Goal: Task Accomplishment & Management: Manage account settings

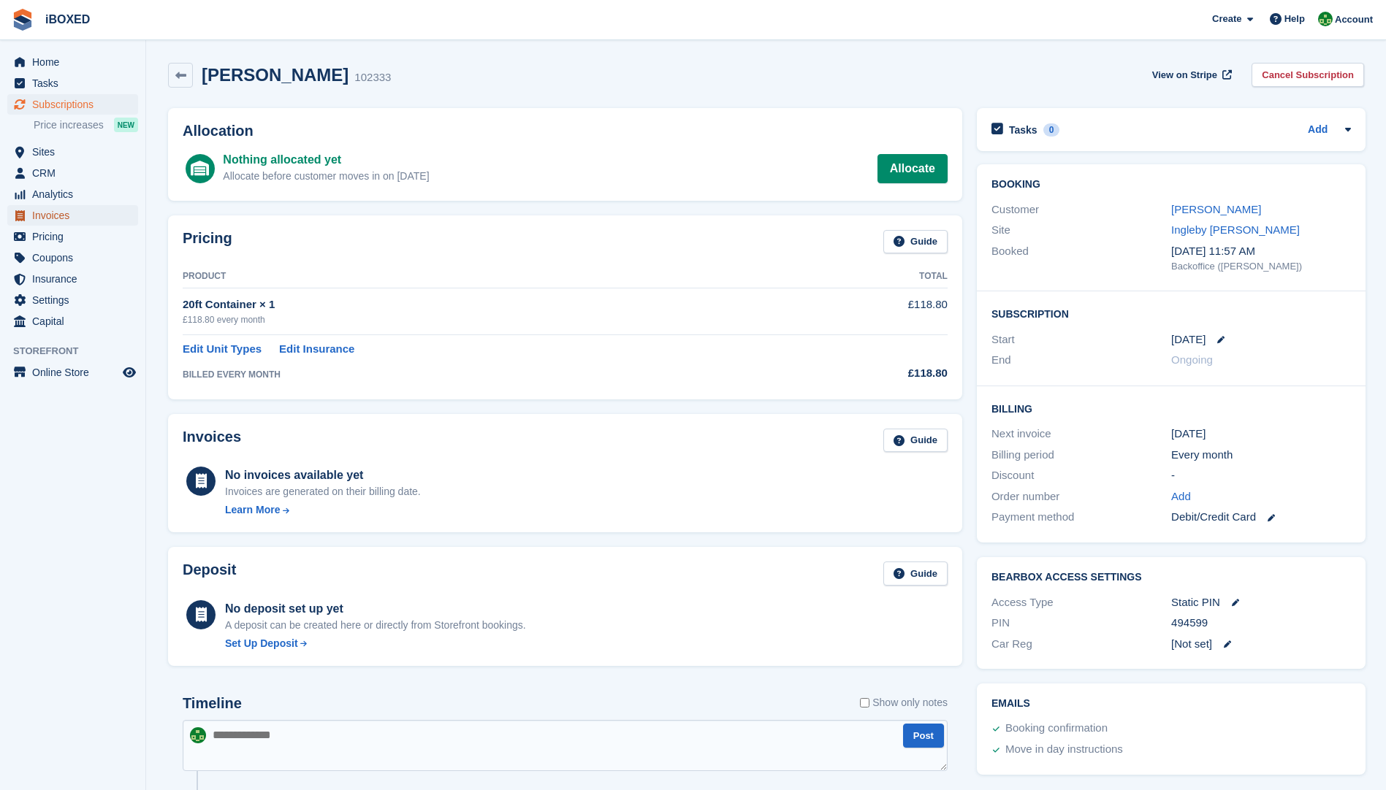
click at [62, 216] on span "Invoices" at bounding box center [76, 215] width 88 height 20
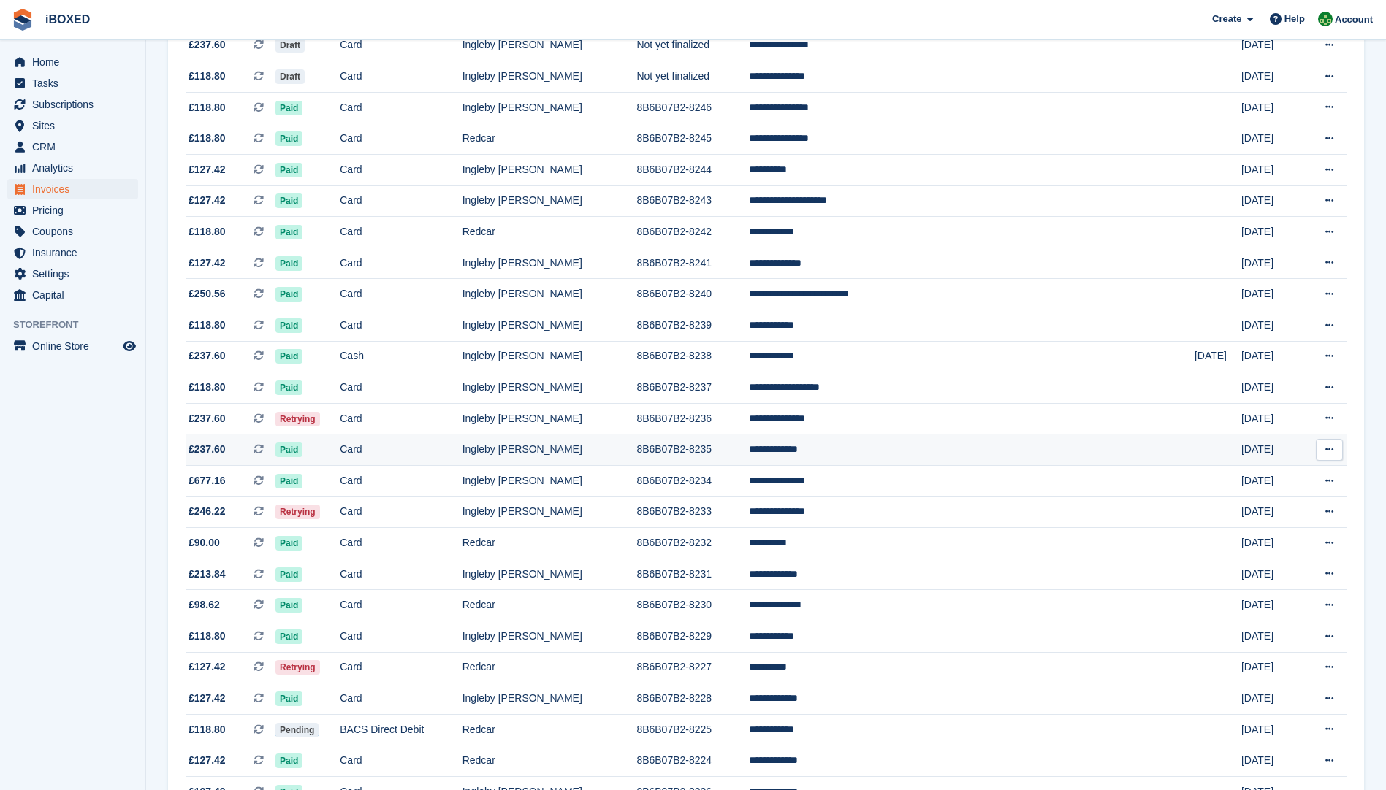
scroll to position [292, 0]
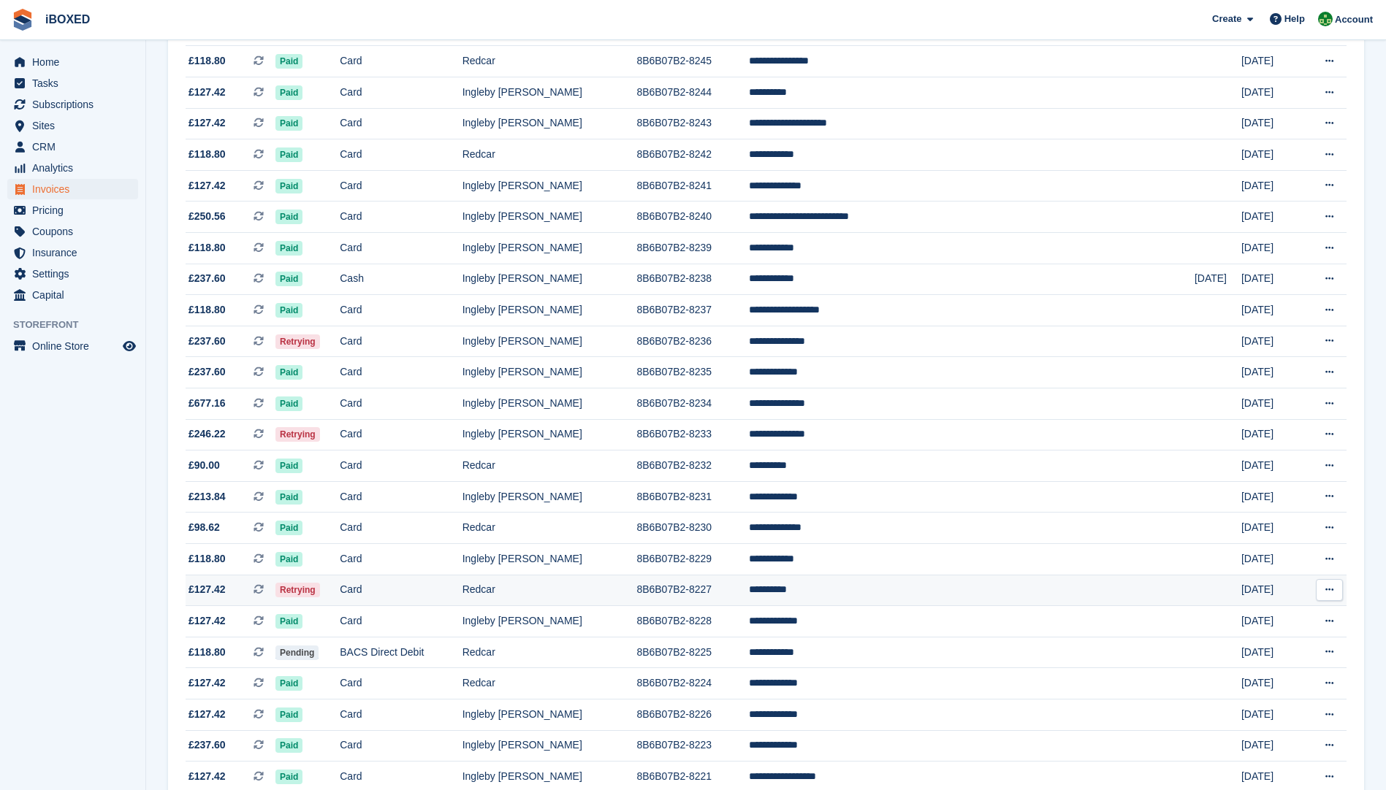
click at [613, 590] on td "Redcar" at bounding box center [549, 590] width 175 height 31
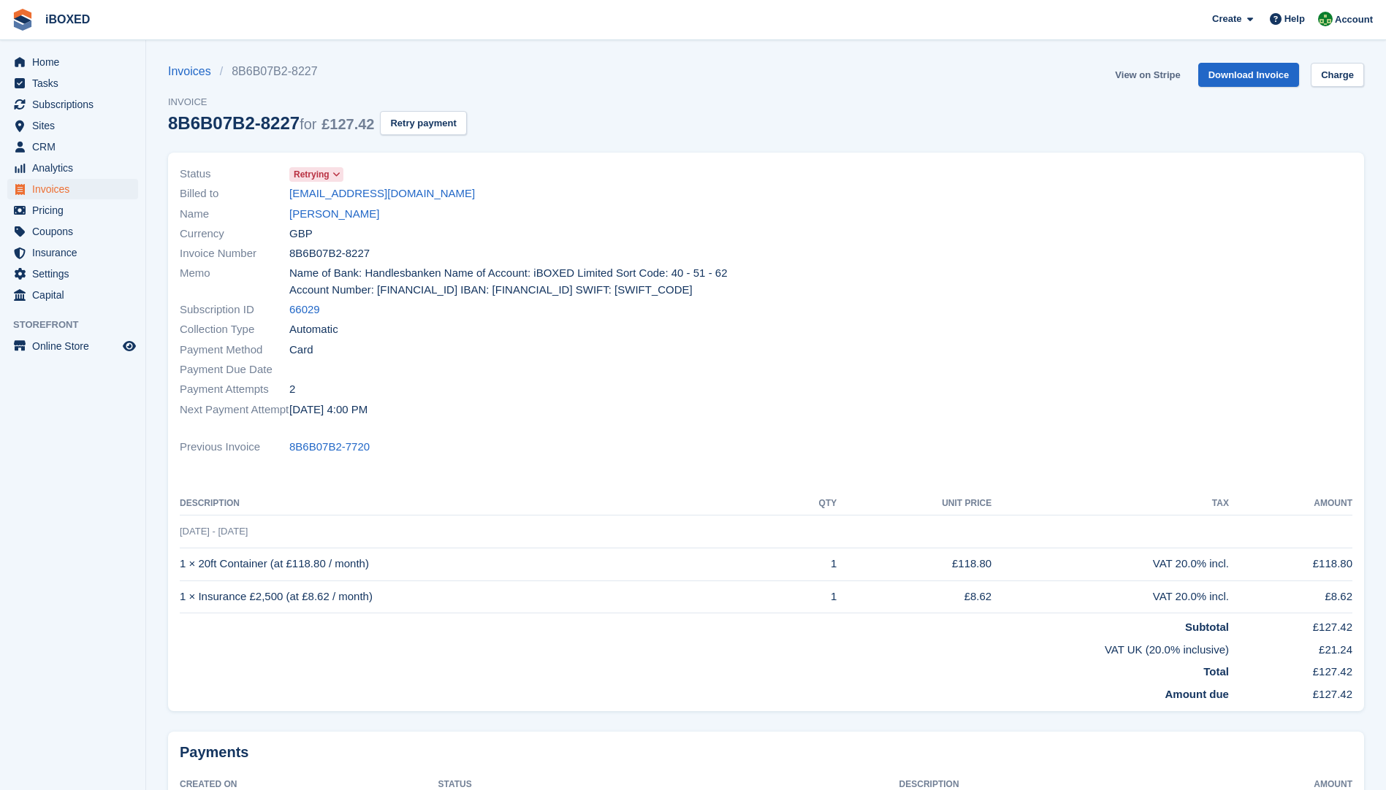
click at [1145, 80] on link "View on Stripe" at bounding box center [1147, 75] width 77 height 24
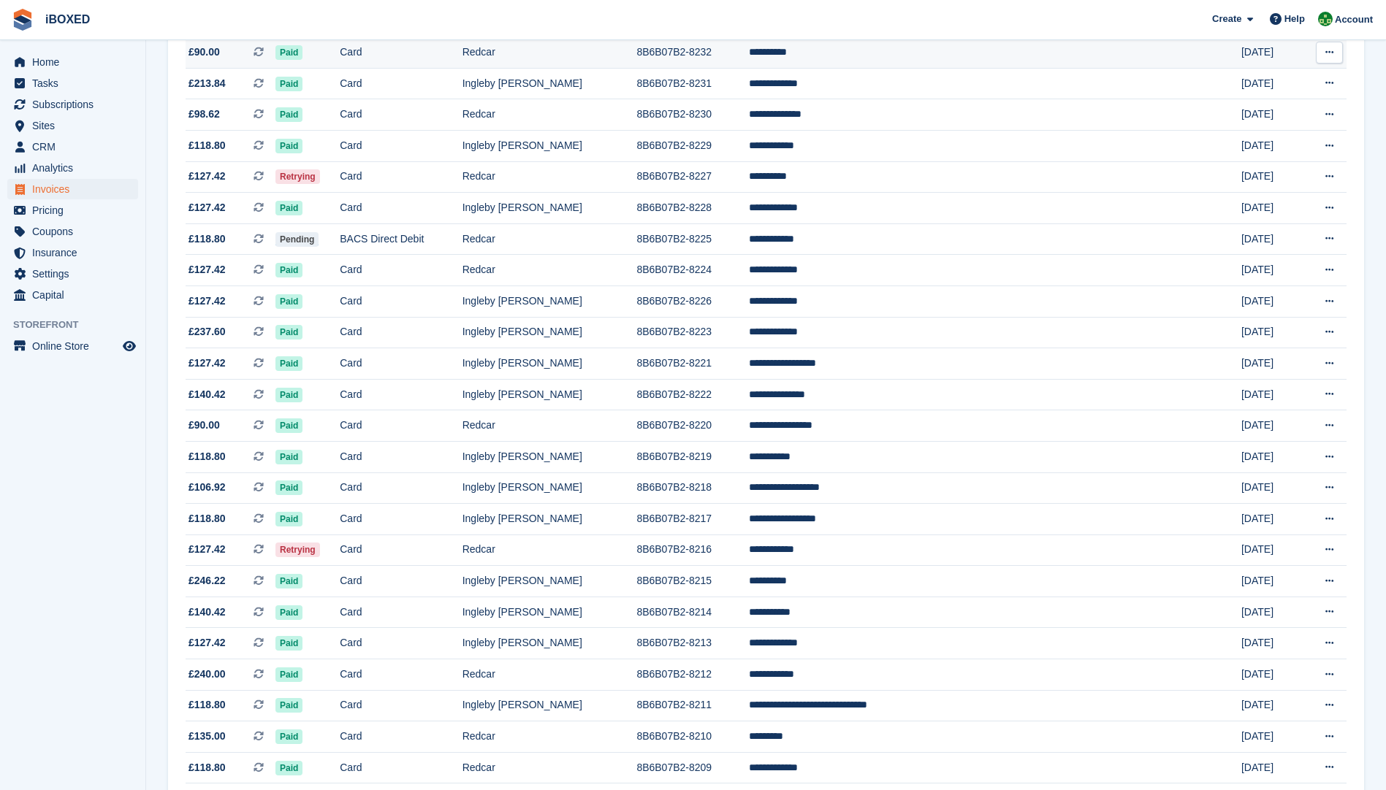
scroll to position [731, 0]
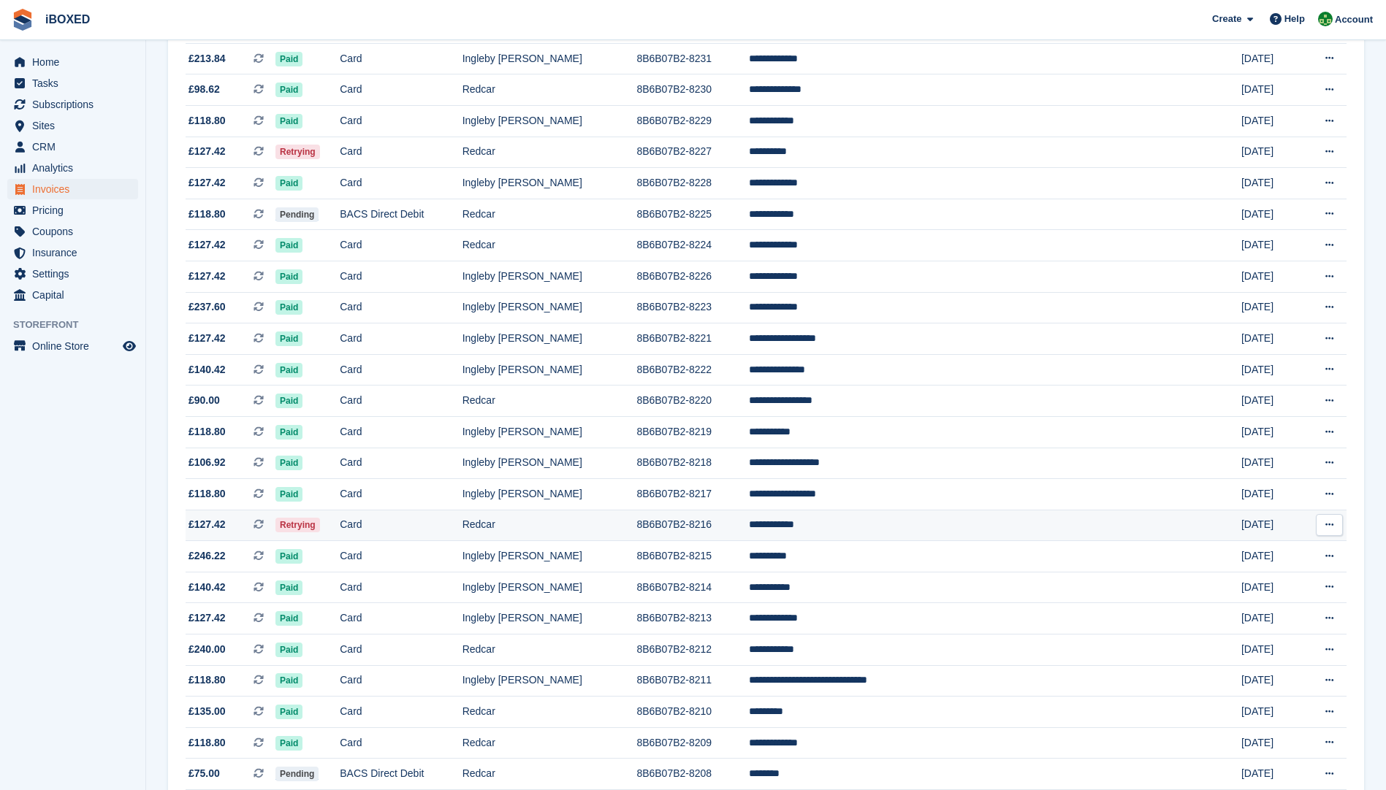
click at [581, 523] on td "Redcar" at bounding box center [549, 525] width 175 height 31
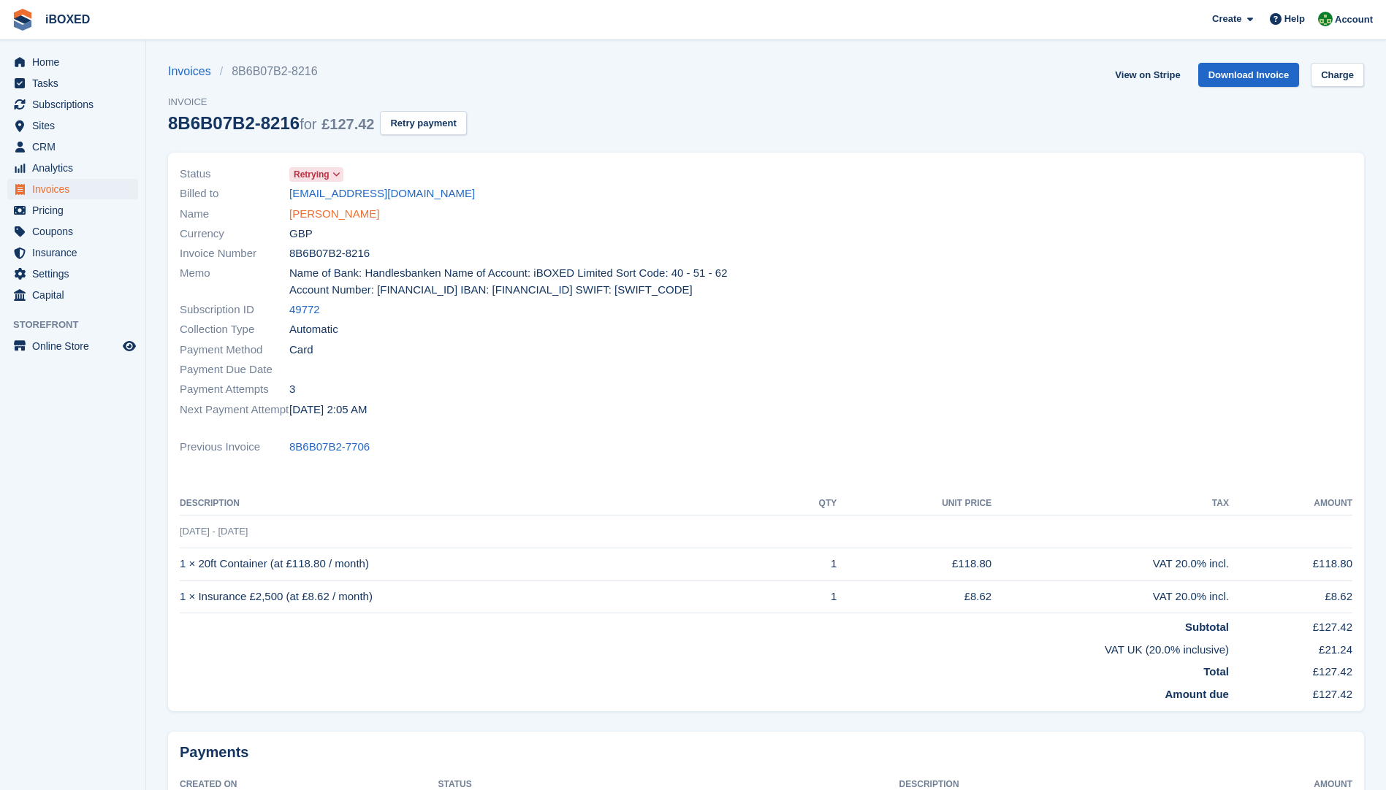
click at [324, 218] on link "Craig lennon" at bounding box center [334, 214] width 90 height 17
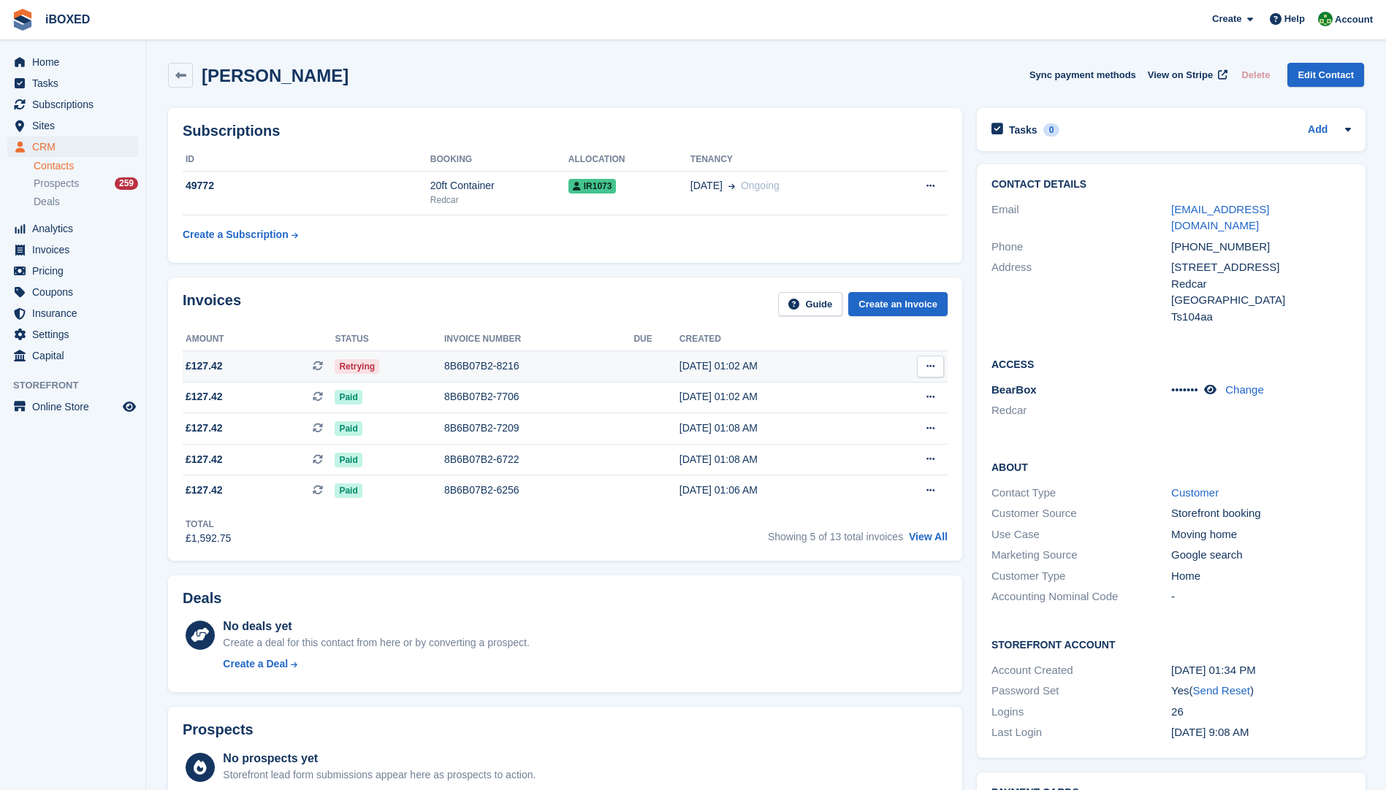
click at [522, 366] on div "8B6B07B2-8216" at bounding box center [539, 366] width 190 height 15
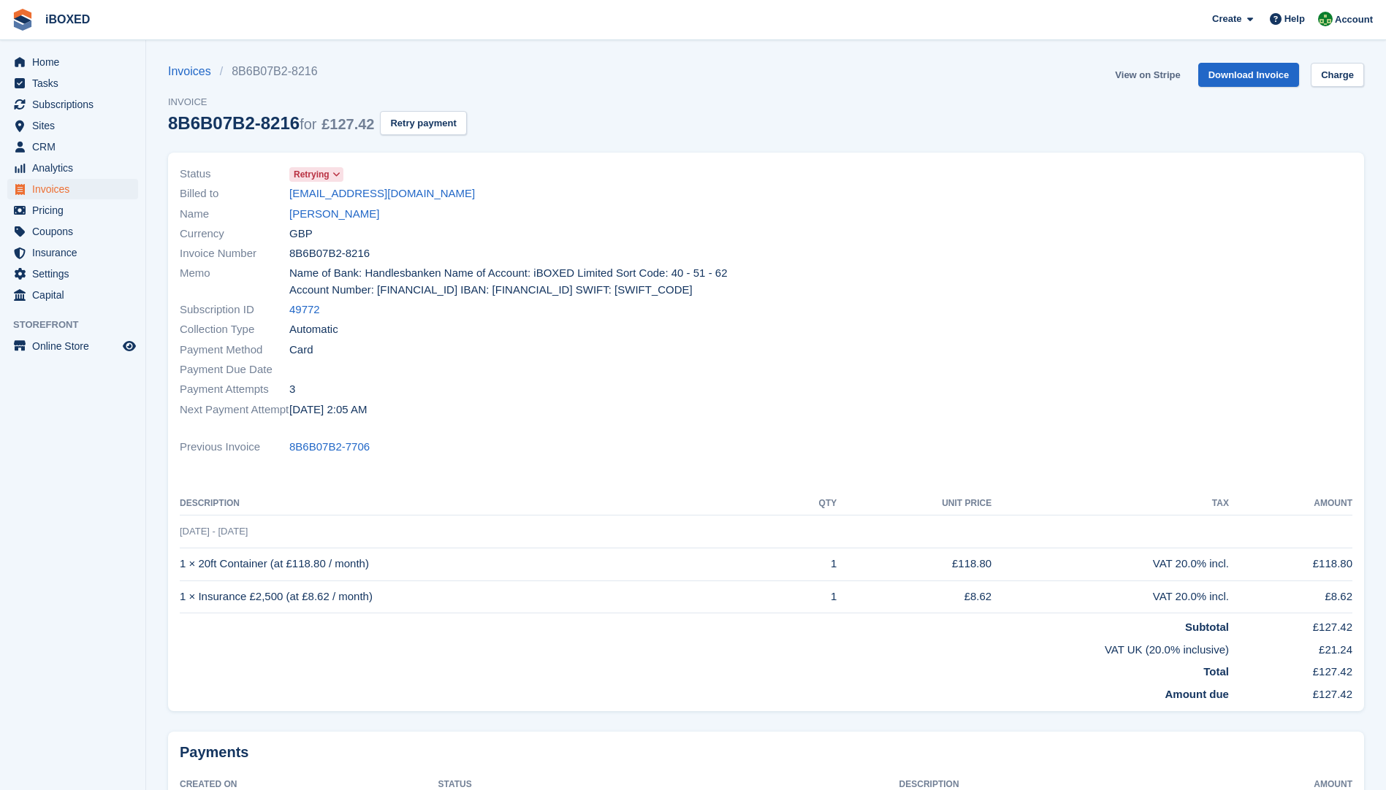
click at [1126, 73] on link "View on Stripe" at bounding box center [1147, 75] width 77 height 24
click at [316, 213] on link "[PERSON_NAME]" at bounding box center [334, 214] width 90 height 17
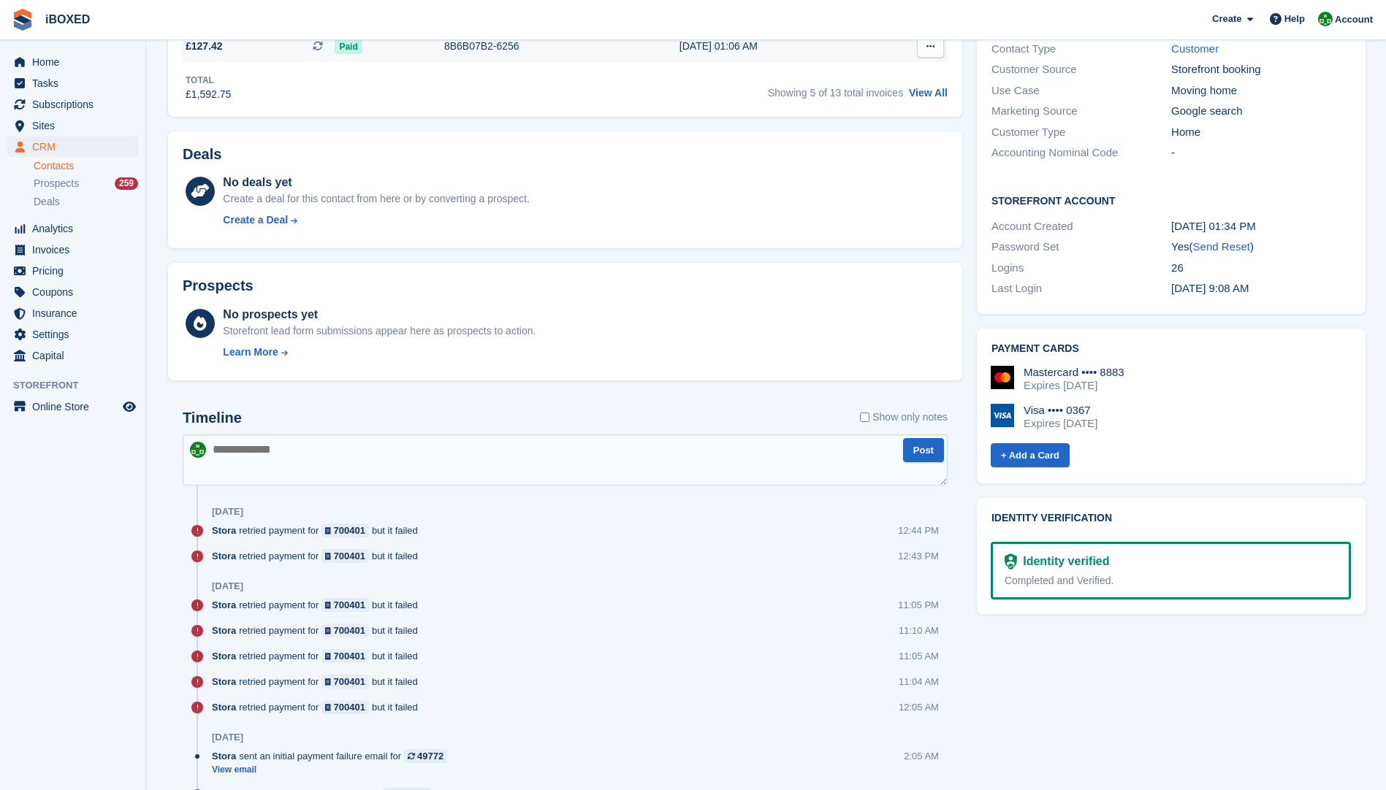
scroll to position [438, 0]
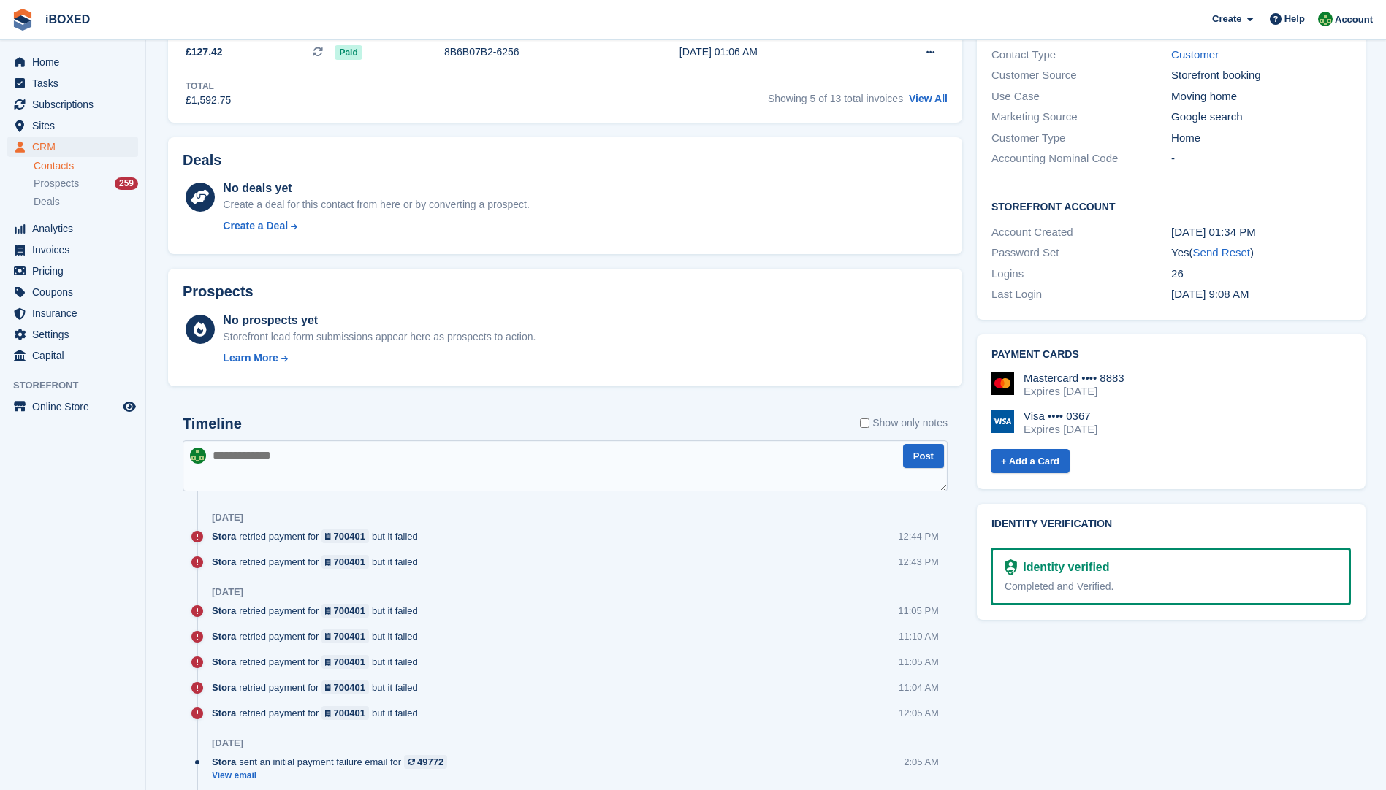
click at [222, 453] on textarea at bounding box center [565, 465] width 765 height 51
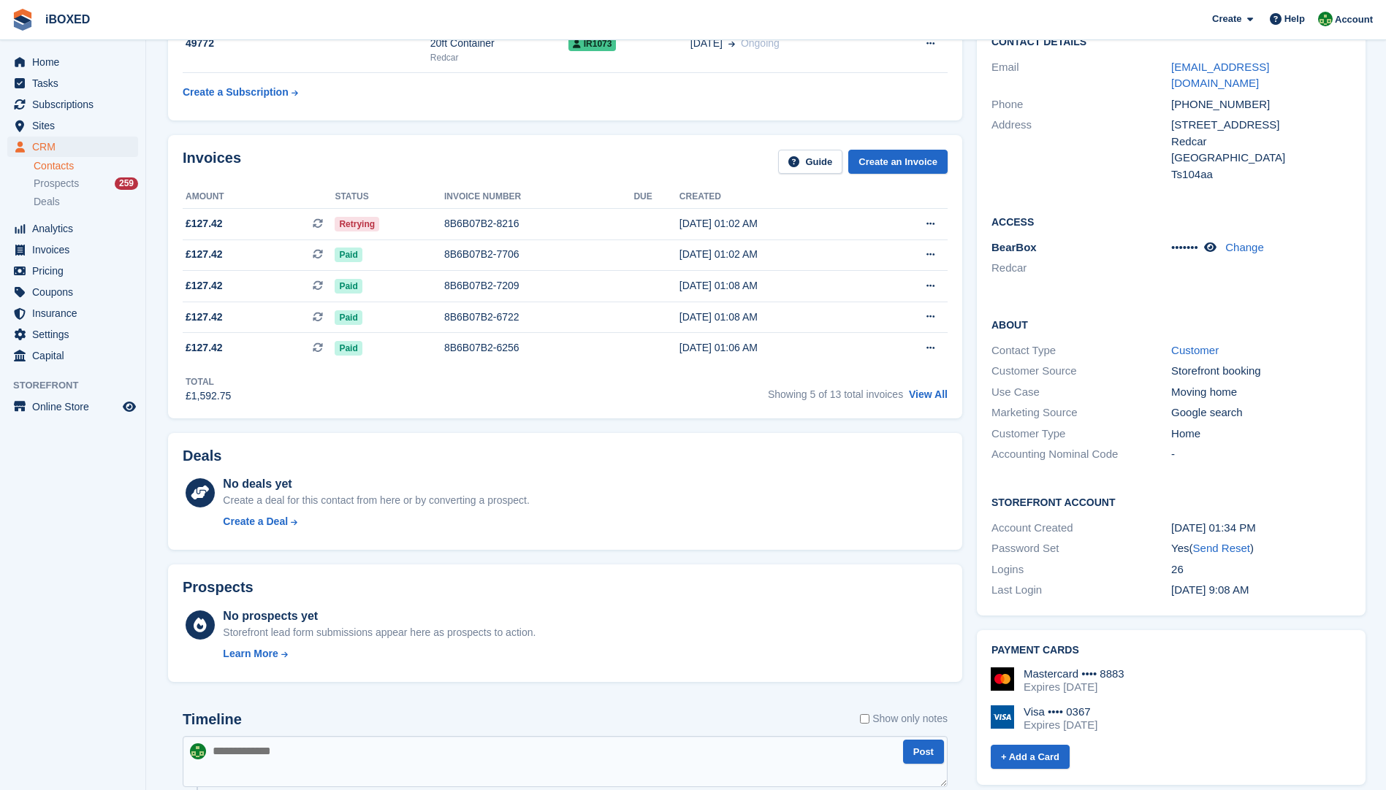
scroll to position [0, 0]
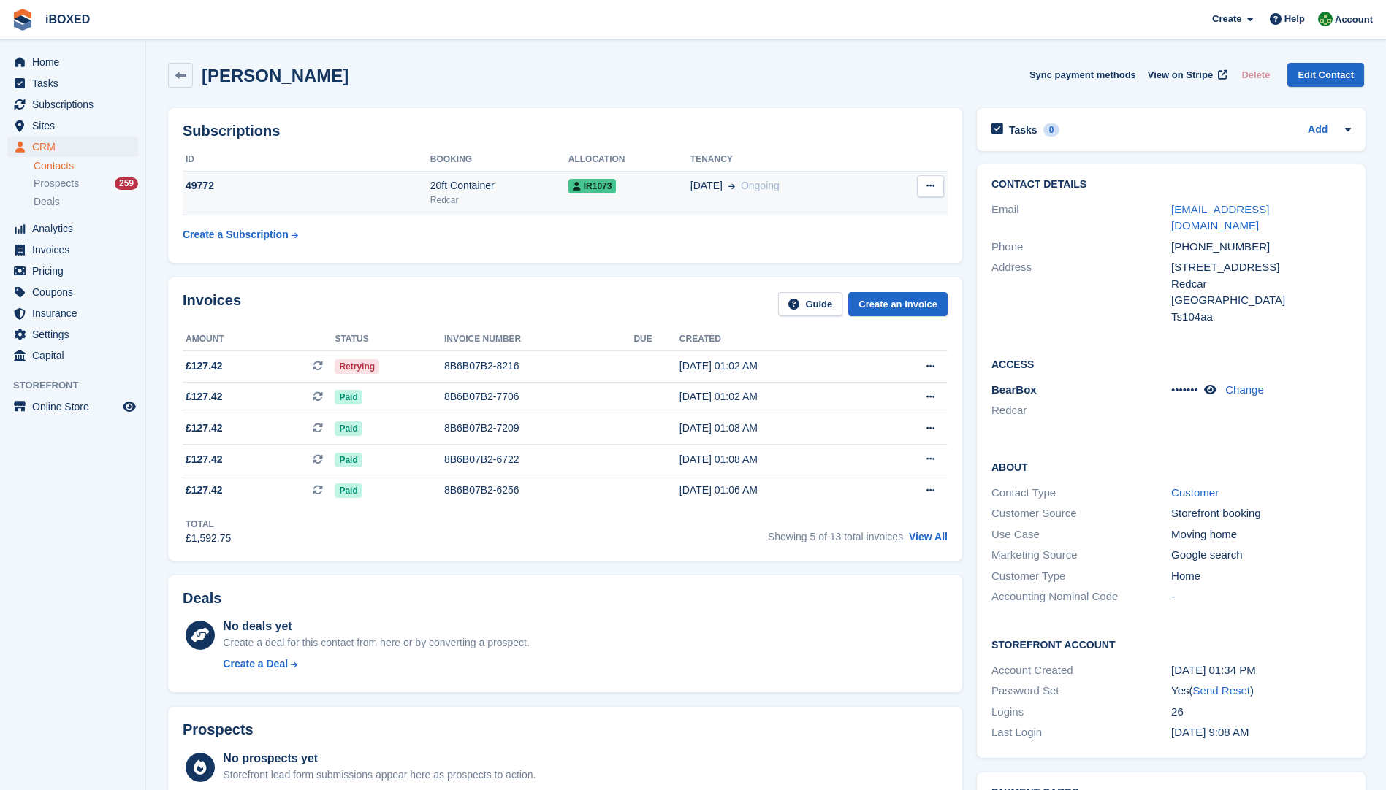
click at [476, 188] on div "20ft Container" at bounding box center [499, 185] width 138 height 15
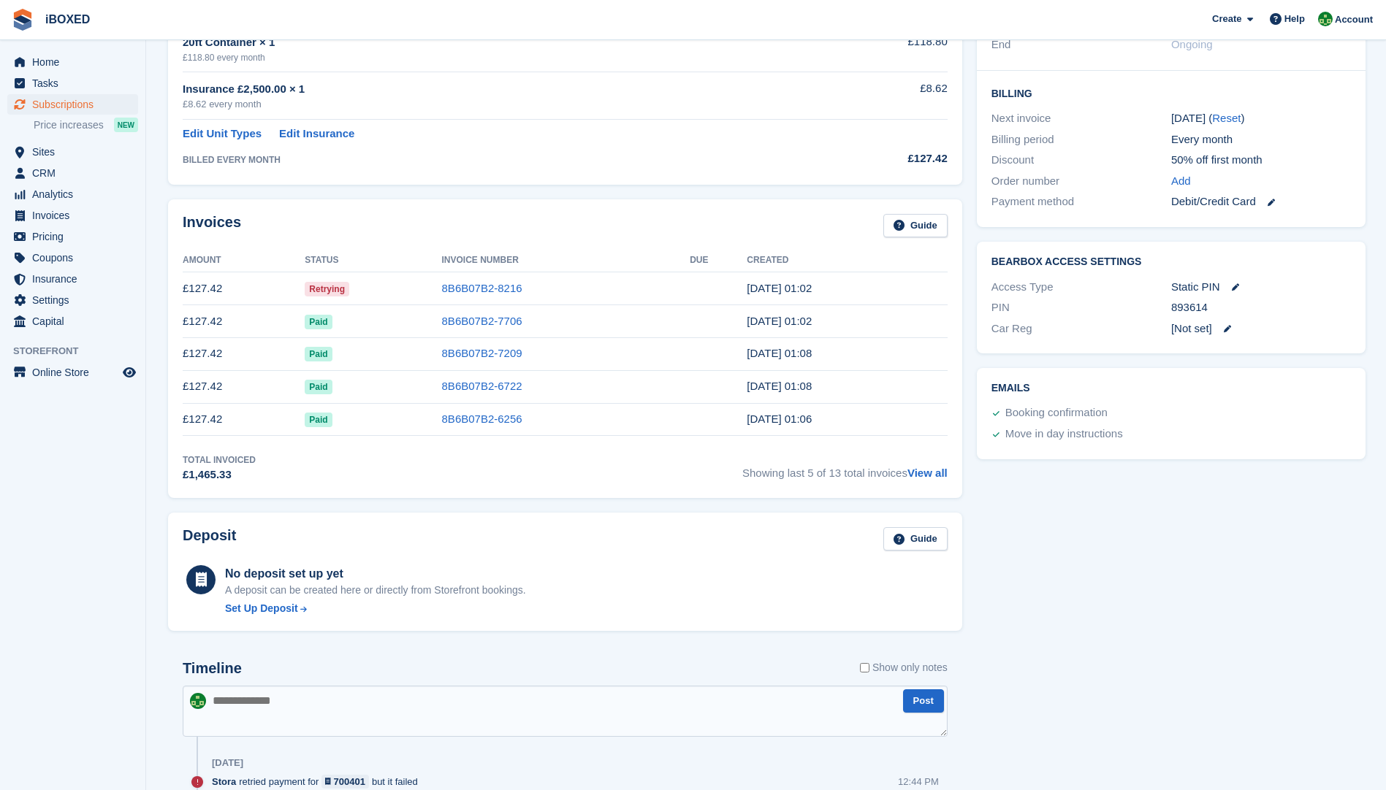
scroll to position [316, 0]
click at [240, 701] on textarea at bounding box center [565, 710] width 765 height 51
type textarea "**********"
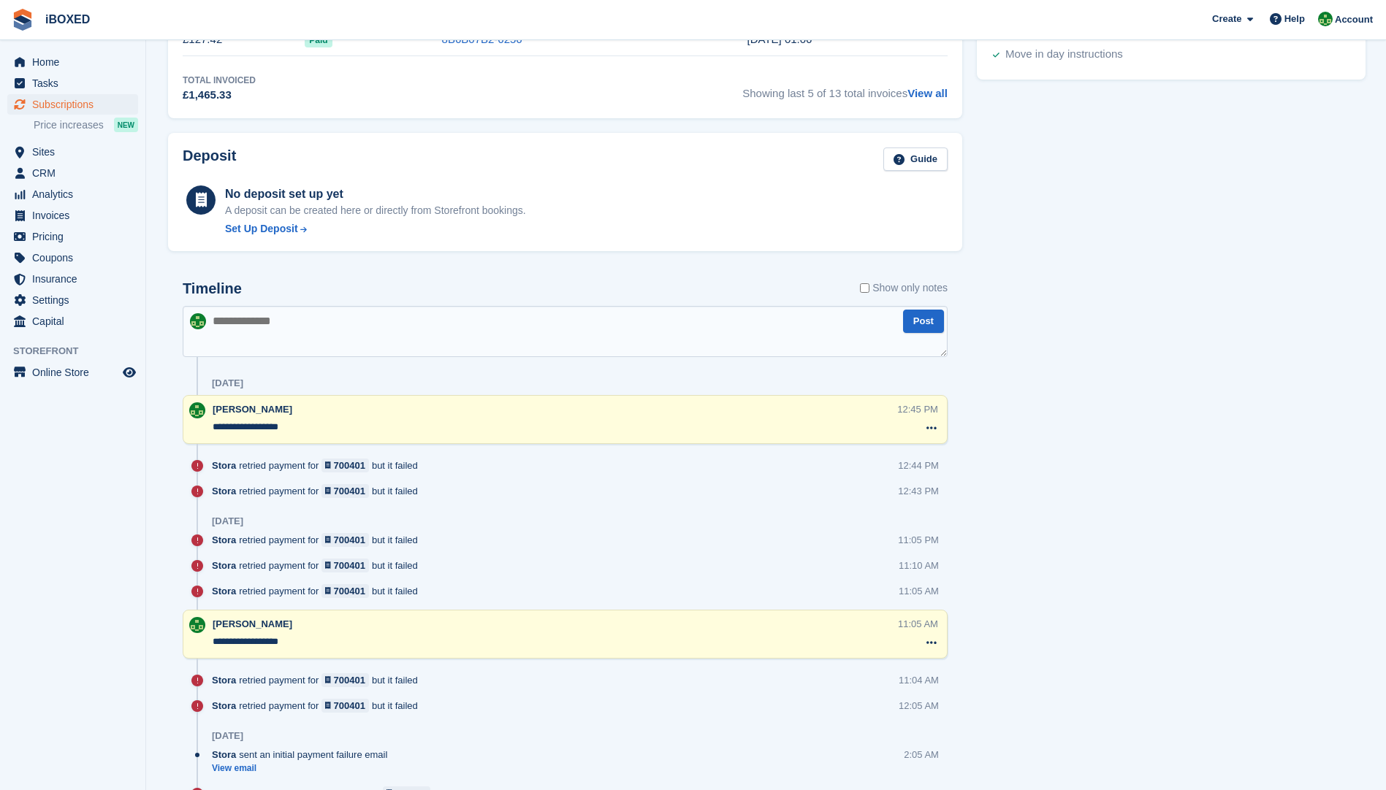
scroll to position [755, 0]
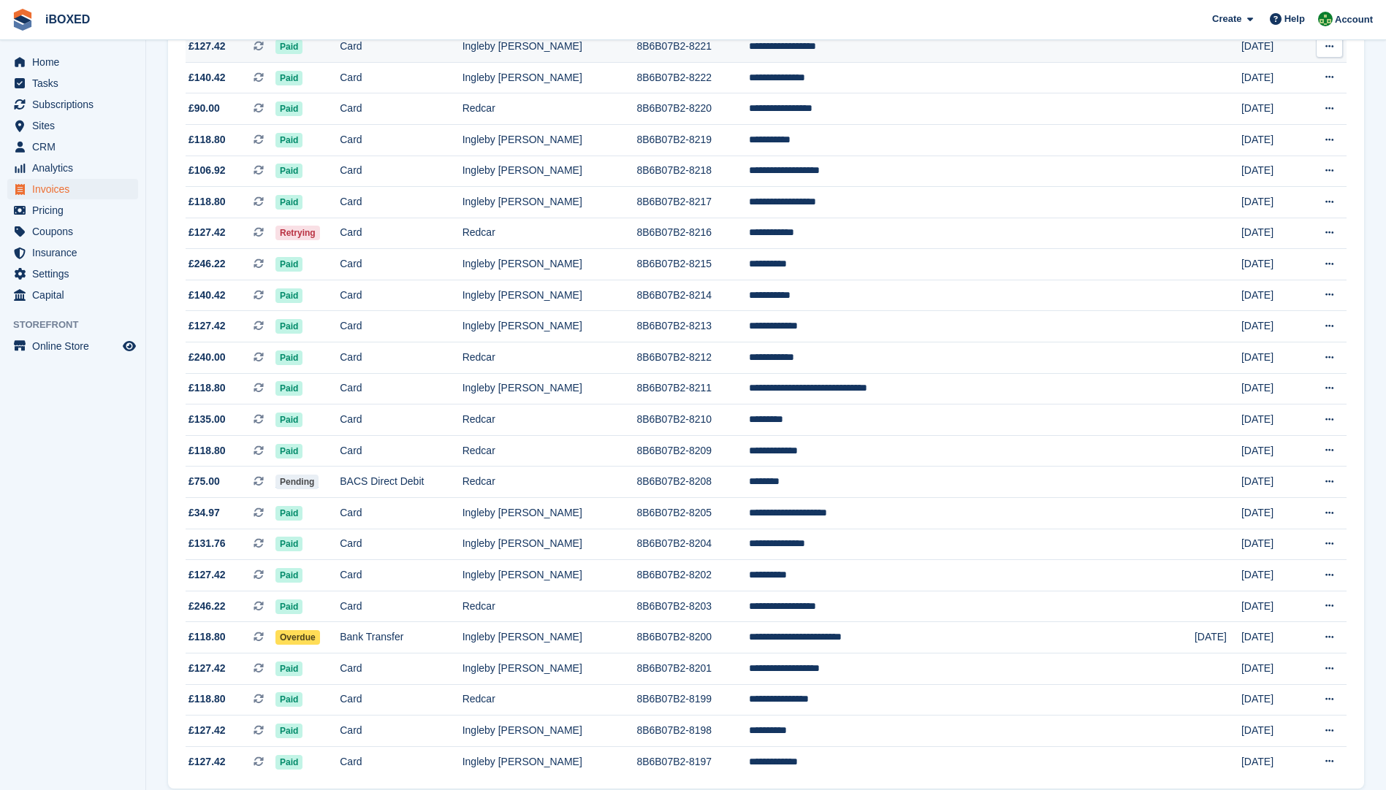
scroll to position [1083, 0]
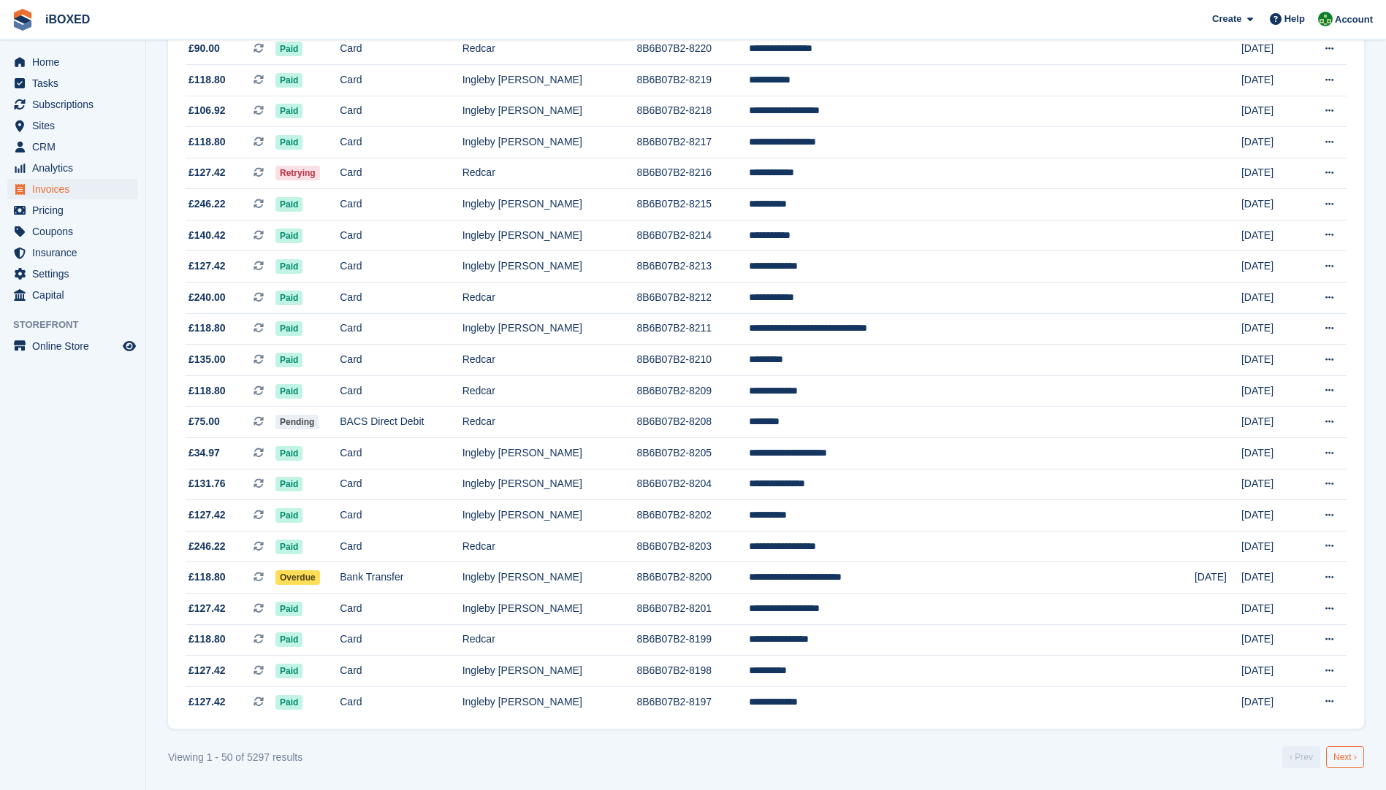
click at [1334, 755] on link "Next ›" at bounding box center [1345, 758] width 38 height 22
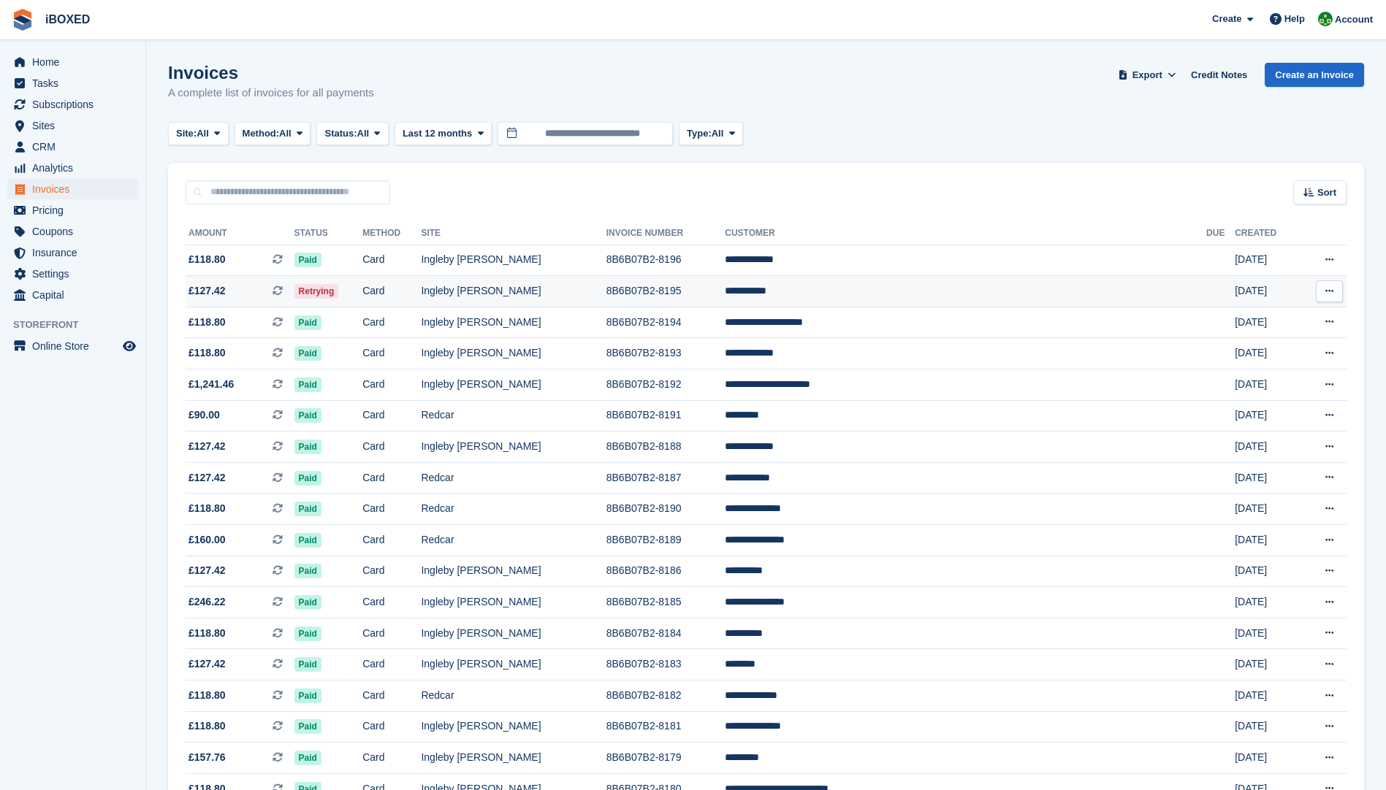
click at [363, 287] on td "Retrying" at bounding box center [328, 291] width 69 height 31
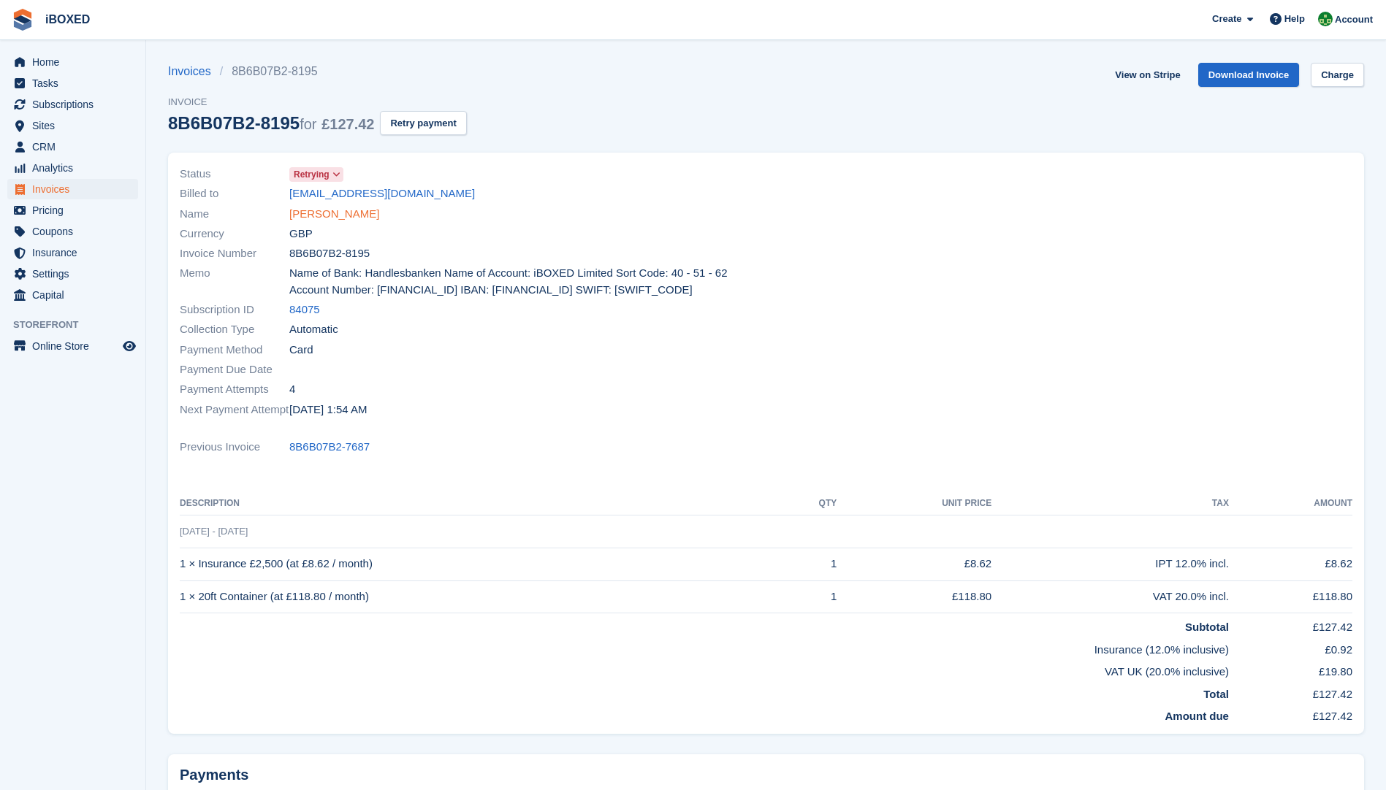
click at [337, 215] on link "[PERSON_NAME]" at bounding box center [334, 214] width 90 height 17
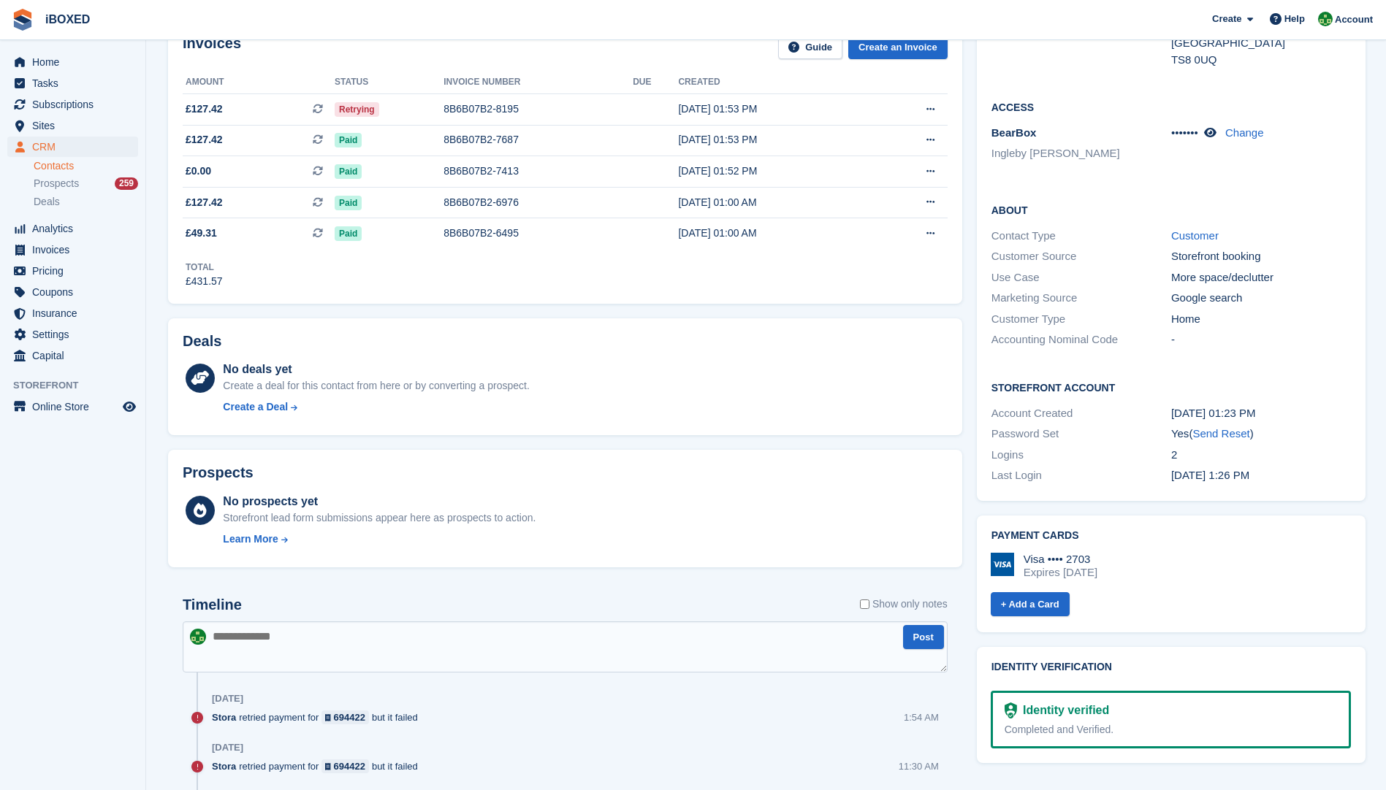
scroll to position [146, 0]
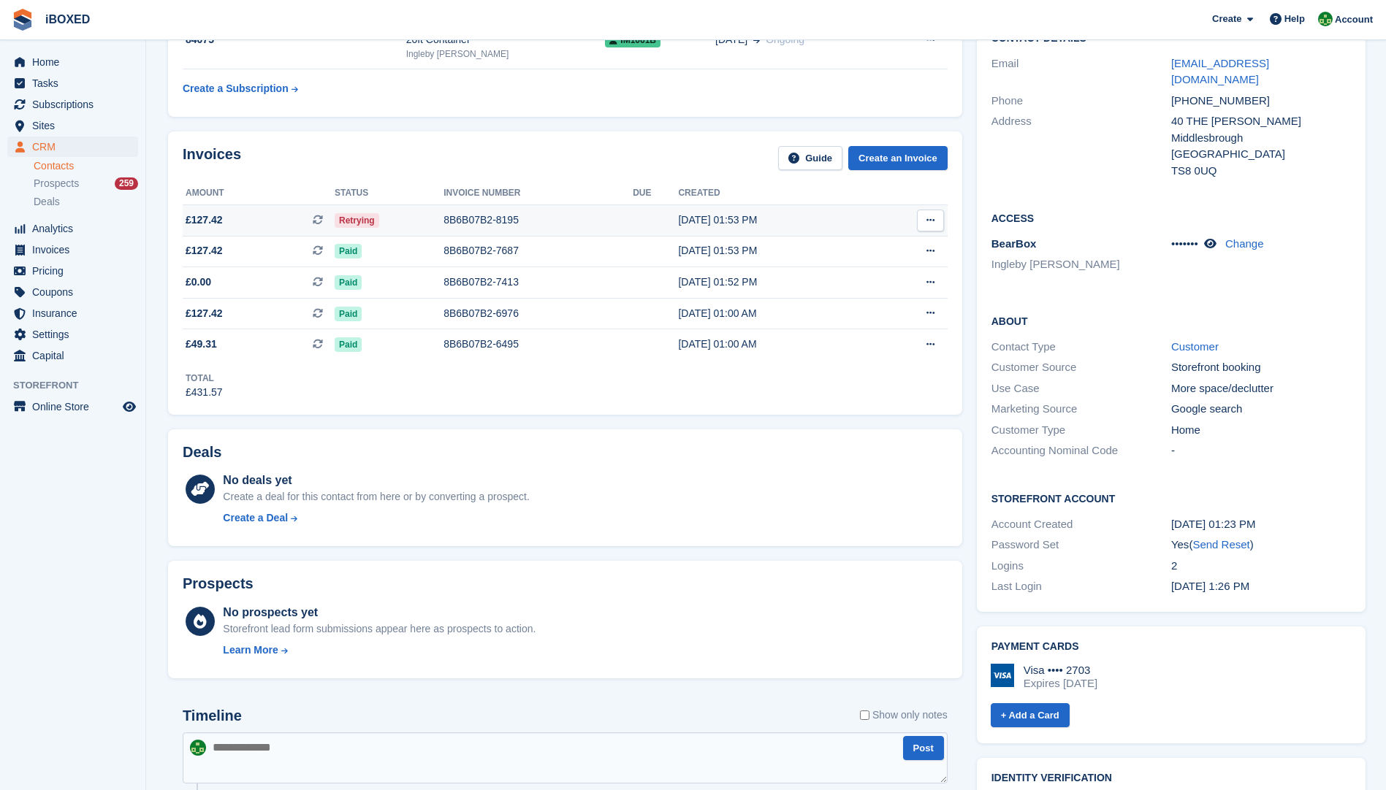
click at [492, 220] on div "8B6B07B2-8195" at bounding box center [537, 220] width 189 height 15
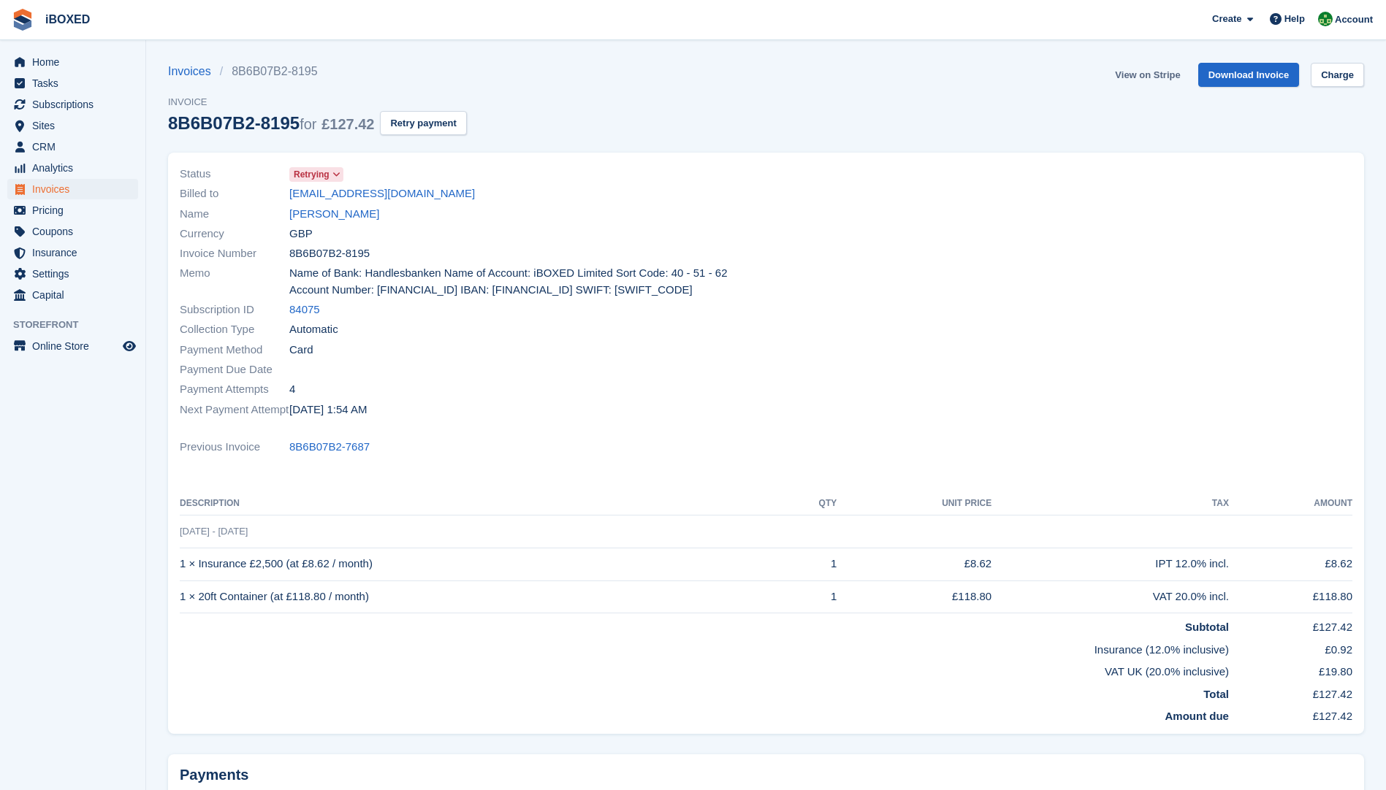
click at [1148, 76] on link "View on Stripe" at bounding box center [1147, 75] width 77 height 24
click at [346, 215] on link "[PERSON_NAME]" at bounding box center [334, 214] width 90 height 17
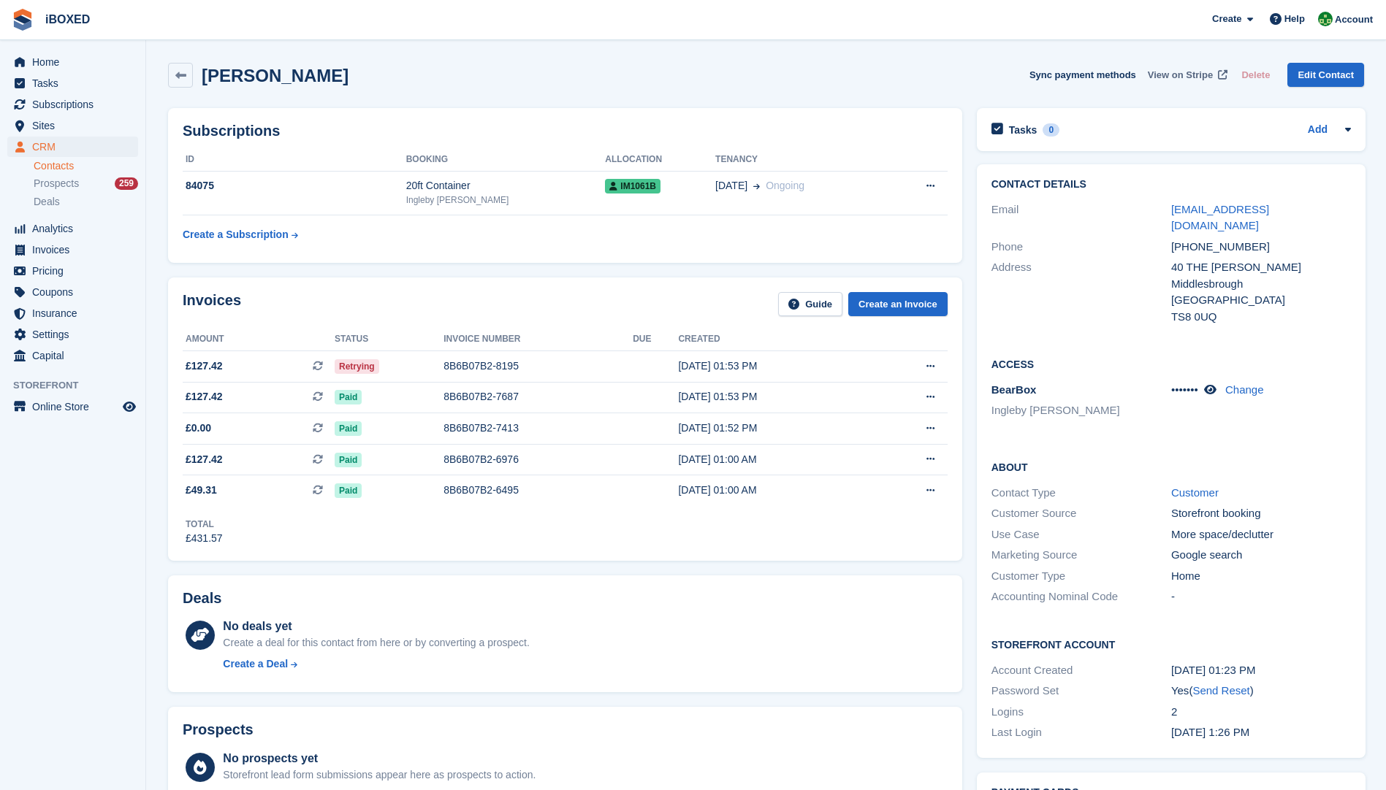
click at [1164, 70] on span "View on Stripe" at bounding box center [1180, 75] width 65 height 15
click at [313, 197] on td "84075" at bounding box center [295, 193] width 224 height 45
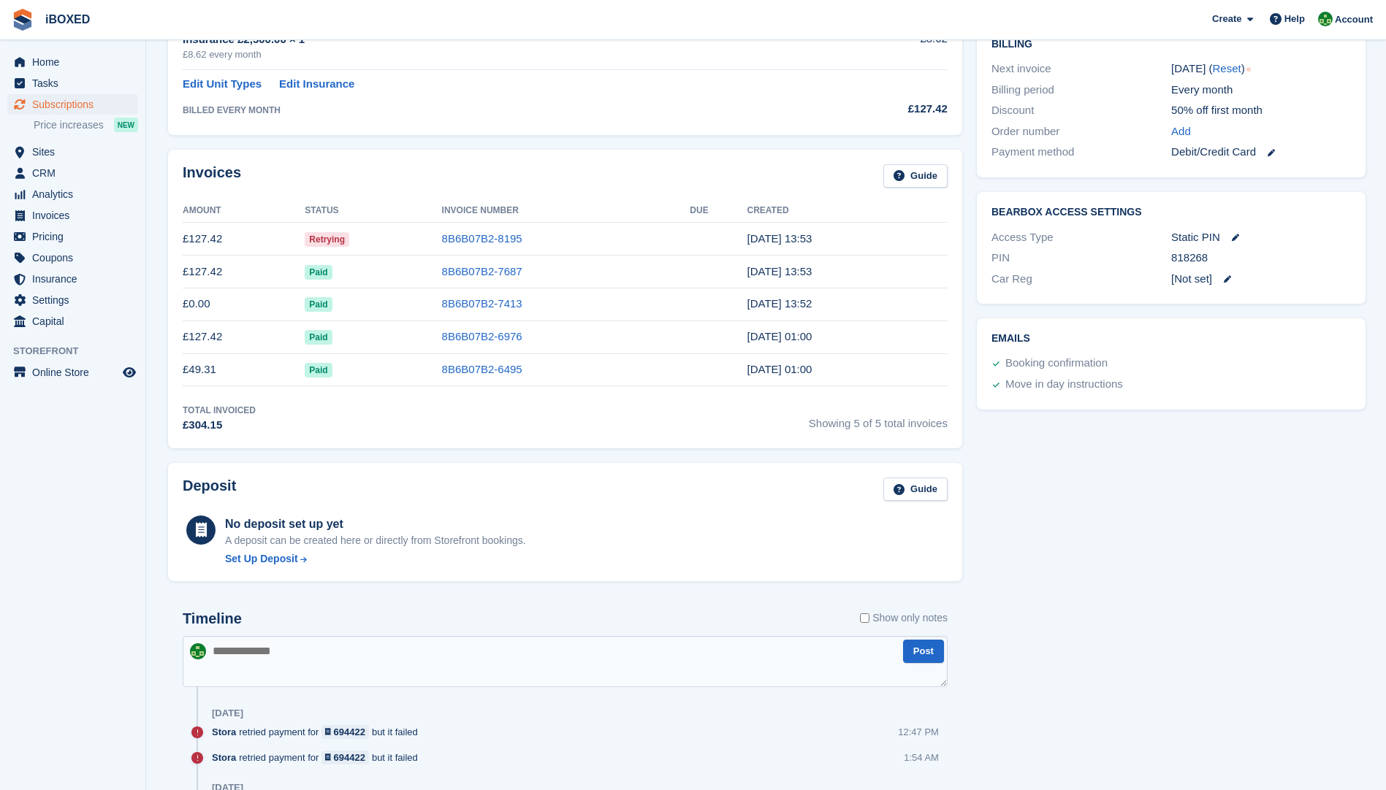
scroll to position [584, 0]
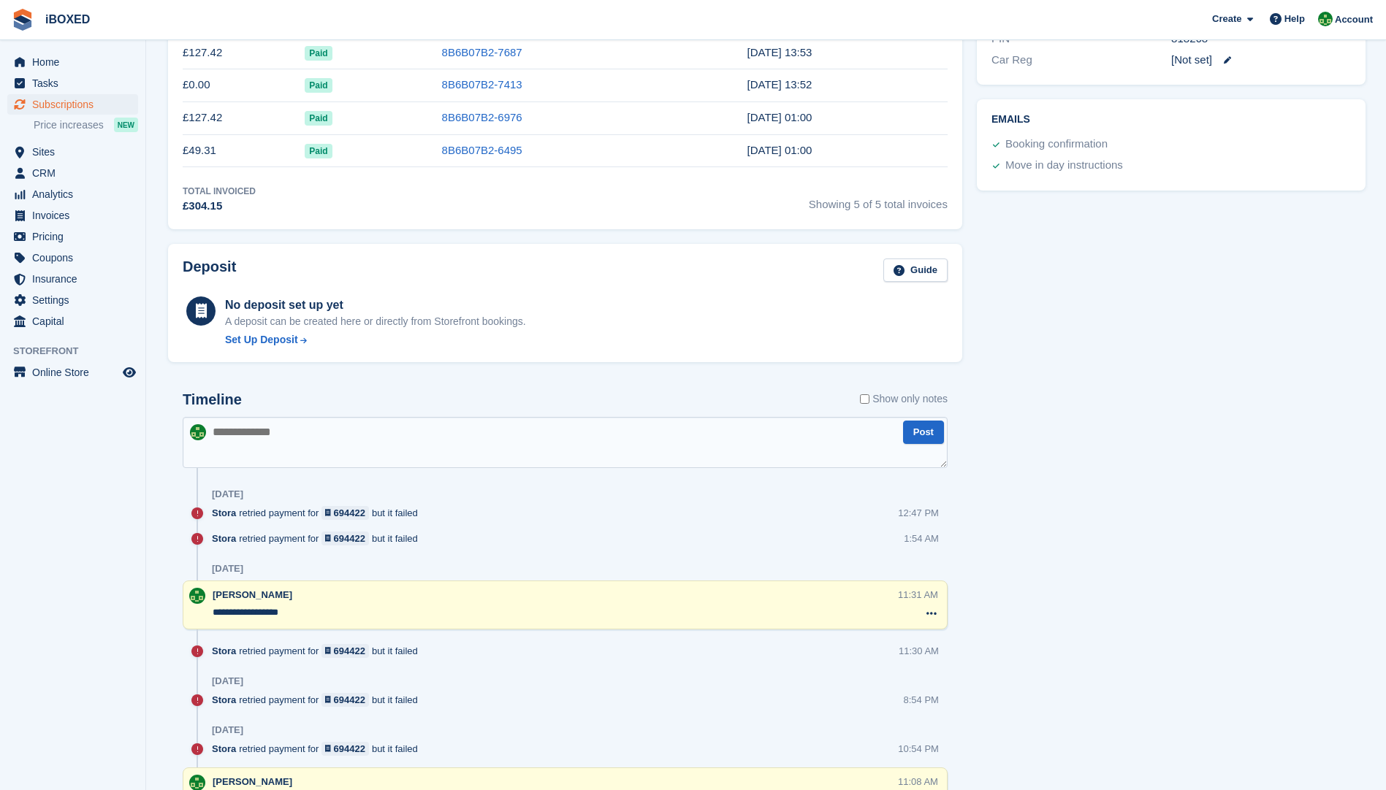
click at [203, 436] on img at bounding box center [198, 432] width 16 height 16
click at [251, 431] on textarea at bounding box center [565, 442] width 765 height 51
type textarea "**********"
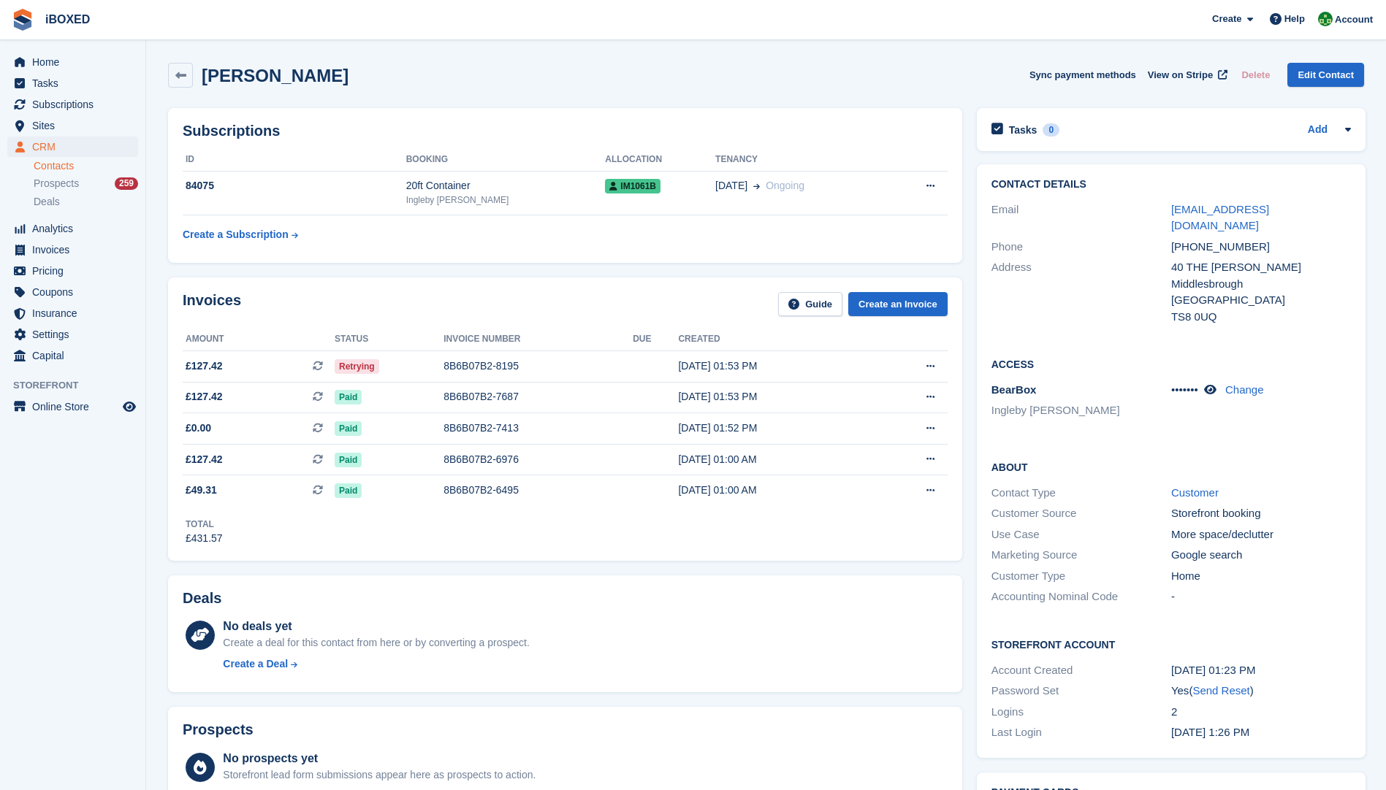
scroll to position [146, 0]
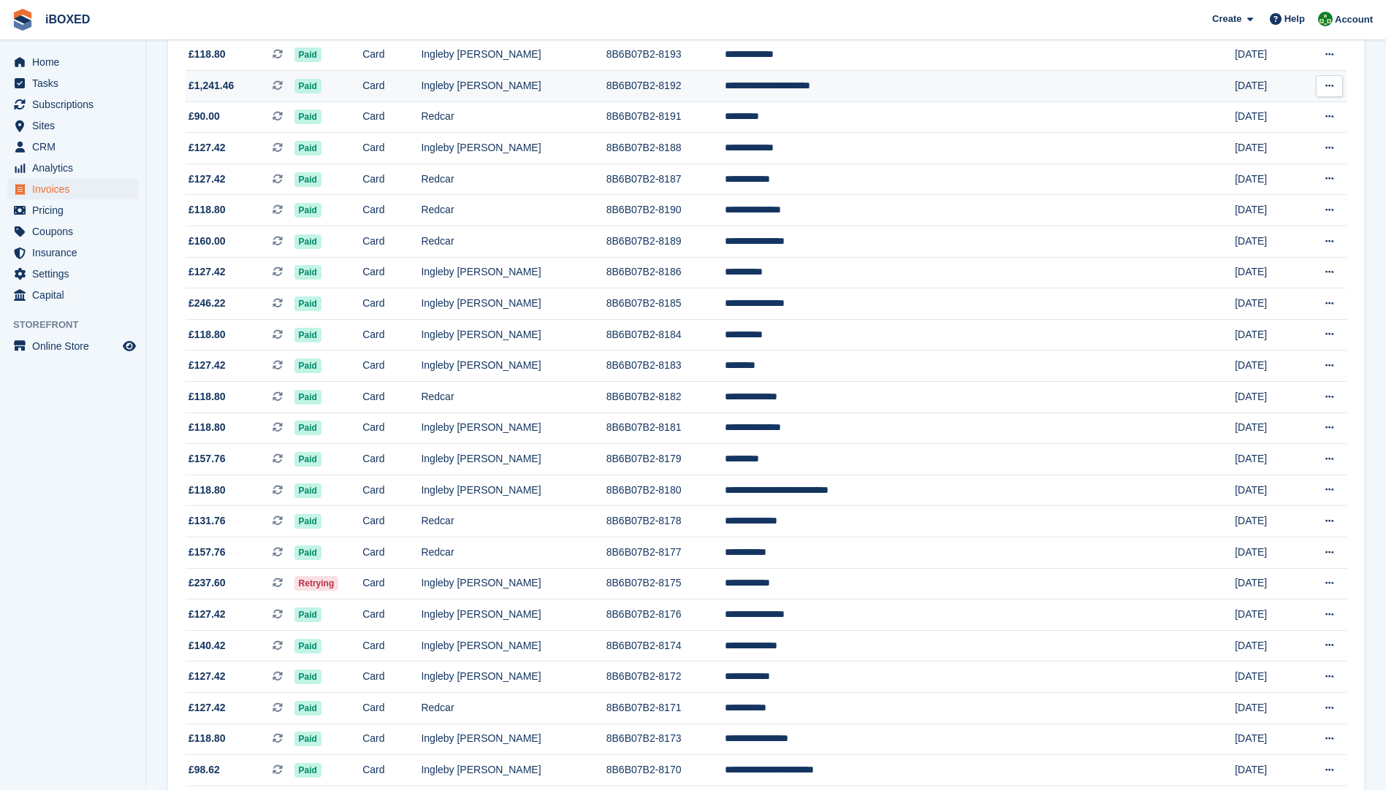
scroll to position [365, 0]
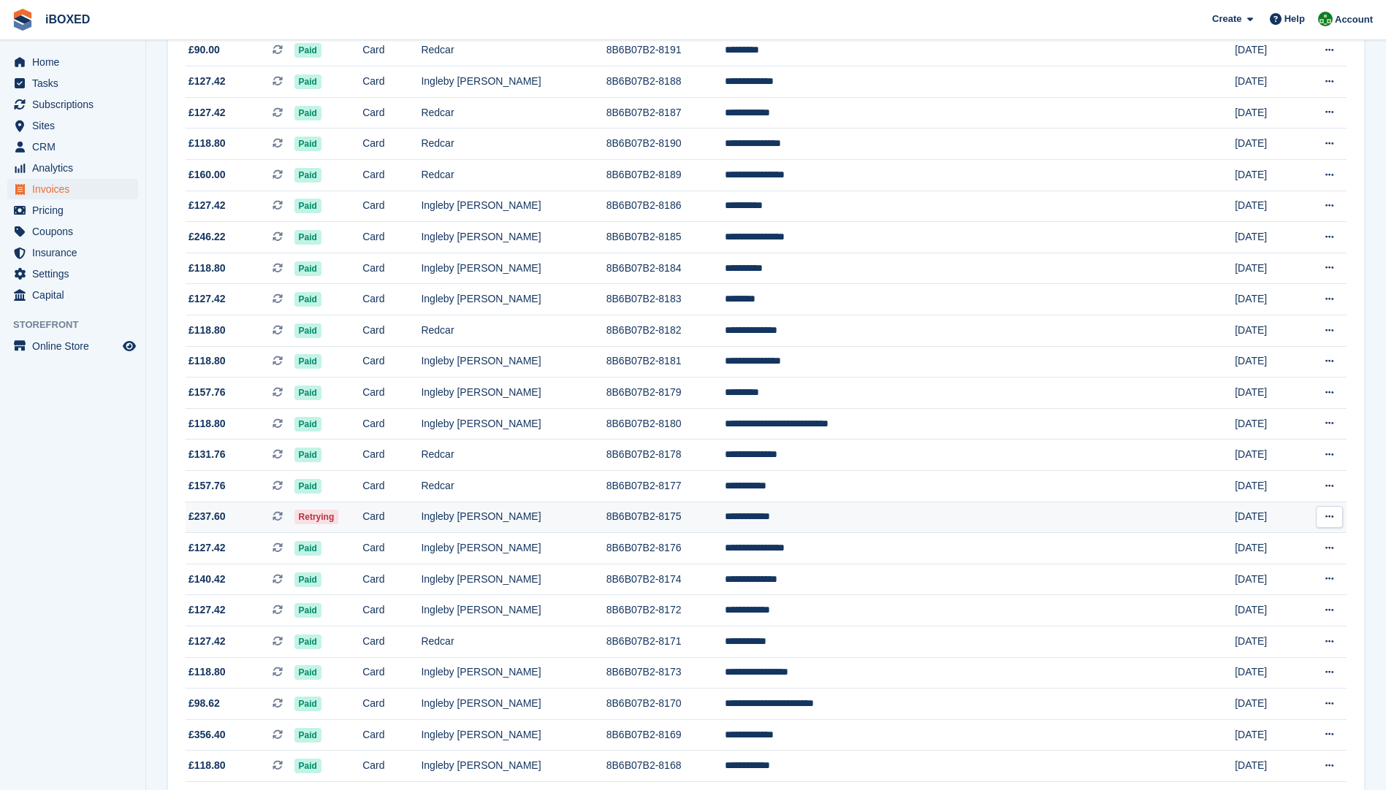
click at [537, 512] on td "Ingleby [PERSON_NAME]" at bounding box center [513, 517] width 185 height 31
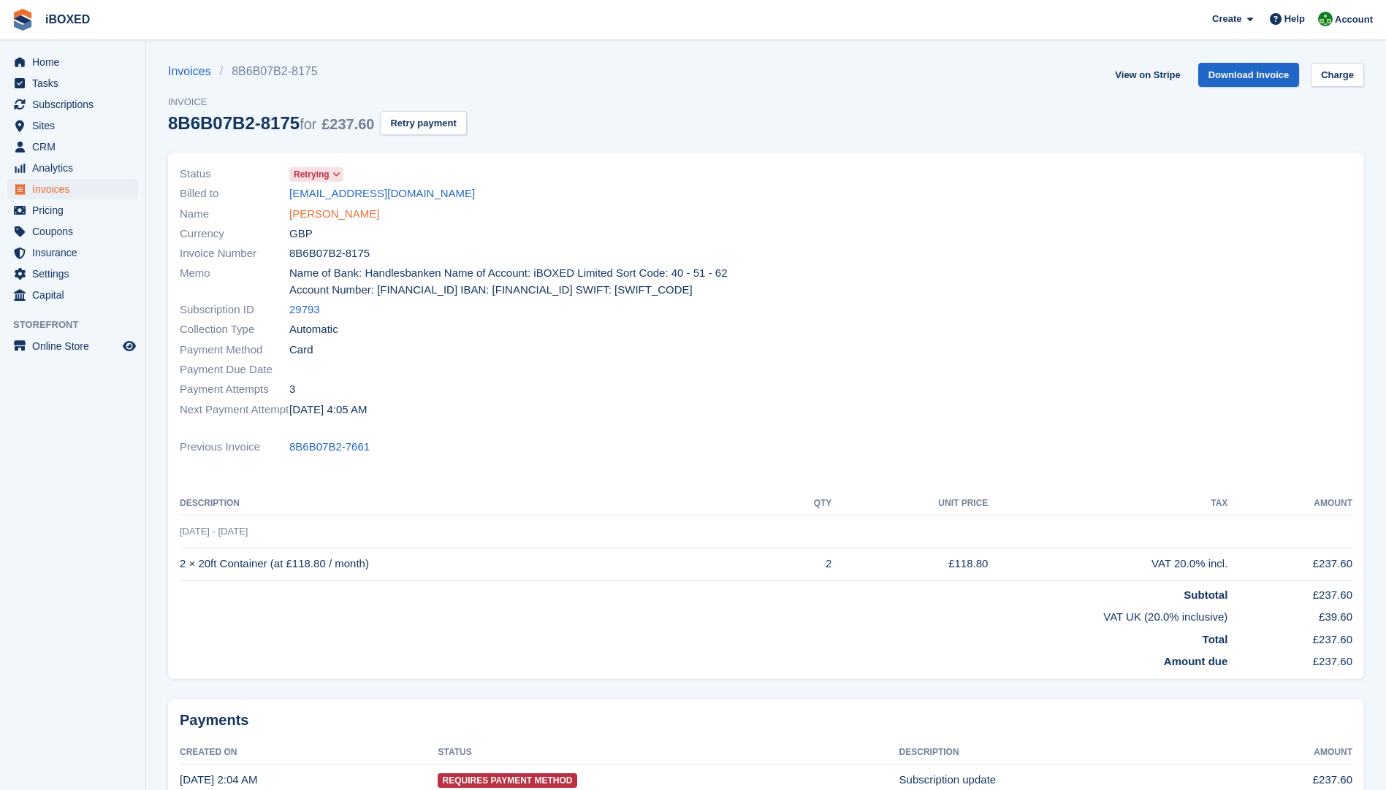
click at [334, 215] on link "[PERSON_NAME]" at bounding box center [334, 214] width 90 height 17
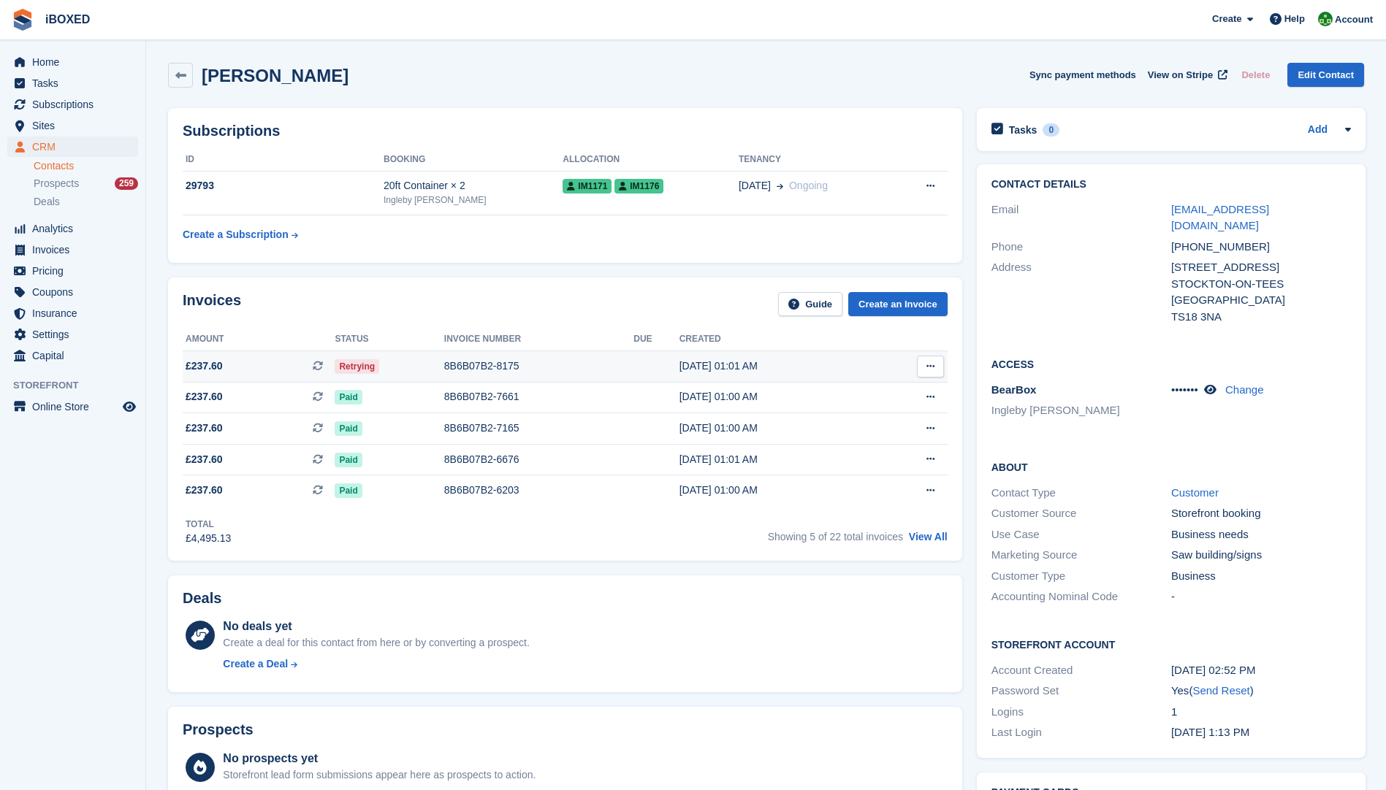
click at [458, 365] on div "8B6B07B2-8175" at bounding box center [538, 366] width 189 height 15
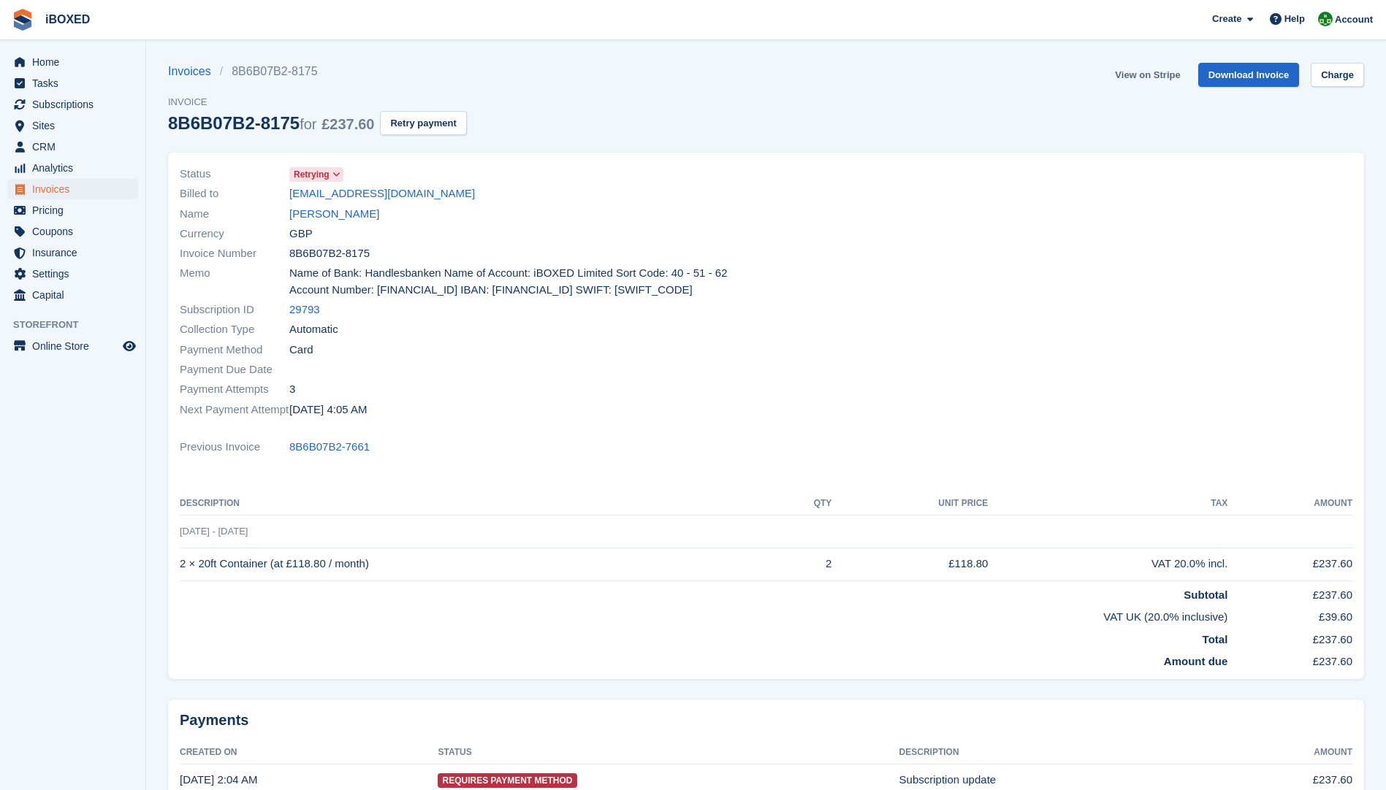
click at [1155, 77] on link "View on Stripe" at bounding box center [1147, 75] width 77 height 24
click at [324, 210] on link "[PERSON_NAME]" at bounding box center [334, 214] width 90 height 17
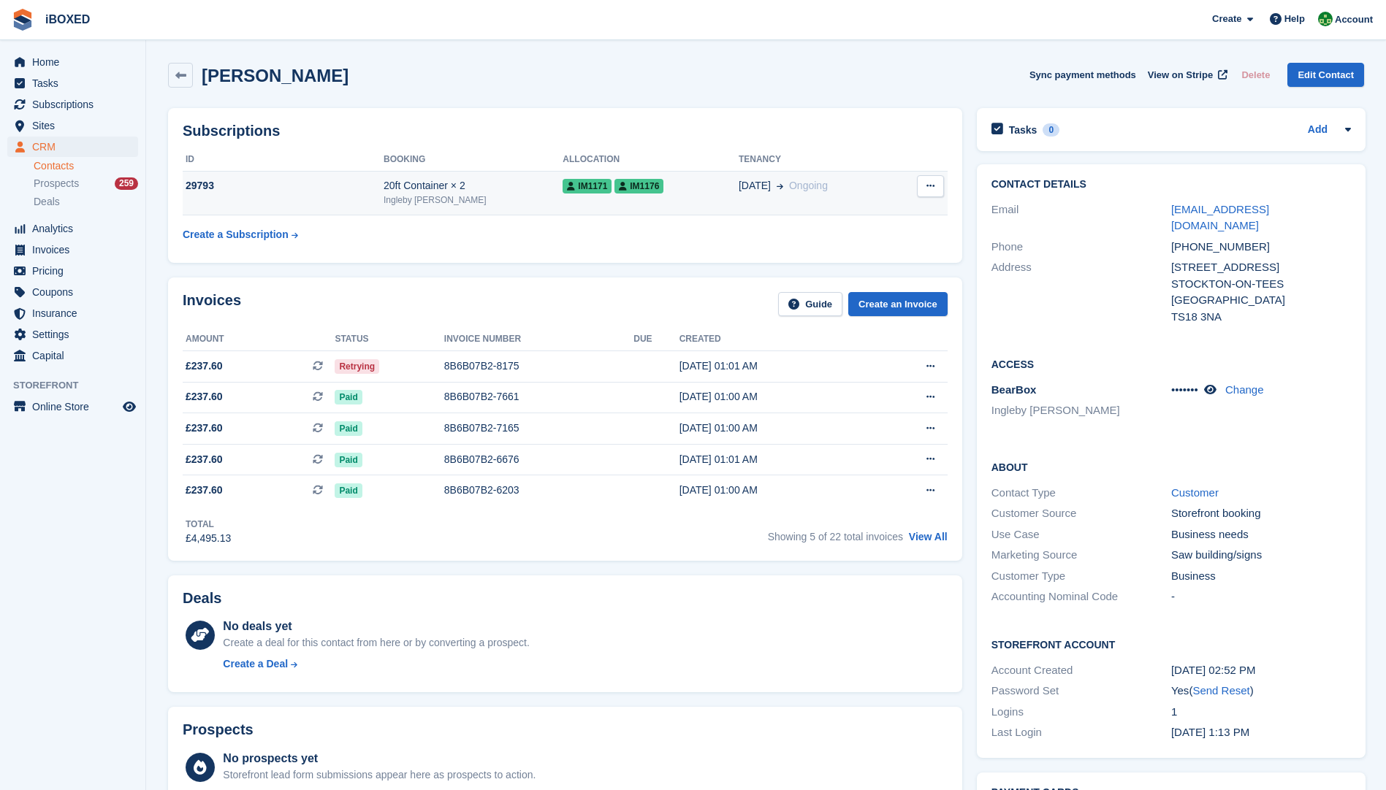
click at [321, 183] on div "29793" at bounding box center [283, 185] width 201 height 15
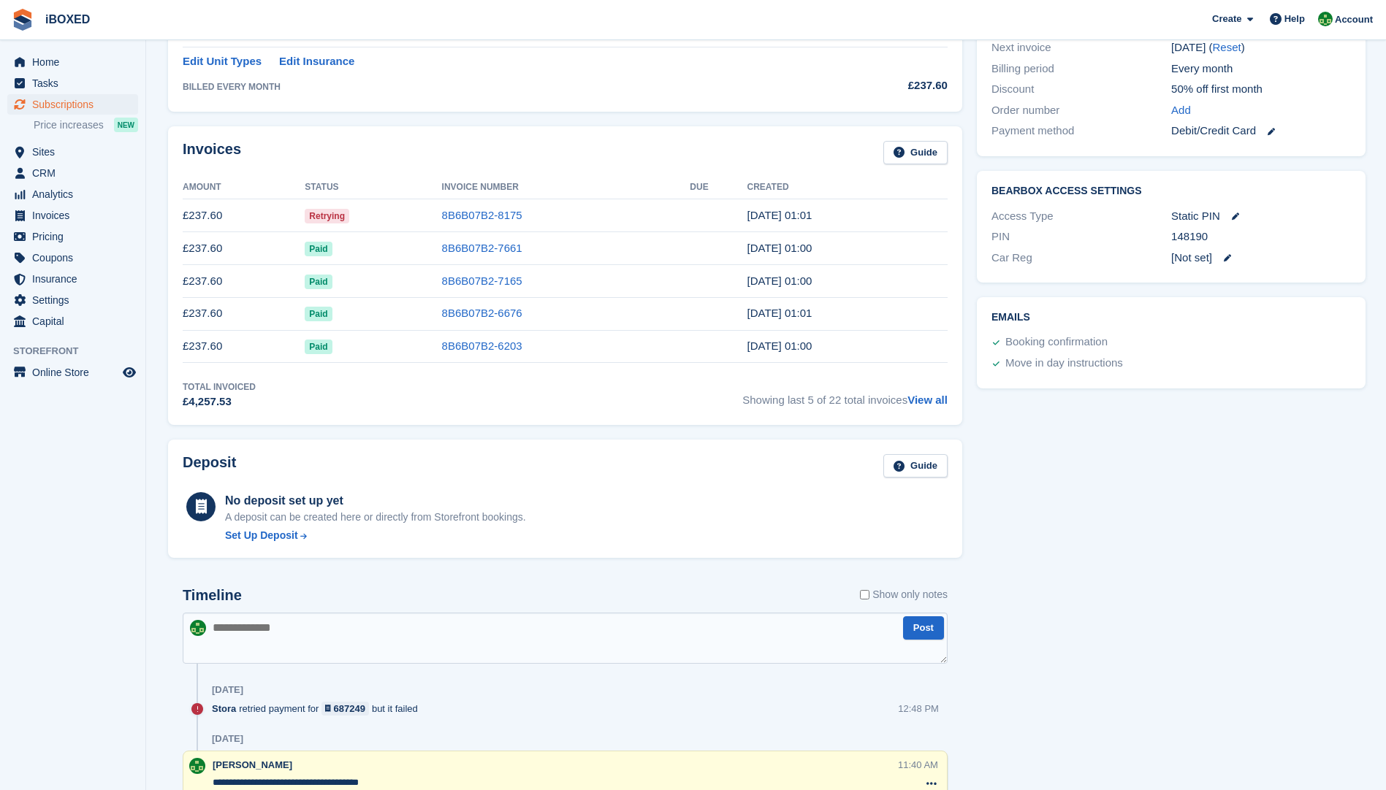
scroll to position [533, 0]
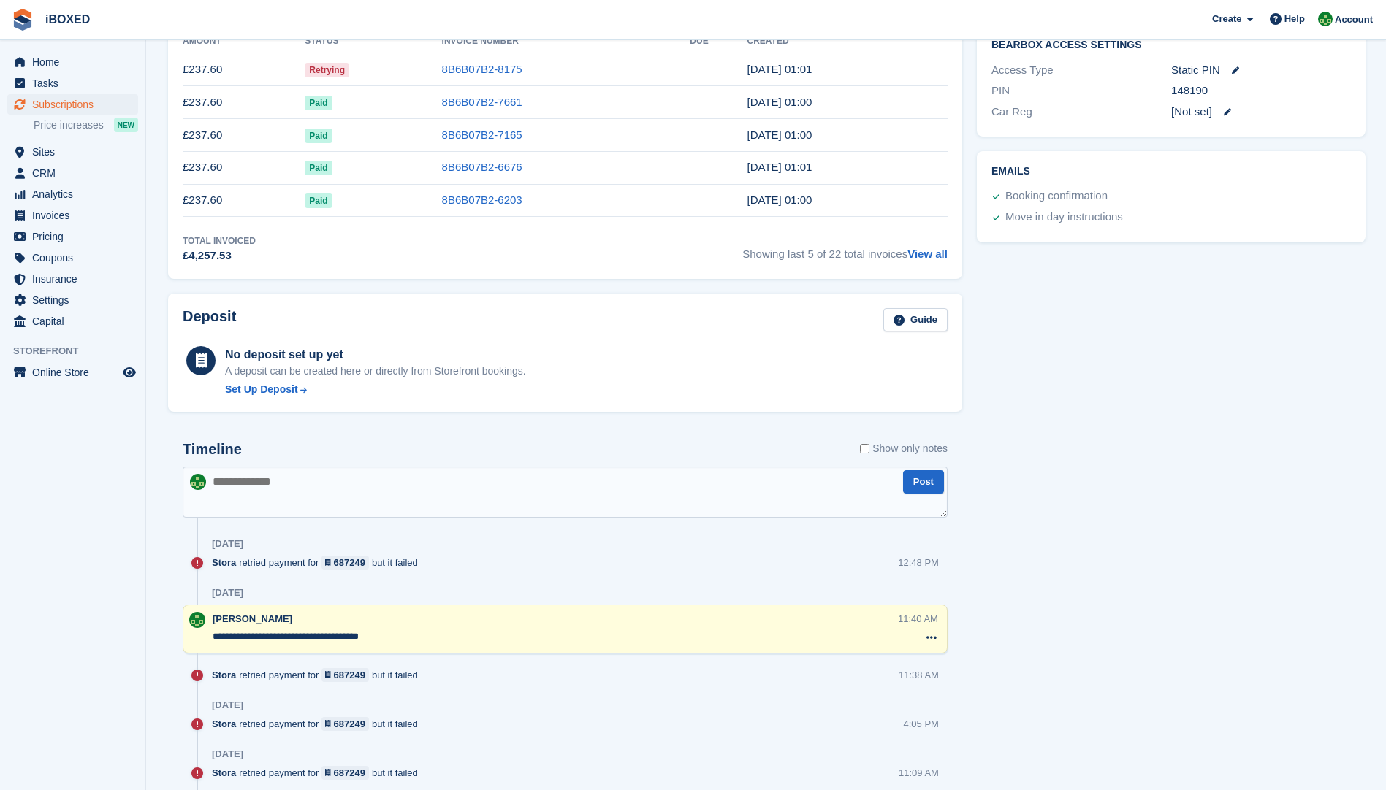
click at [269, 472] on textarea at bounding box center [565, 492] width 765 height 51
type textarea "**********"
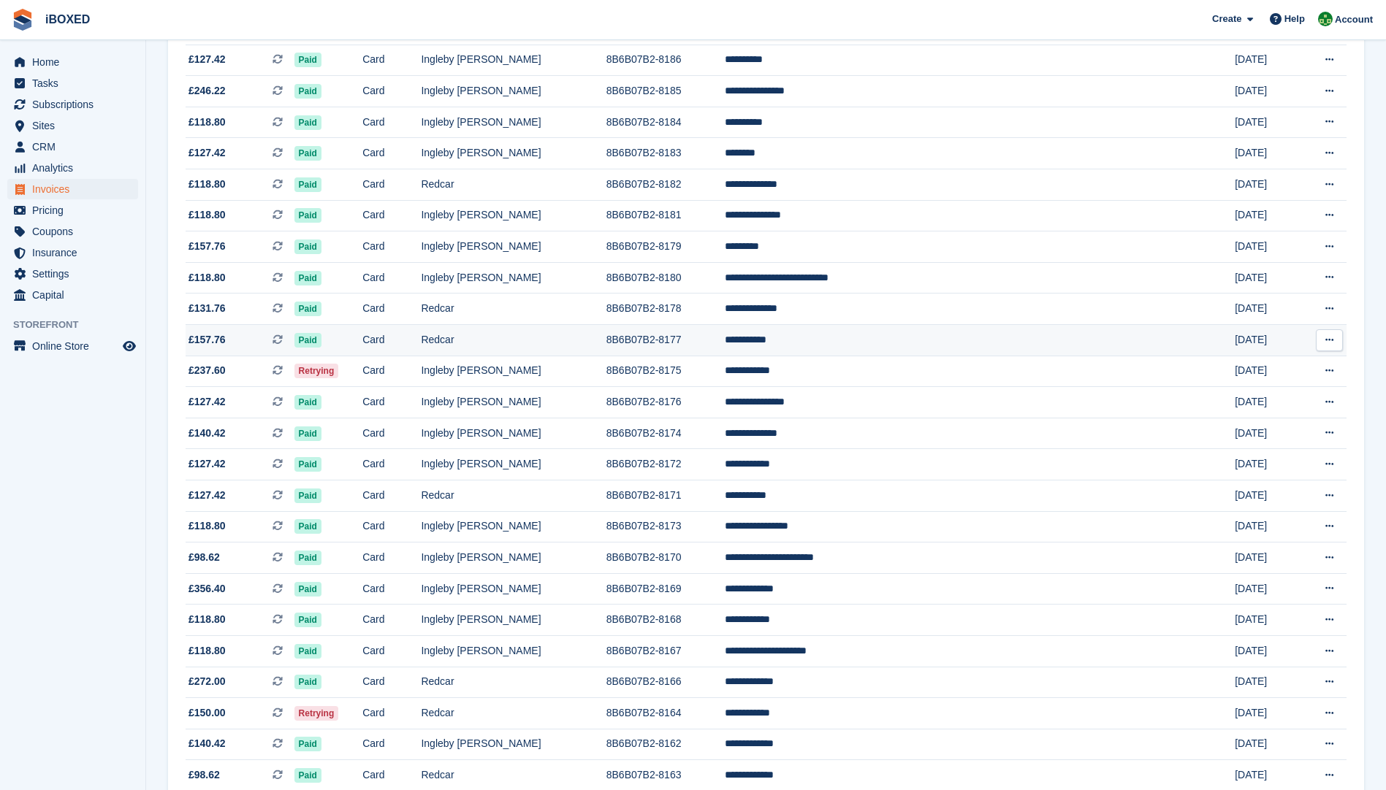
scroll to position [804, 0]
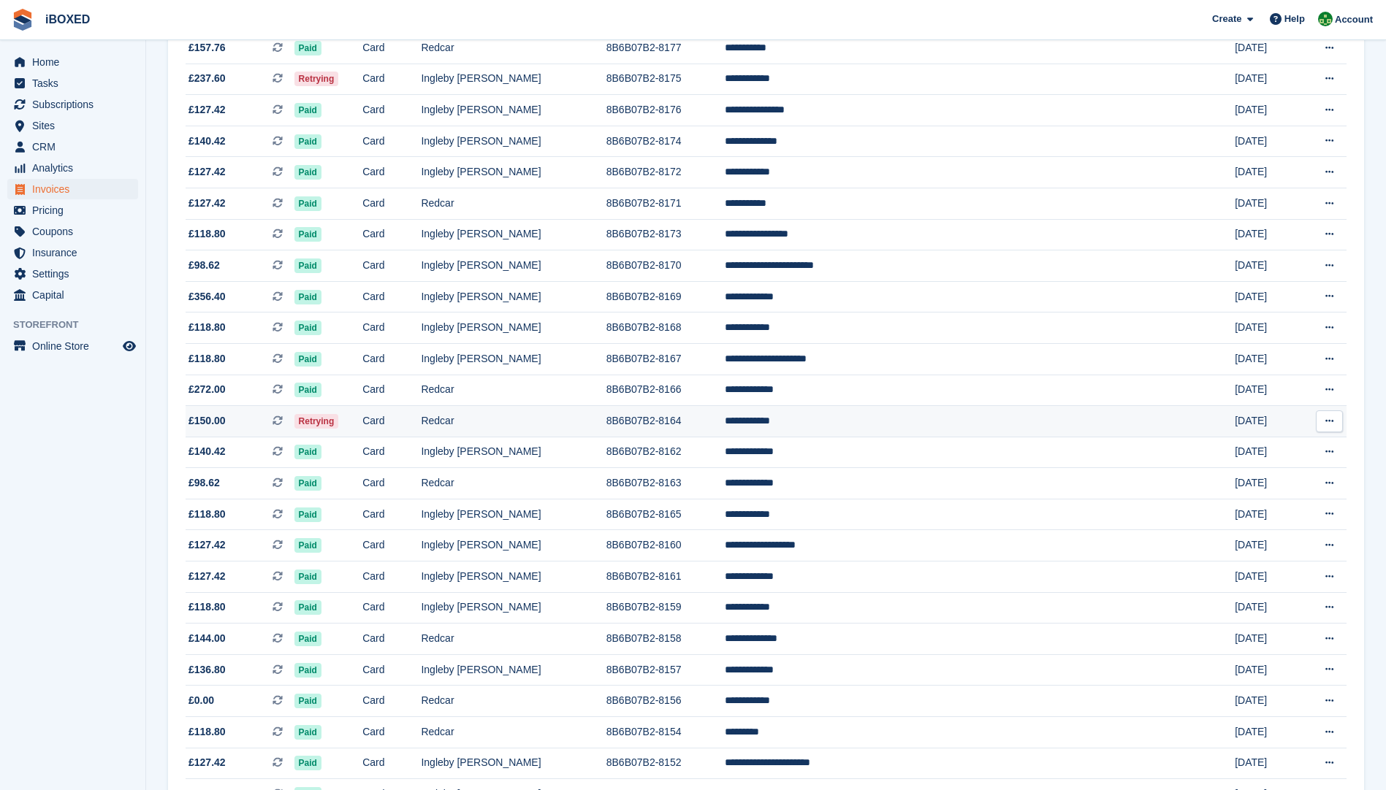
click at [538, 425] on td "Redcar" at bounding box center [513, 421] width 185 height 31
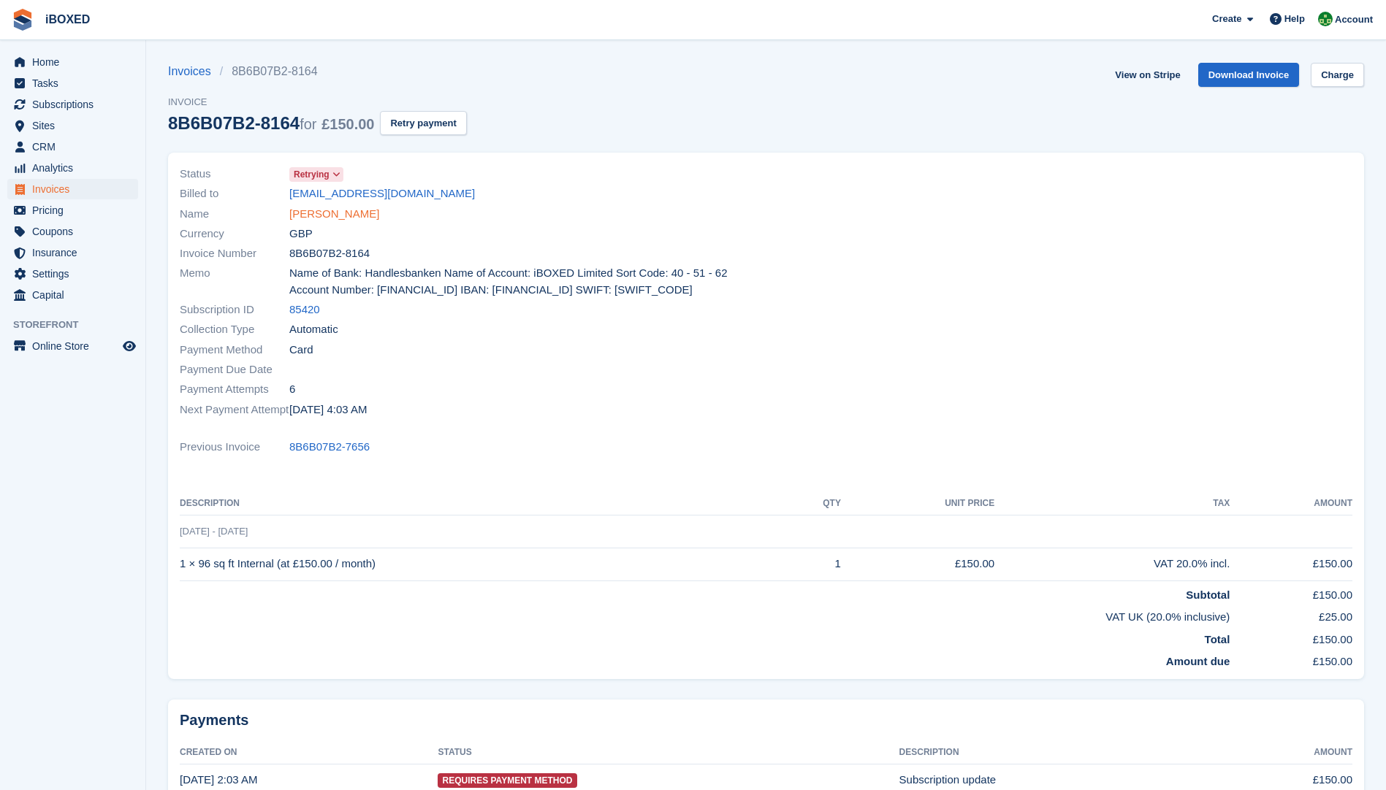
click at [344, 210] on link "[PERSON_NAME]" at bounding box center [334, 214] width 90 height 17
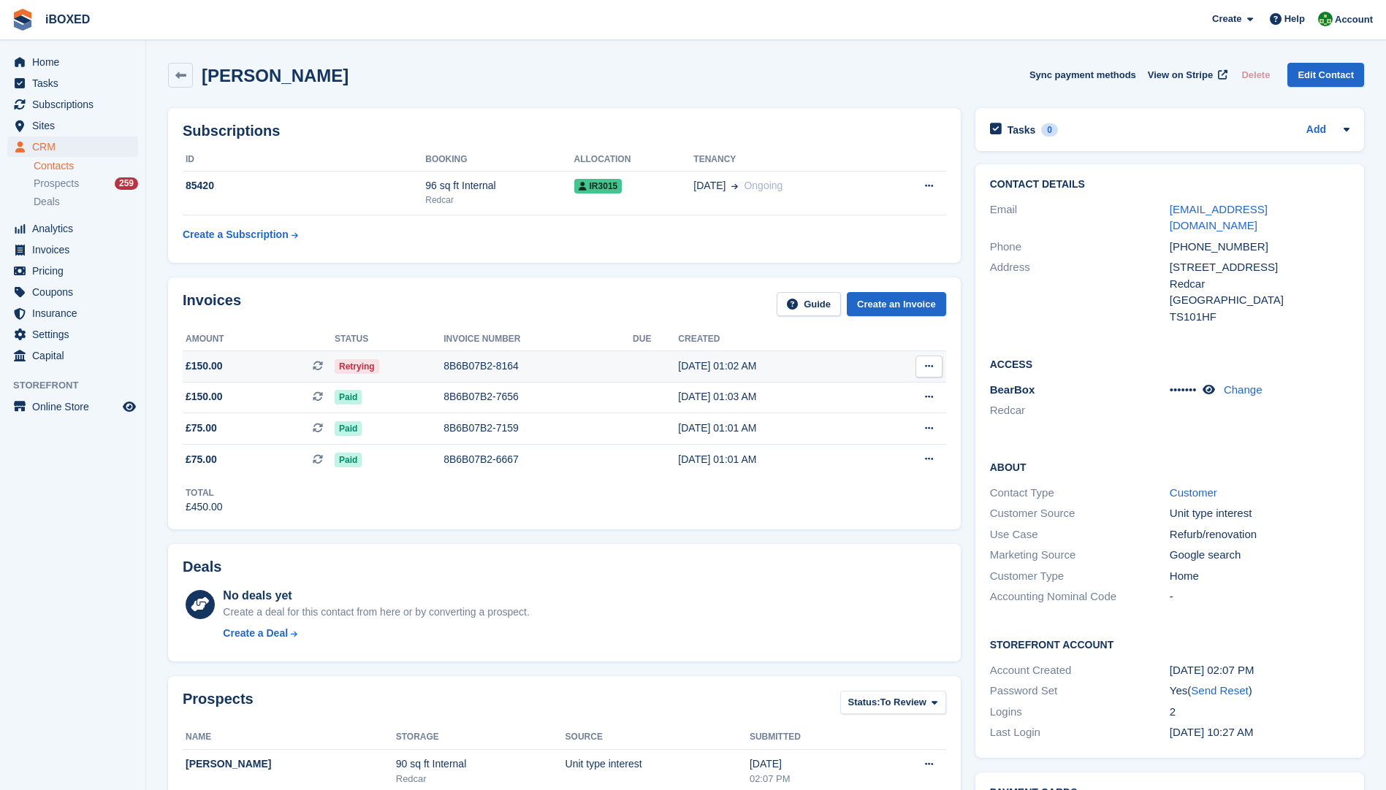
click at [446, 361] on div "8B6B07B2-8164" at bounding box center [537, 366] width 189 height 15
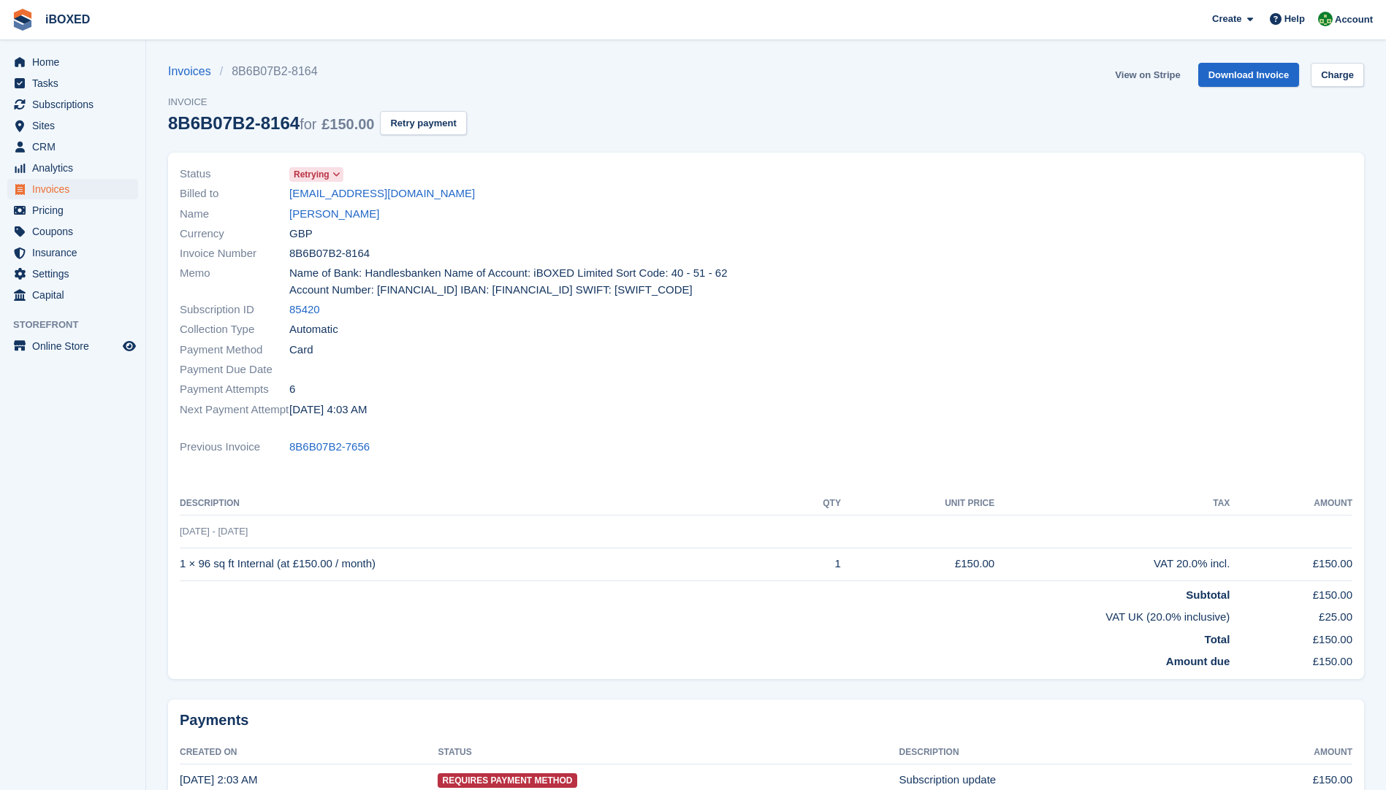
click at [1148, 78] on link "View on Stripe" at bounding box center [1147, 75] width 77 height 24
click at [317, 210] on link "[PERSON_NAME]" at bounding box center [334, 214] width 90 height 17
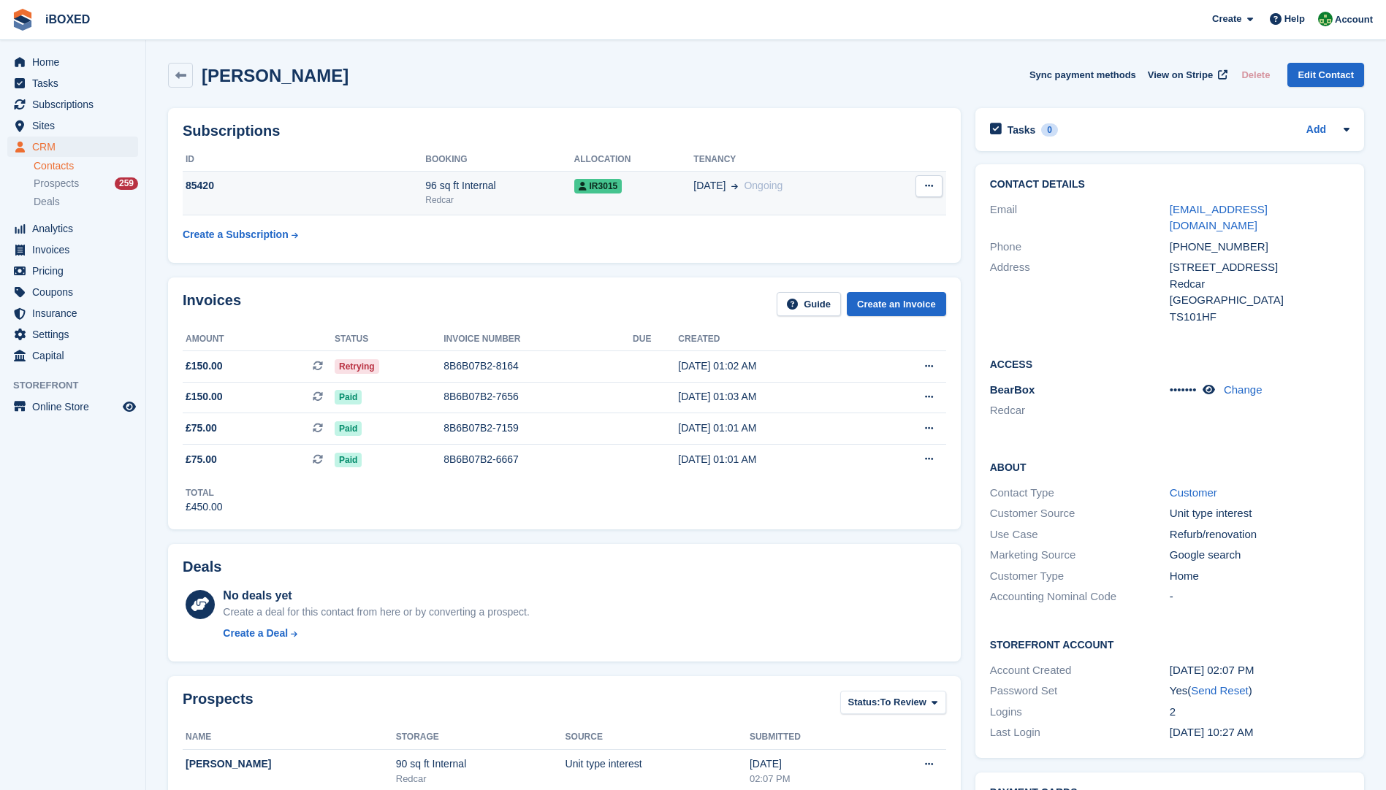
click at [326, 202] on td "85420" at bounding box center [304, 193] width 243 height 45
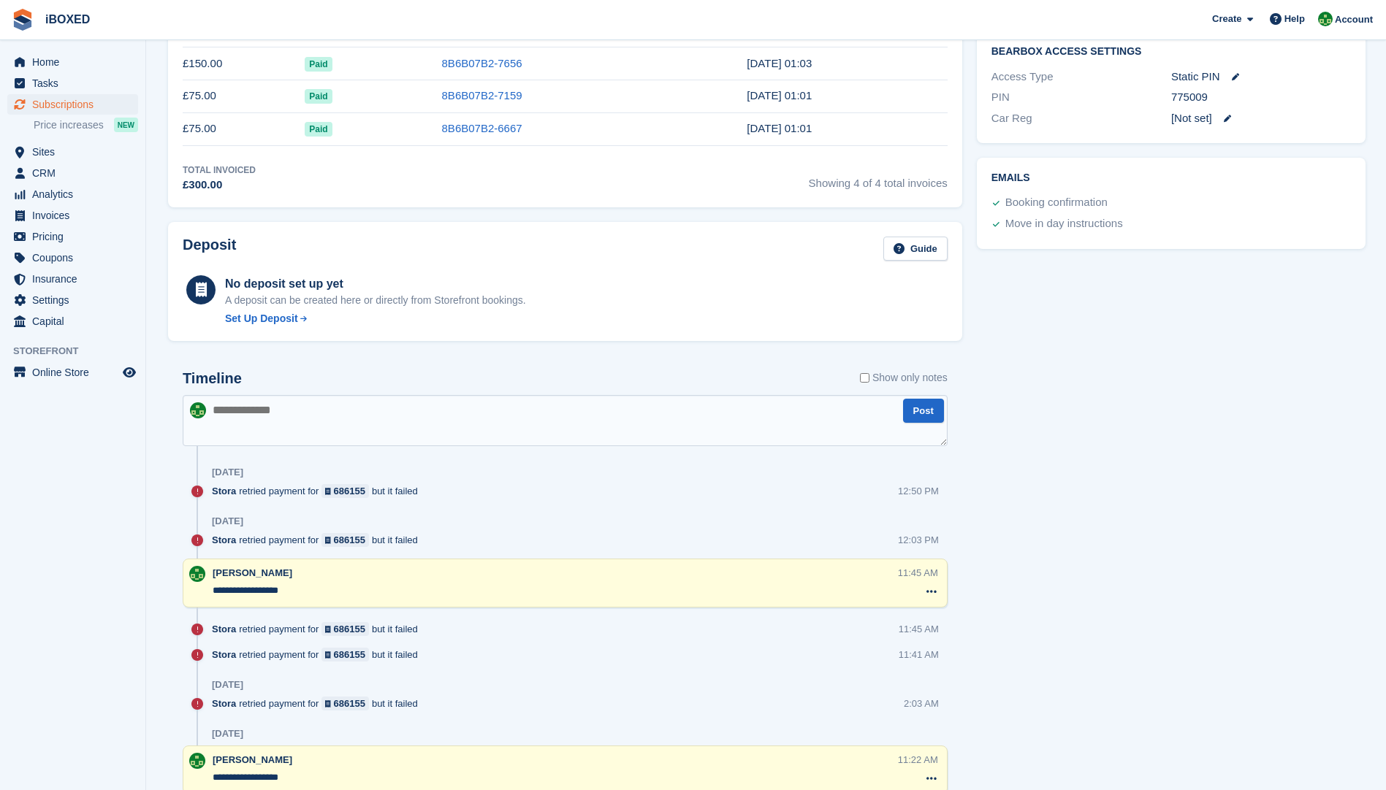
scroll to position [528, 0]
click at [301, 411] on textarea at bounding box center [565, 418] width 765 height 51
type textarea "**********"
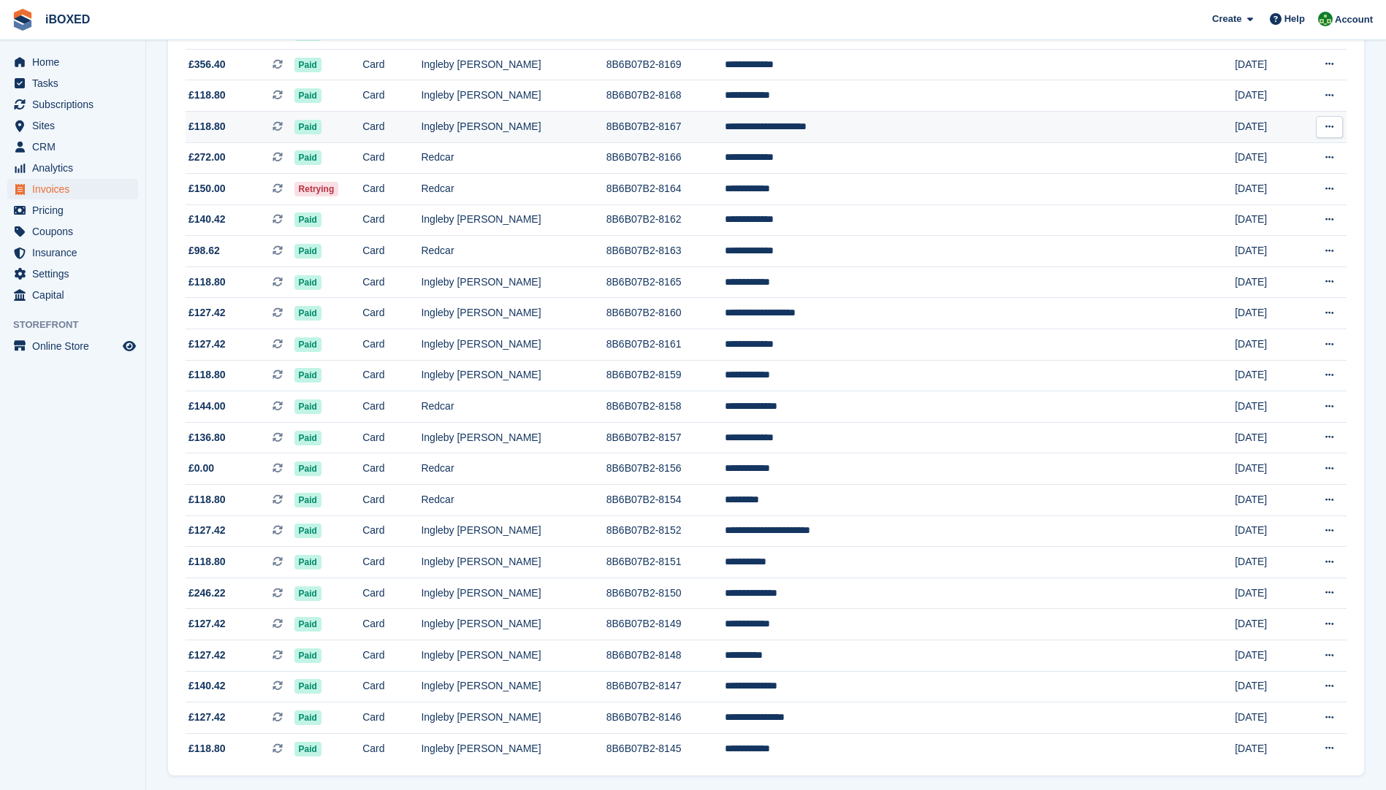
scroll to position [1083, 0]
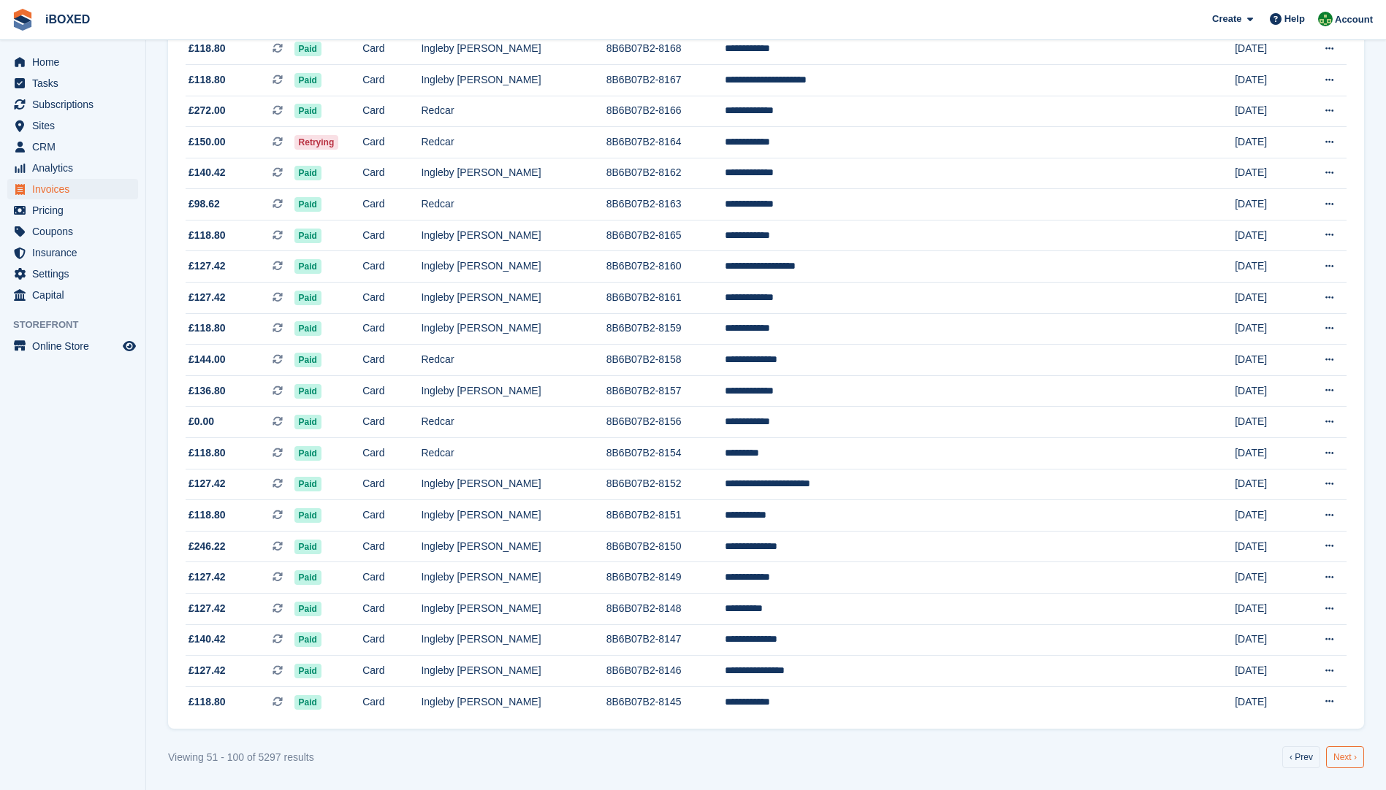
click at [1346, 752] on link "Next ›" at bounding box center [1345, 758] width 38 height 22
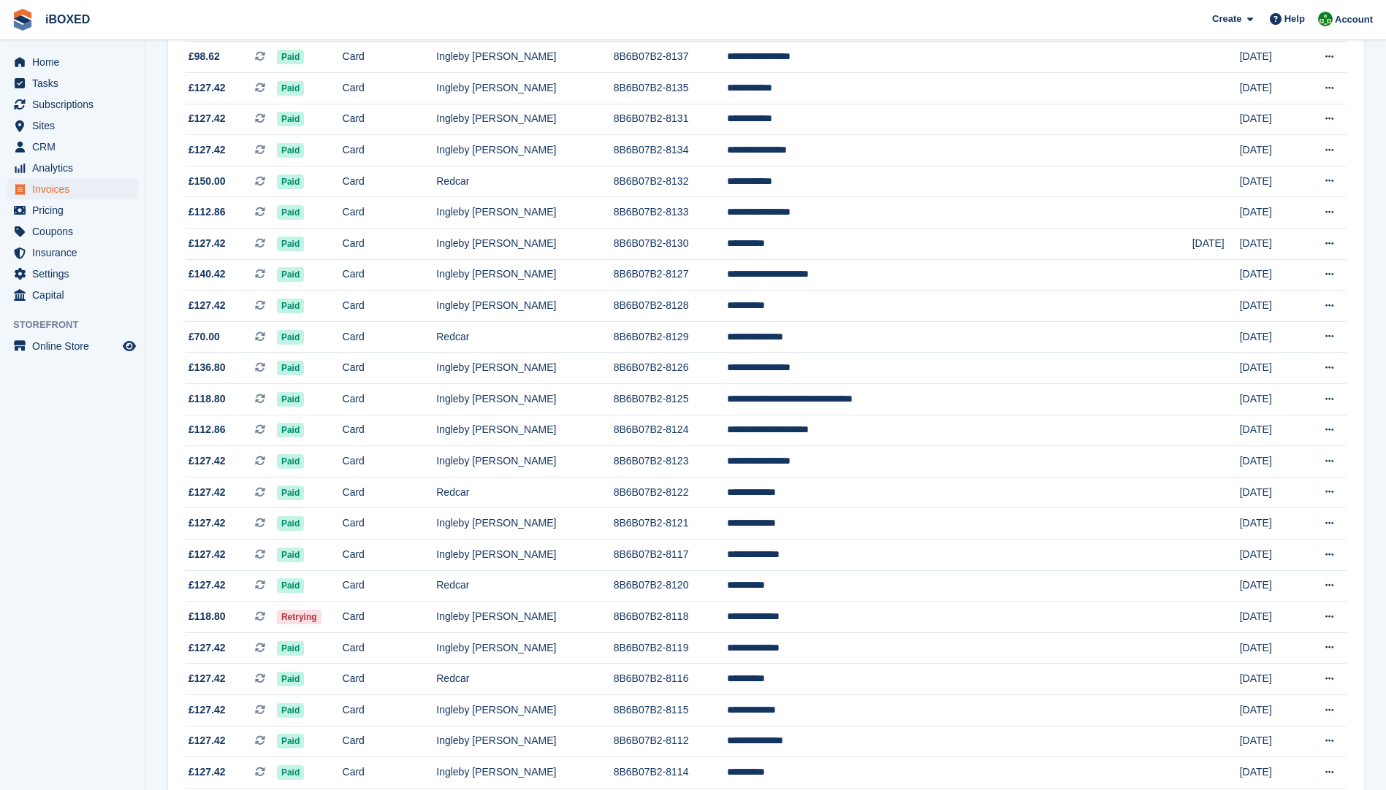
scroll to position [498, 0]
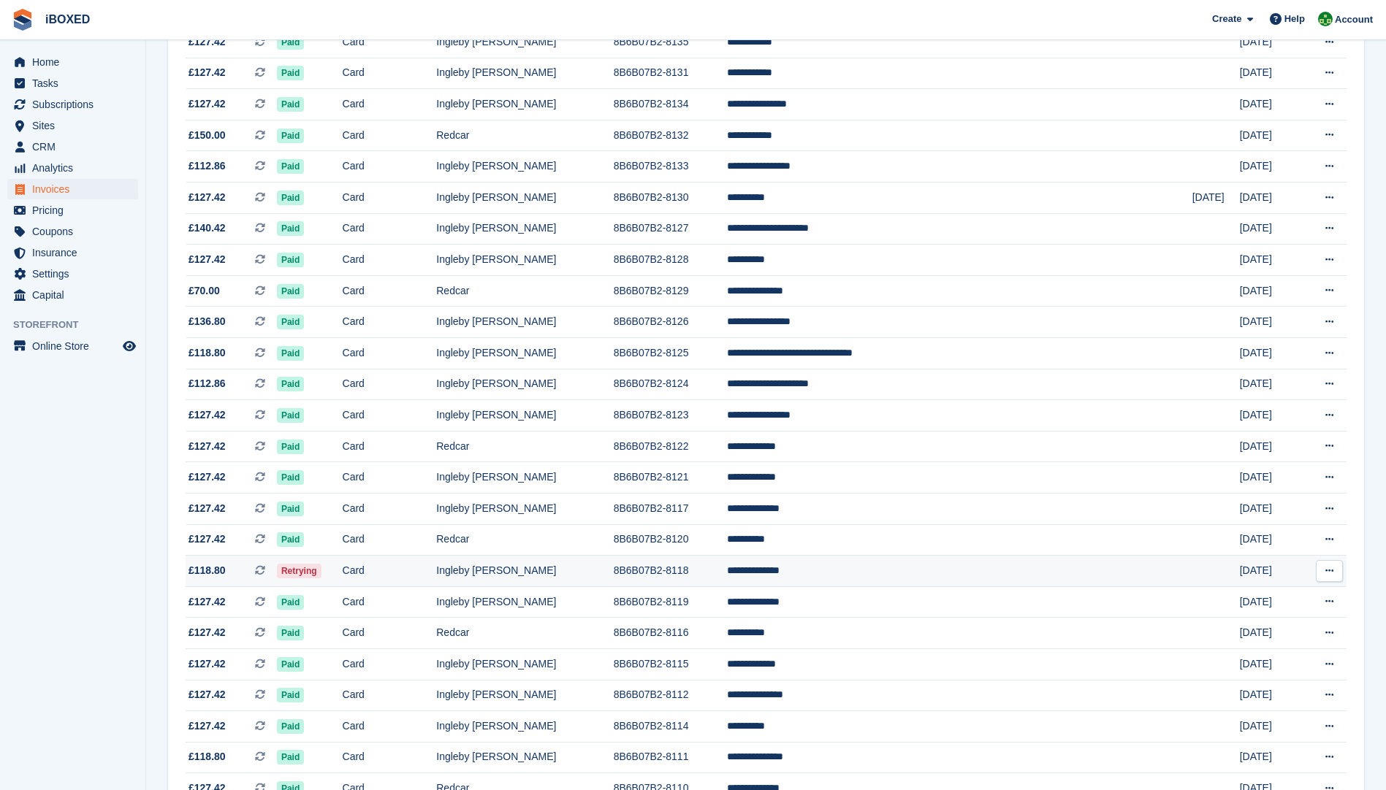
click at [343, 569] on td "Retrying" at bounding box center [310, 571] width 66 height 31
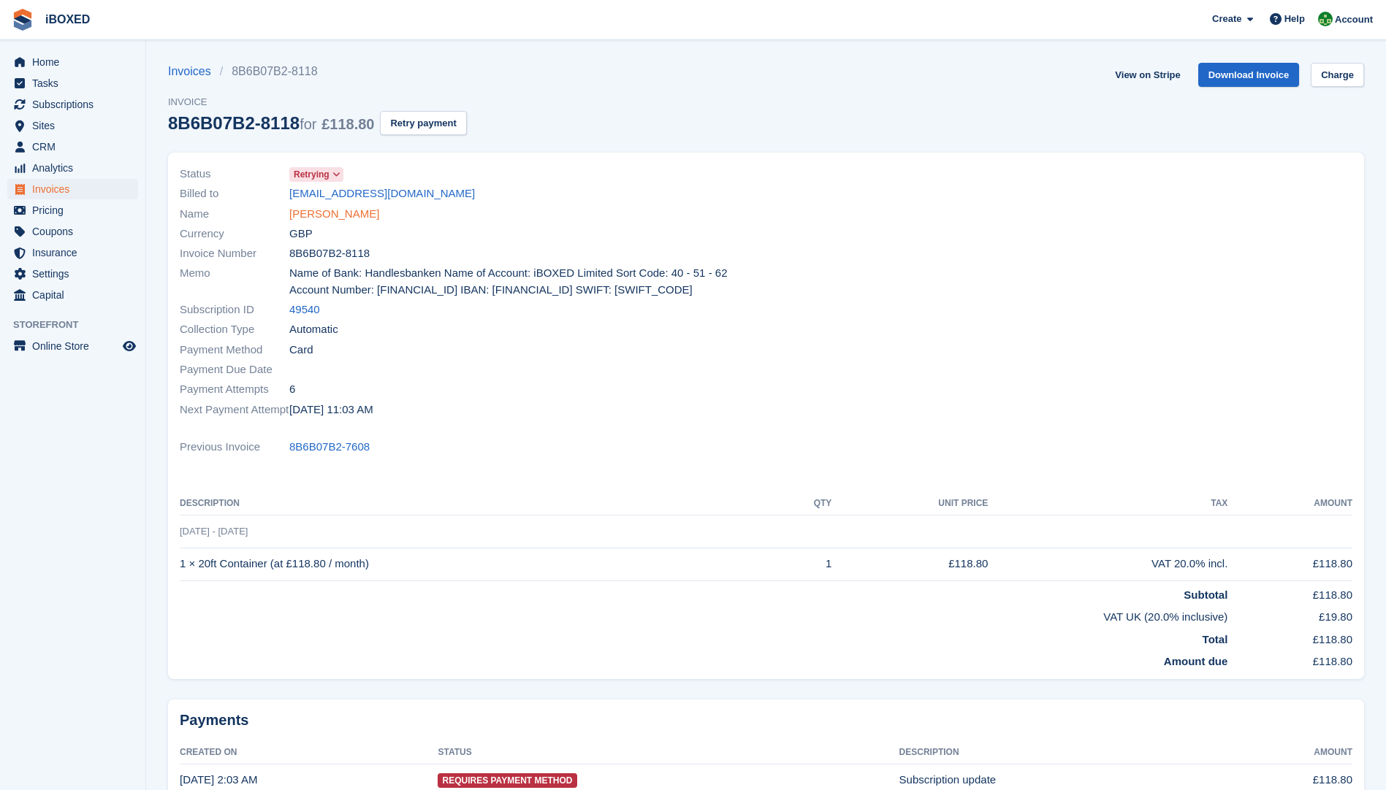
click at [298, 213] on link "[PERSON_NAME]" at bounding box center [334, 214] width 90 height 17
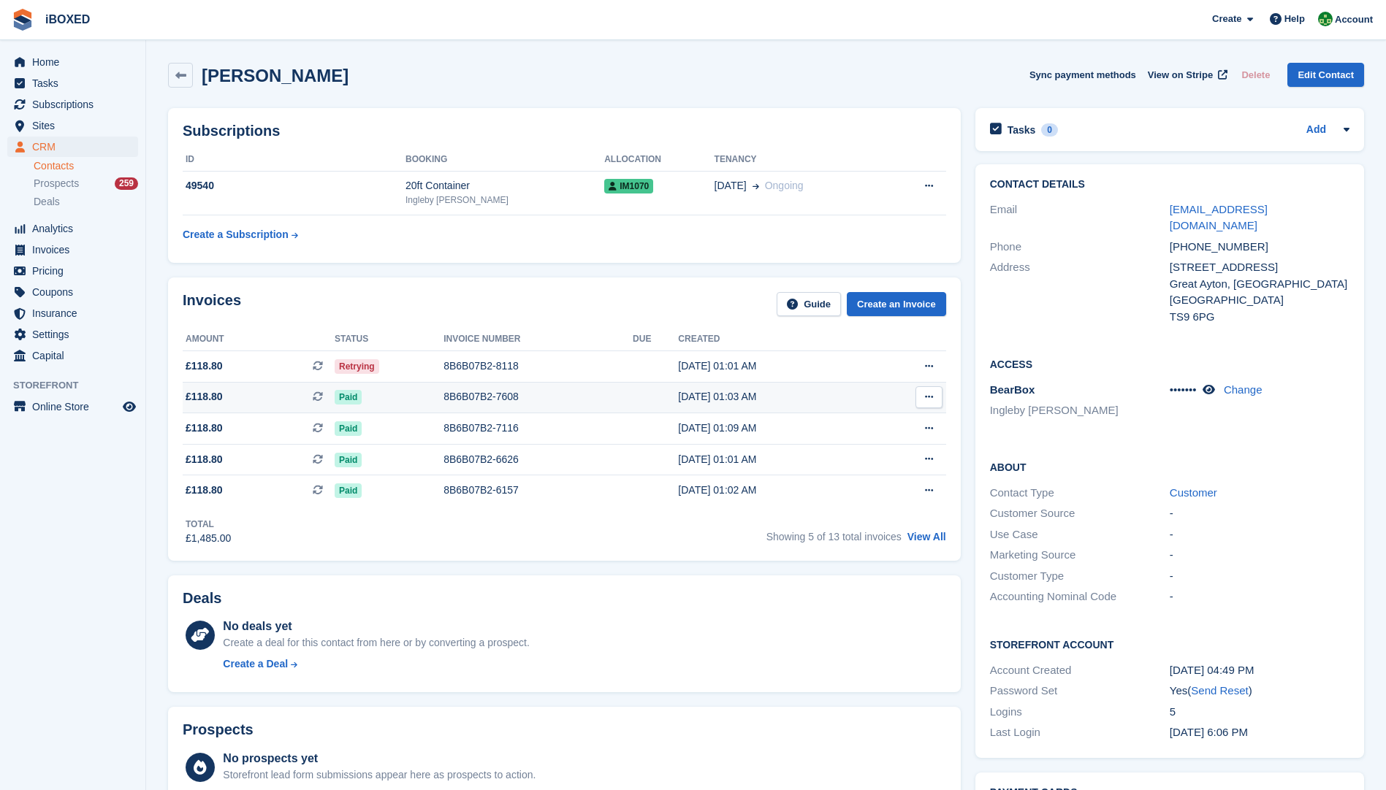
scroll to position [73, 0]
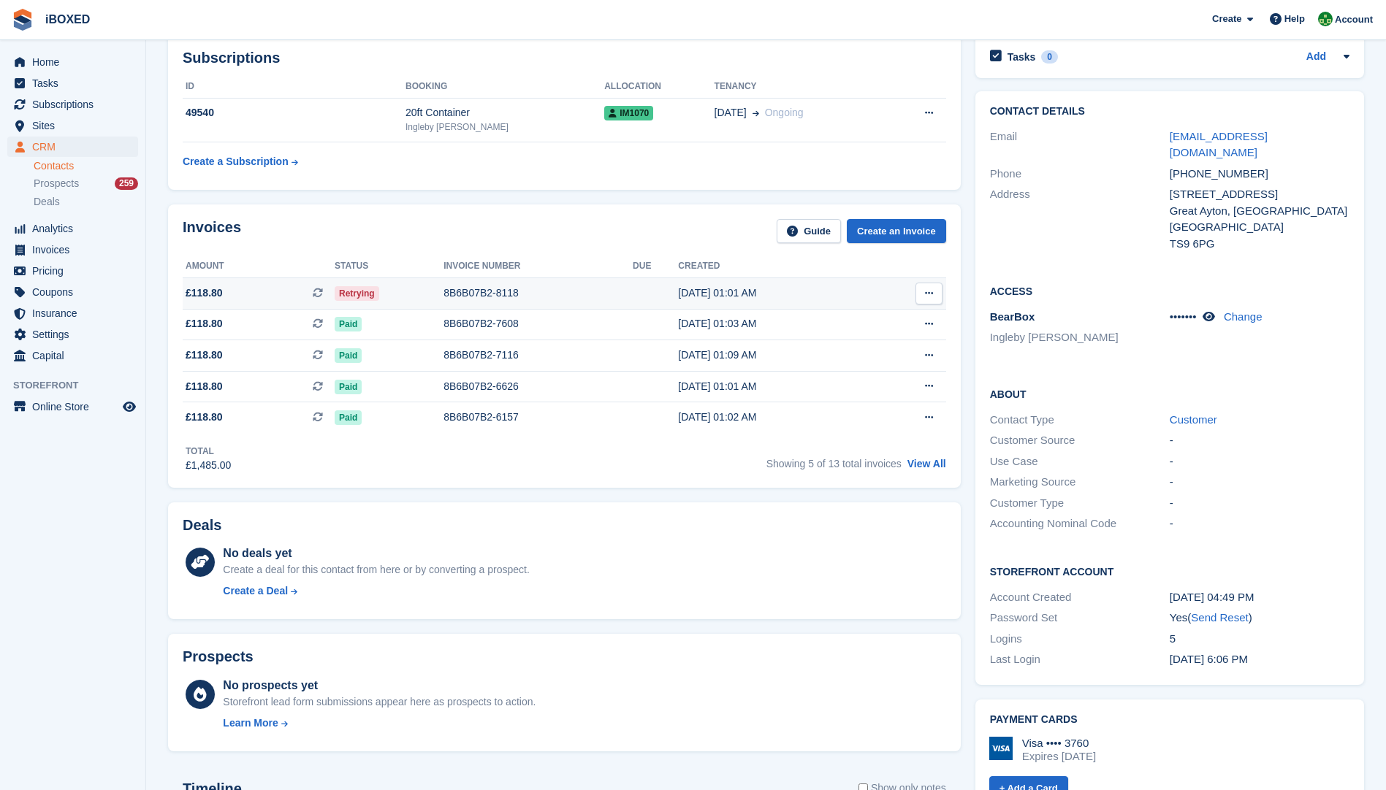
click at [484, 294] on div "8B6B07B2-8118" at bounding box center [537, 293] width 189 height 15
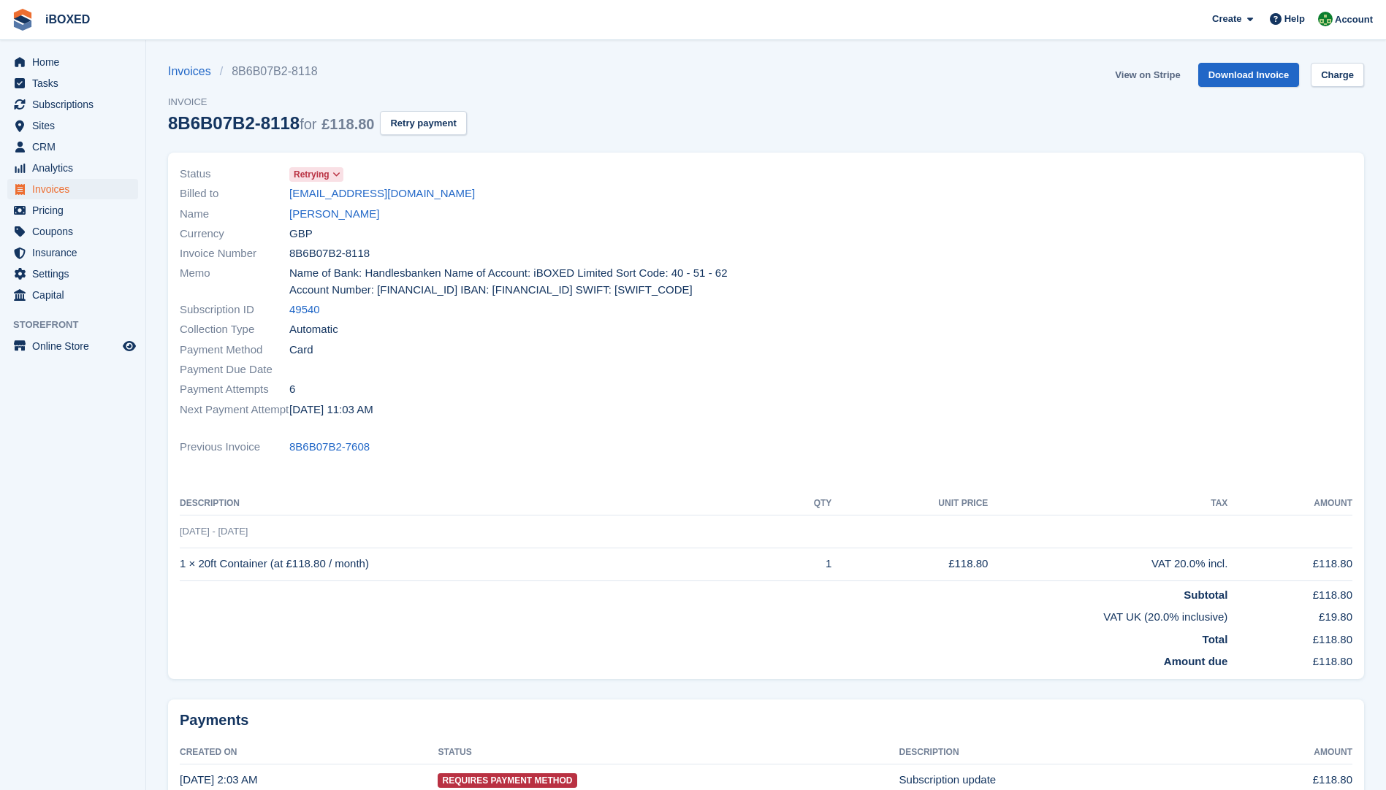
click at [1153, 74] on link "View on Stripe" at bounding box center [1147, 75] width 77 height 24
click at [348, 215] on link "[PERSON_NAME]" at bounding box center [334, 214] width 90 height 17
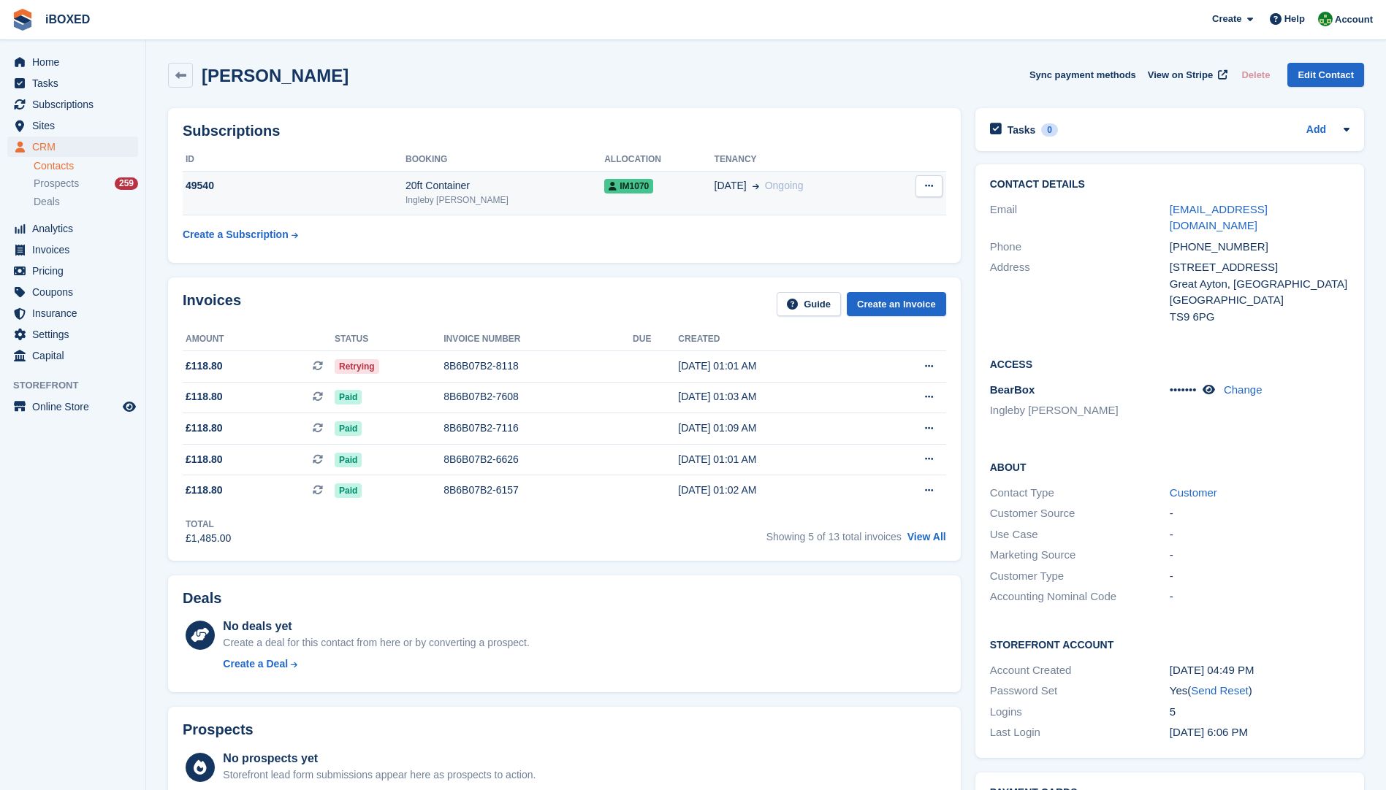
click at [397, 188] on div "49540" at bounding box center [294, 185] width 223 height 15
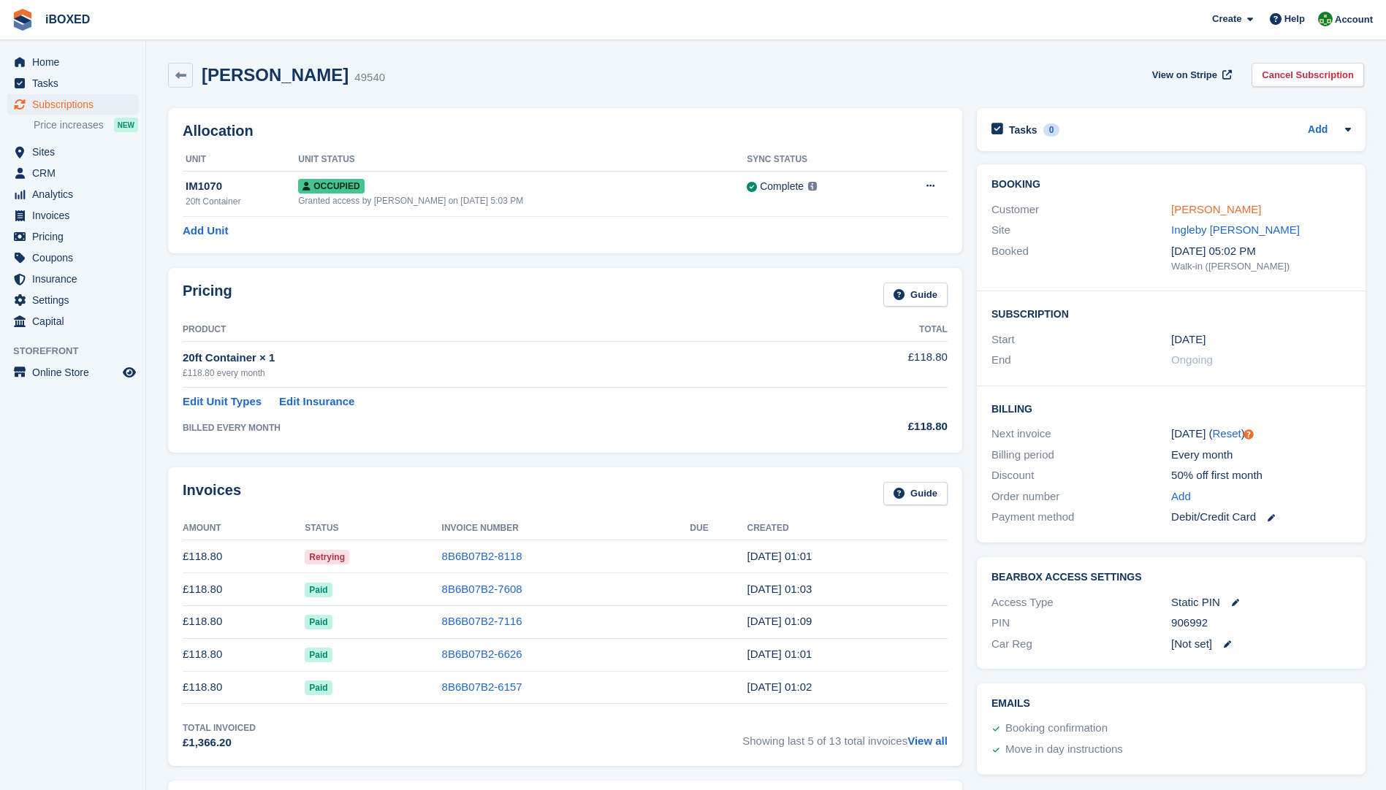
click at [1213, 215] on link "[PERSON_NAME]" at bounding box center [1216, 209] width 90 height 12
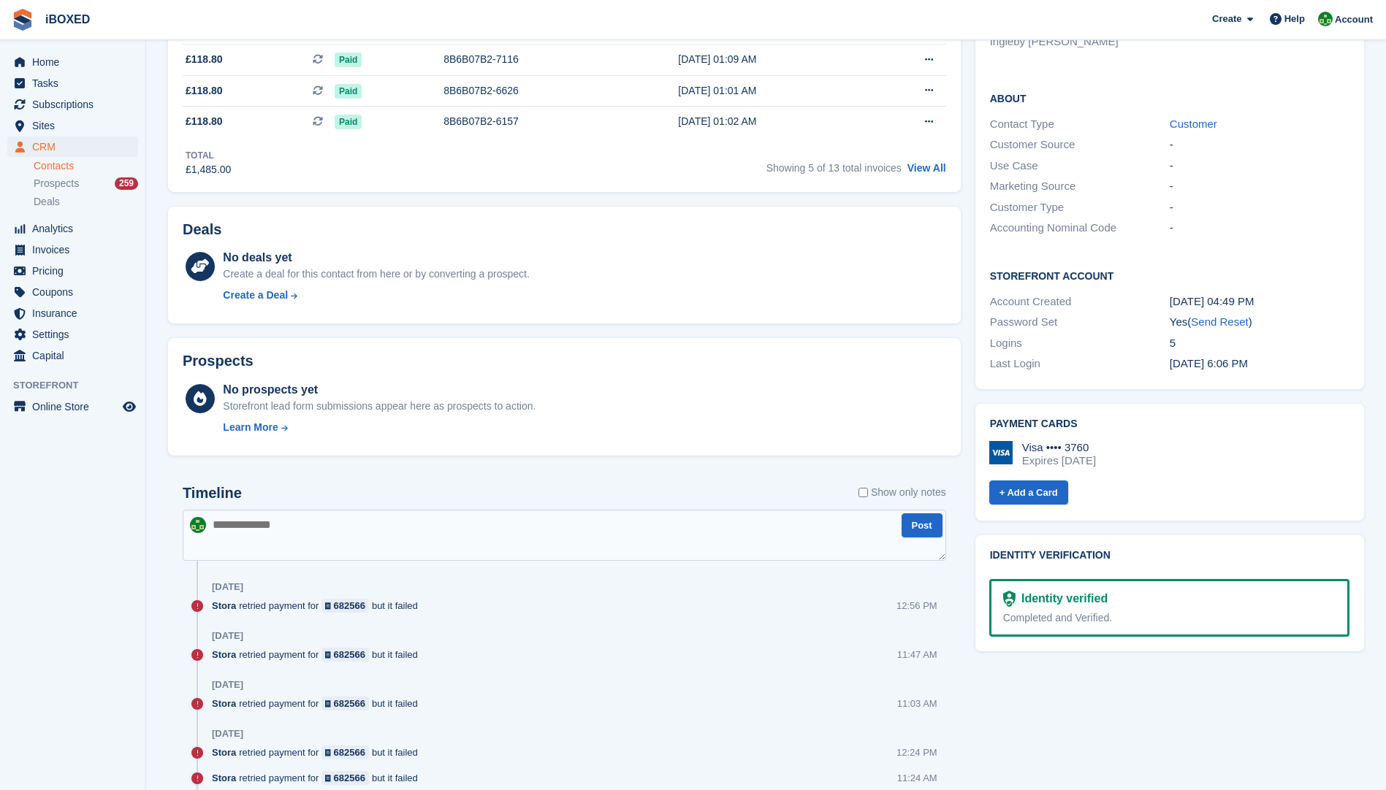
scroll to position [438, 0]
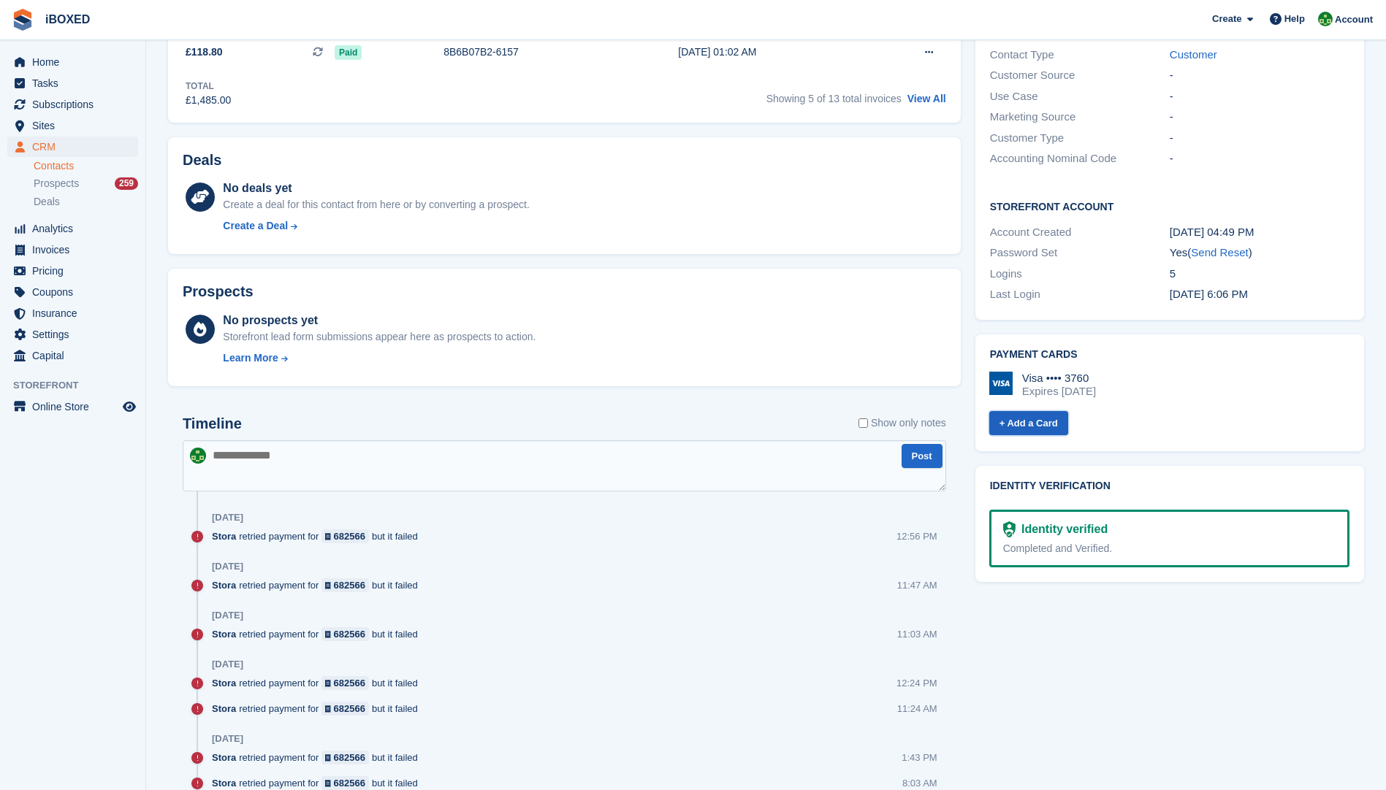
click at [1026, 411] on link "+ Add a Card" at bounding box center [1028, 423] width 79 height 24
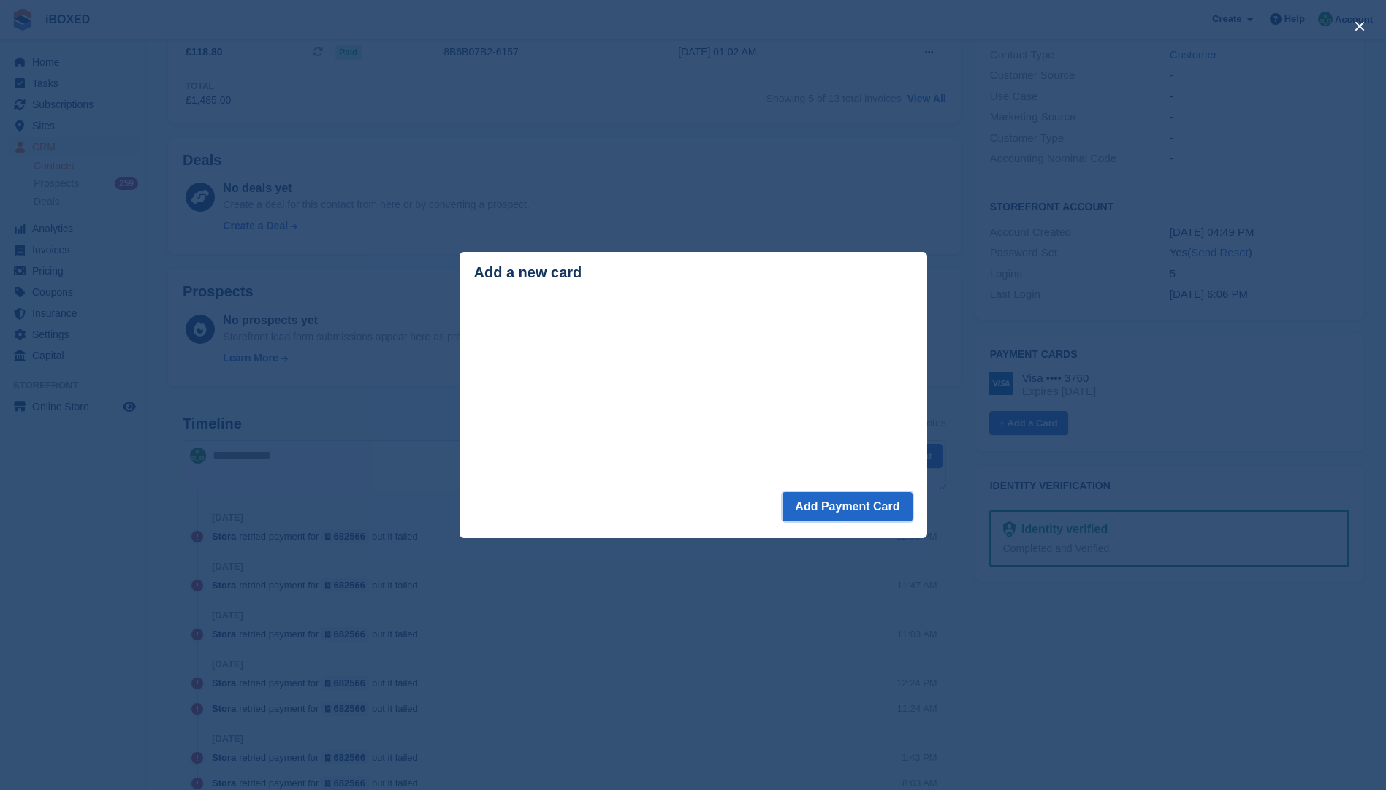
drag, startPoint x: 791, startPoint y: 516, endPoint x: 834, endPoint y: 514, distance: 43.2
click at [796, 516] on button "Add Payment Card" at bounding box center [846, 506] width 129 height 29
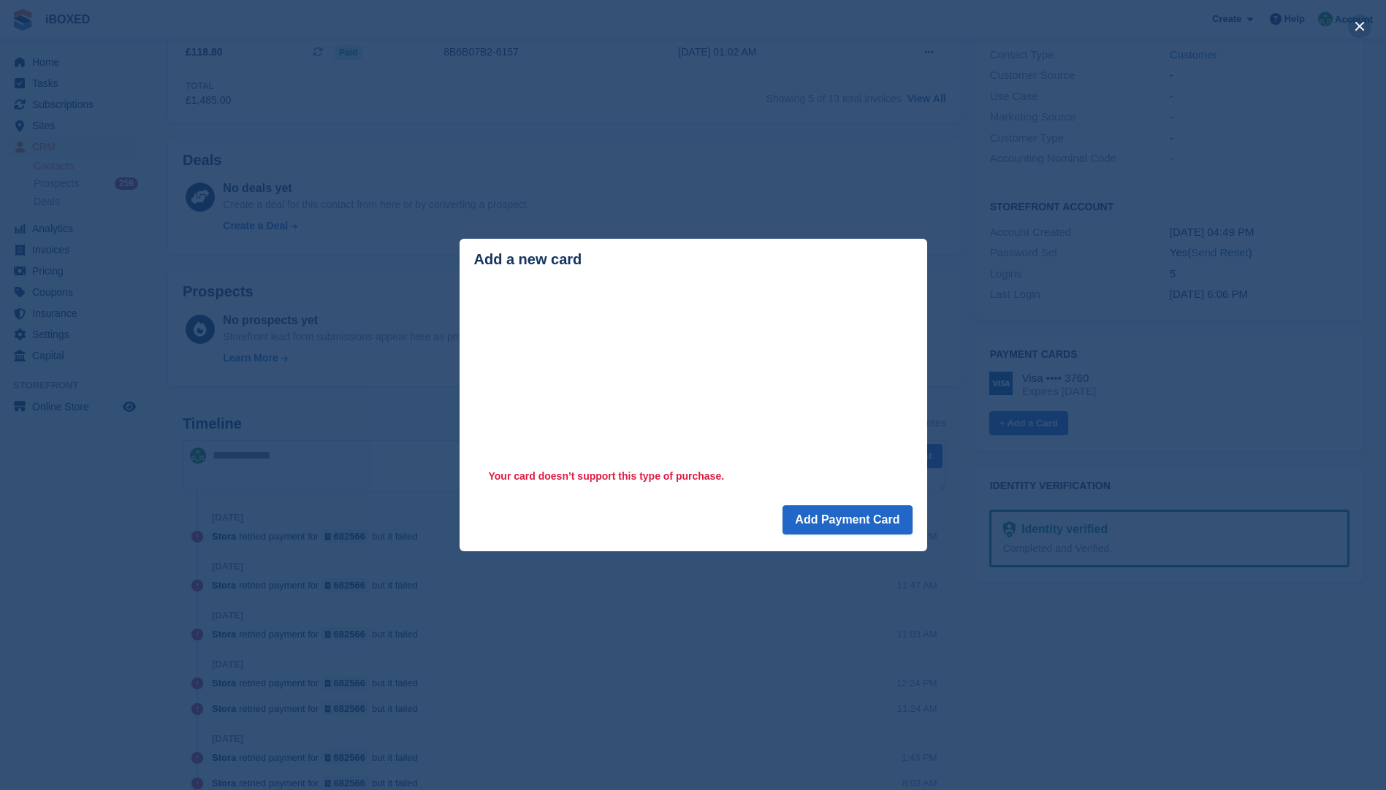
click at [1359, 26] on button "close" at bounding box center [1359, 26] width 23 height 23
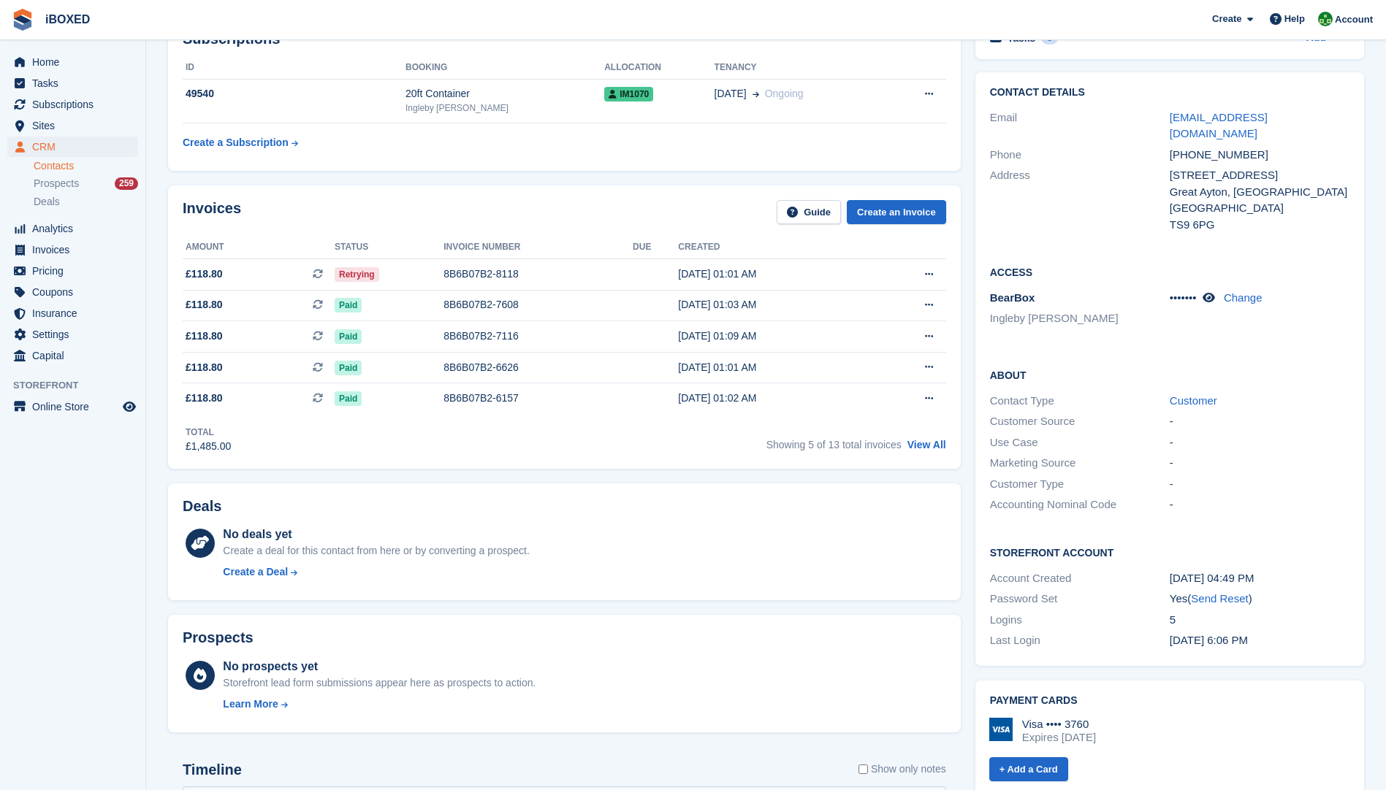
scroll to position [0, 0]
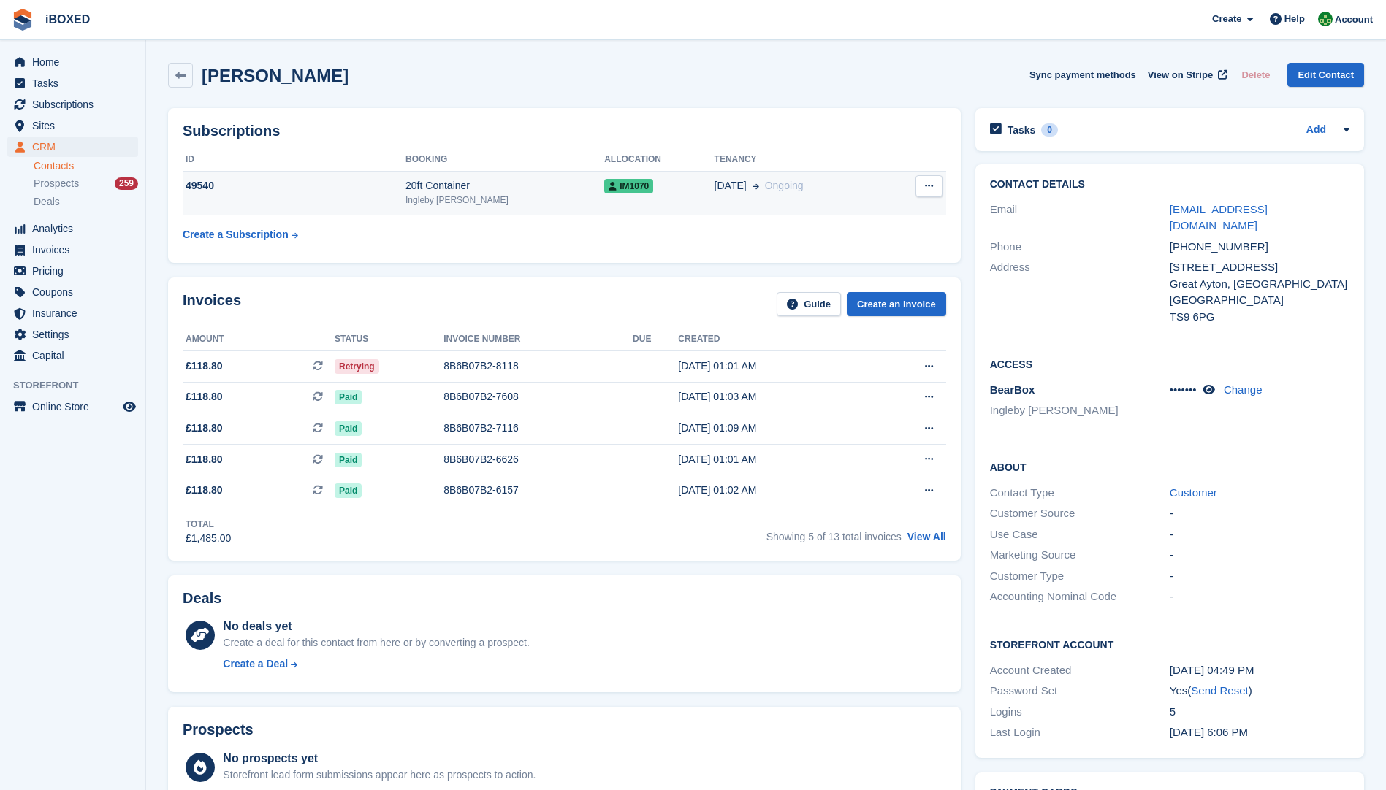
click at [348, 188] on div "49540" at bounding box center [294, 185] width 223 height 15
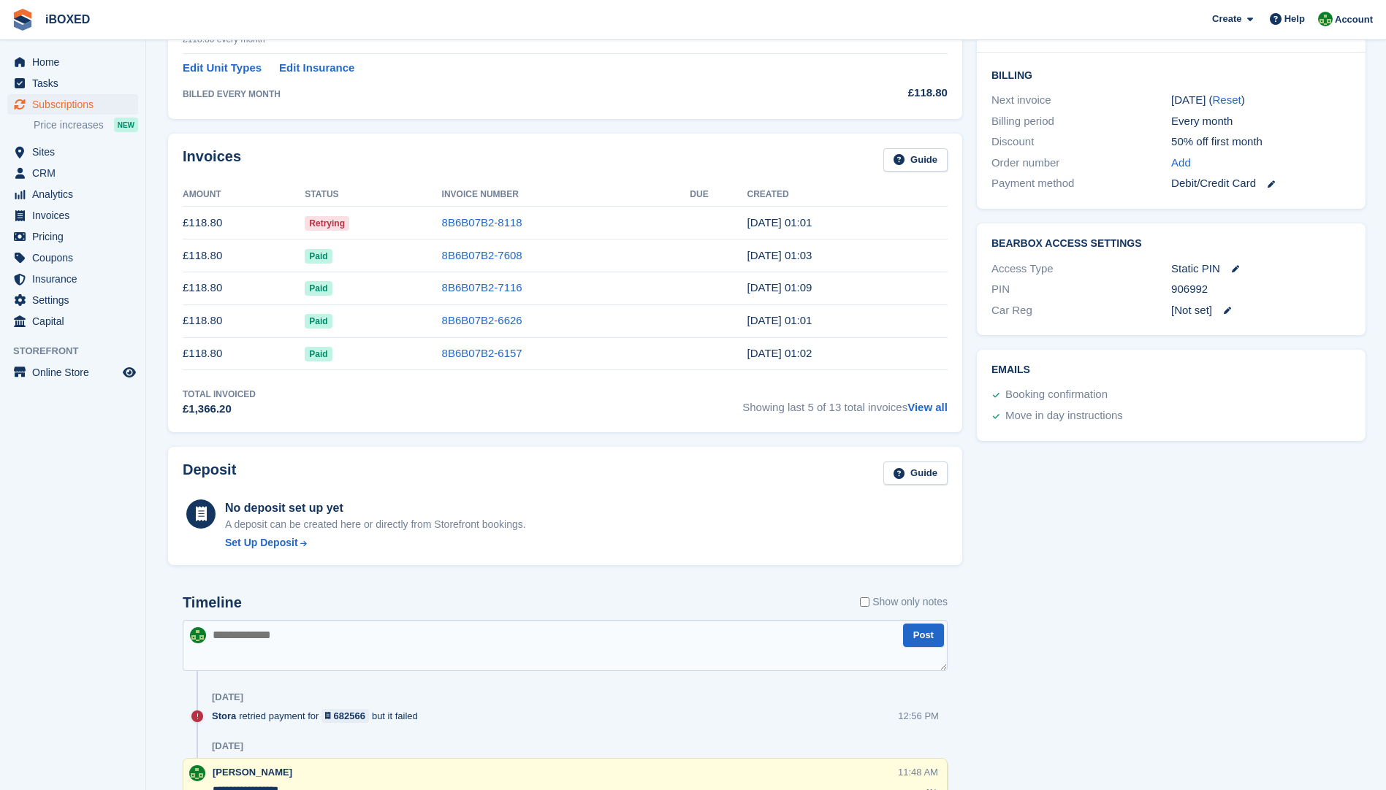
scroll to position [438, 0]
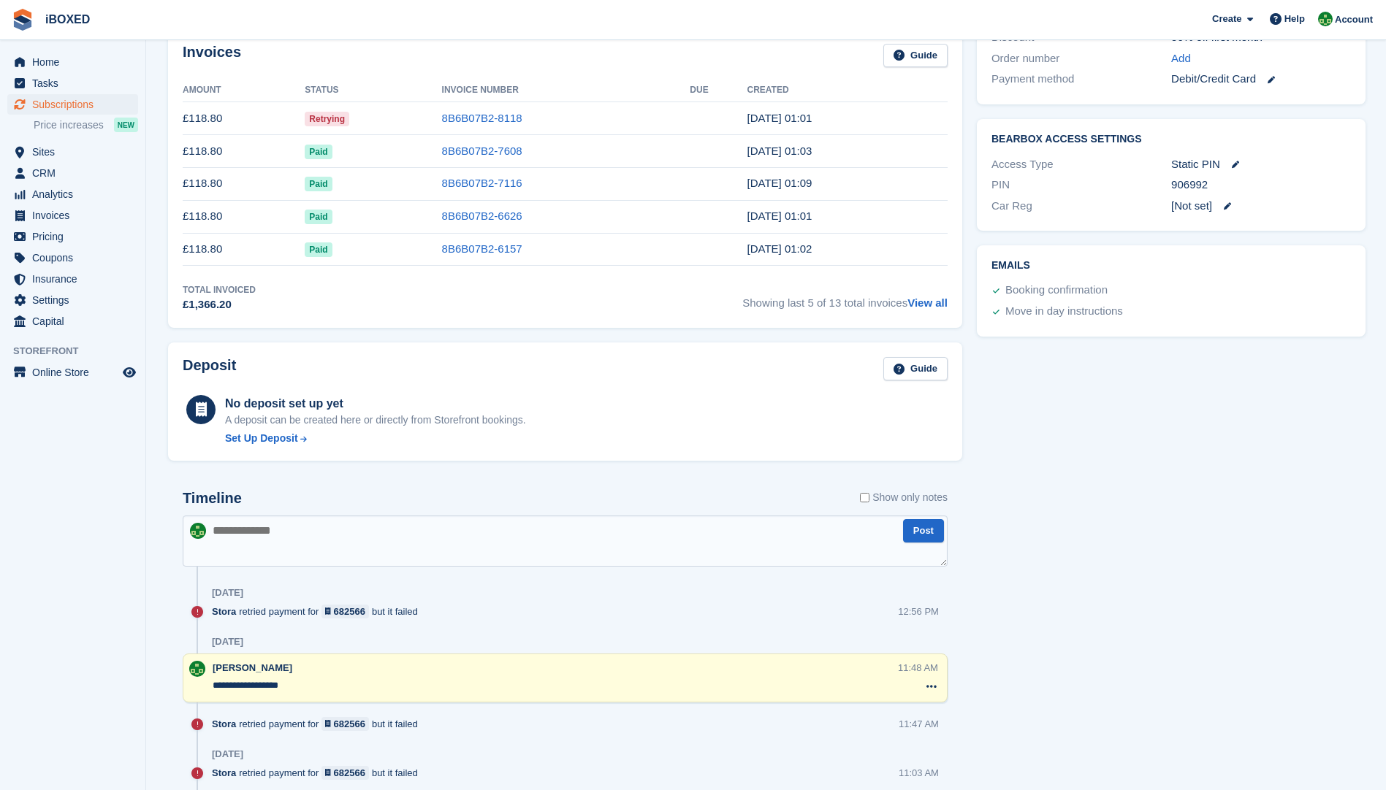
click at [233, 539] on textarea at bounding box center [565, 541] width 765 height 51
click at [265, 530] on textarea "**********" at bounding box center [565, 541] width 765 height 51
click at [400, 531] on textarea "**********" at bounding box center [565, 541] width 765 height 51
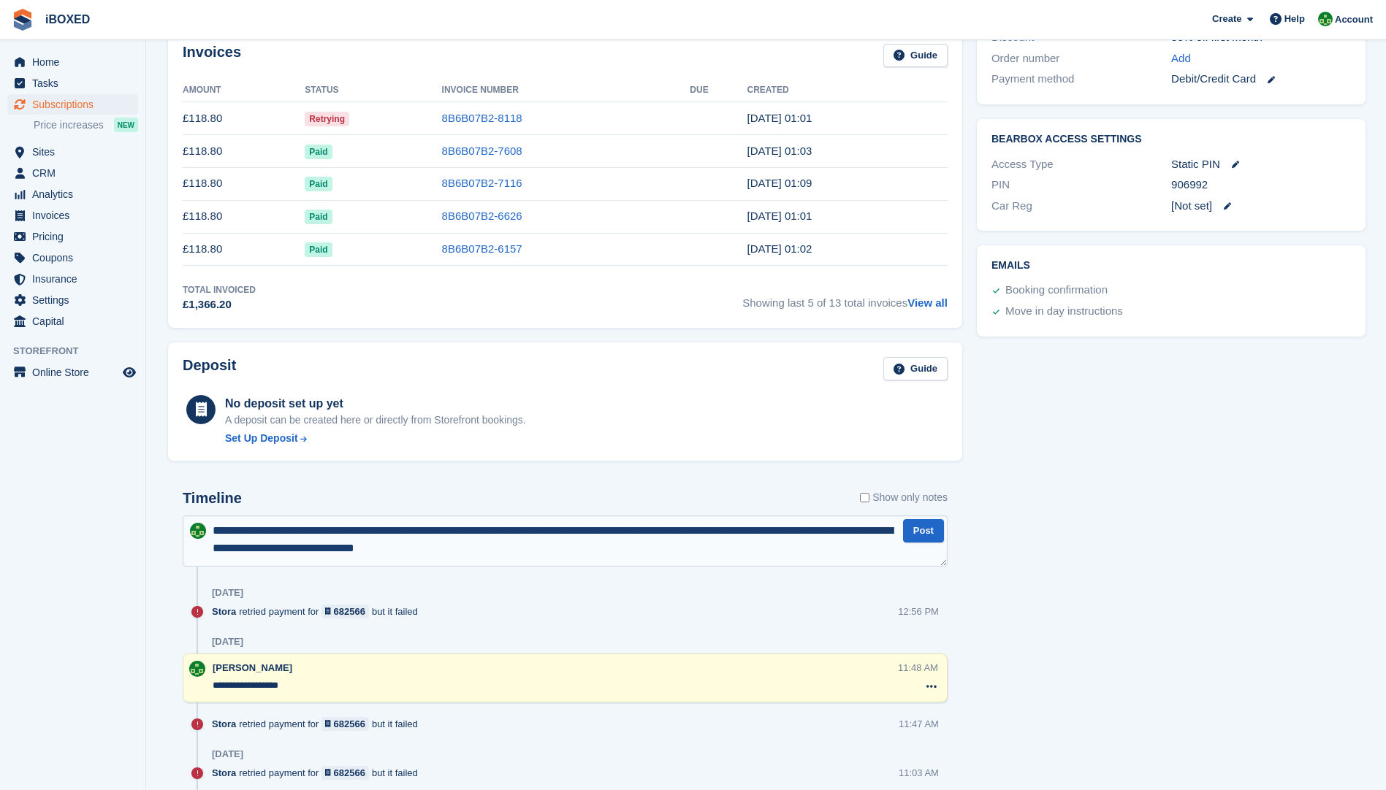
type textarea "**********"
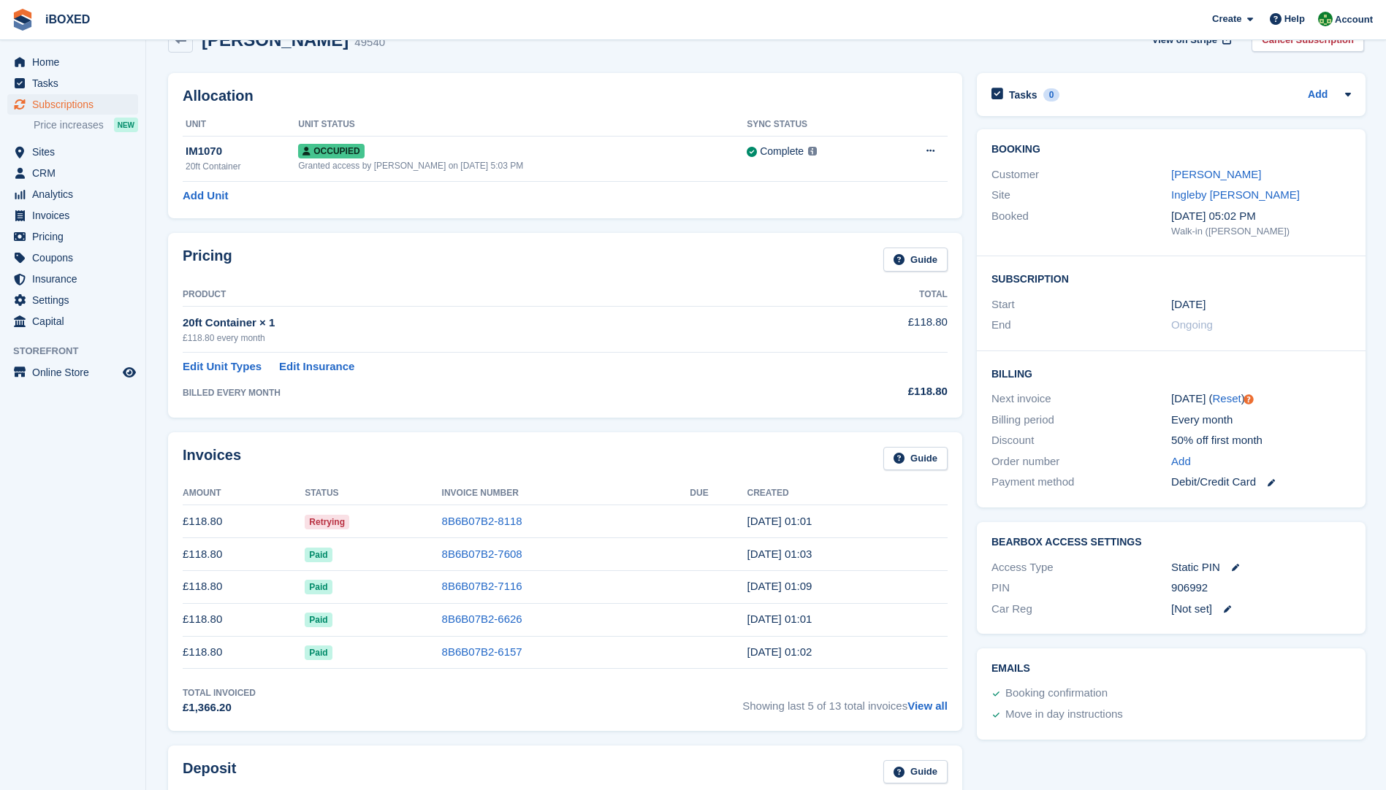
scroll to position [0, 0]
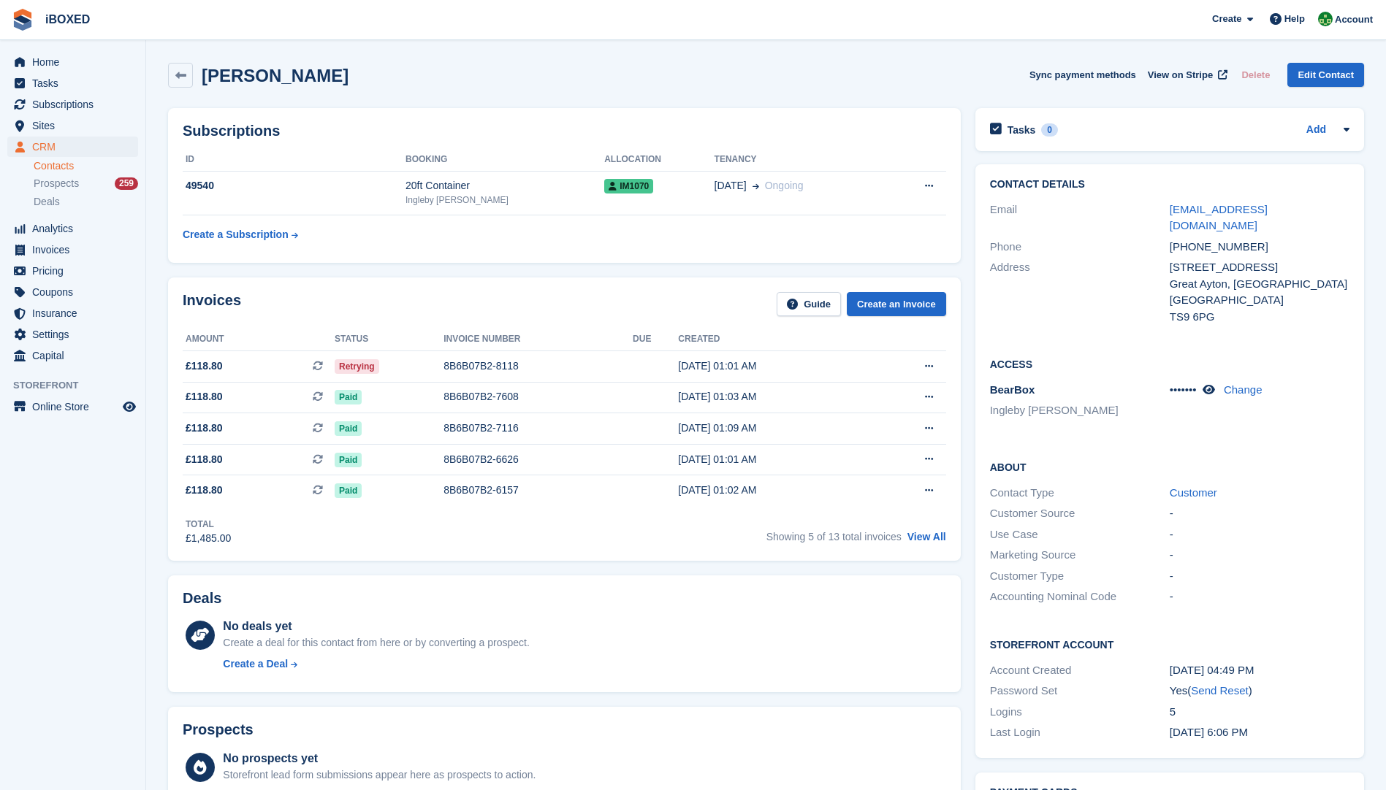
scroll to position [73, 0]
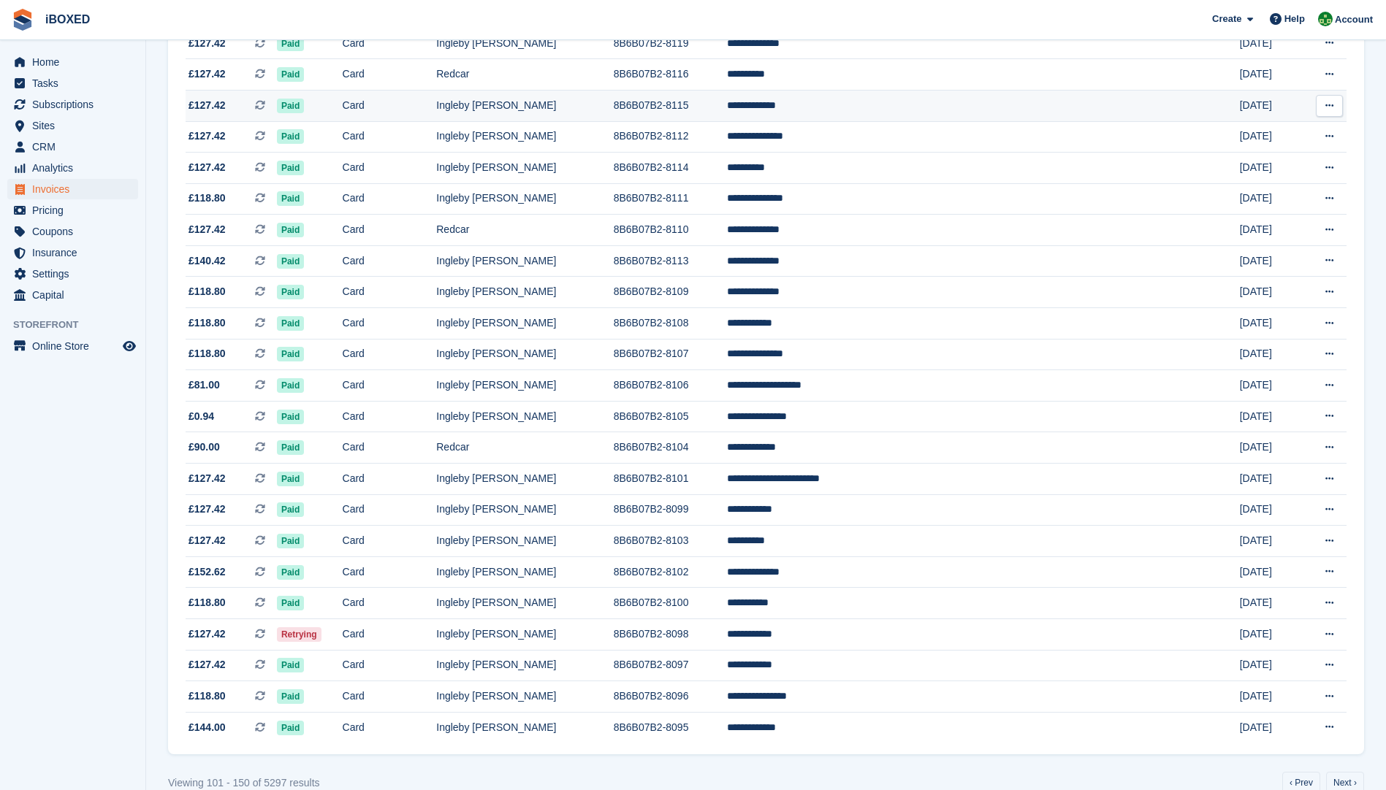
scroll to position [1083, 0]
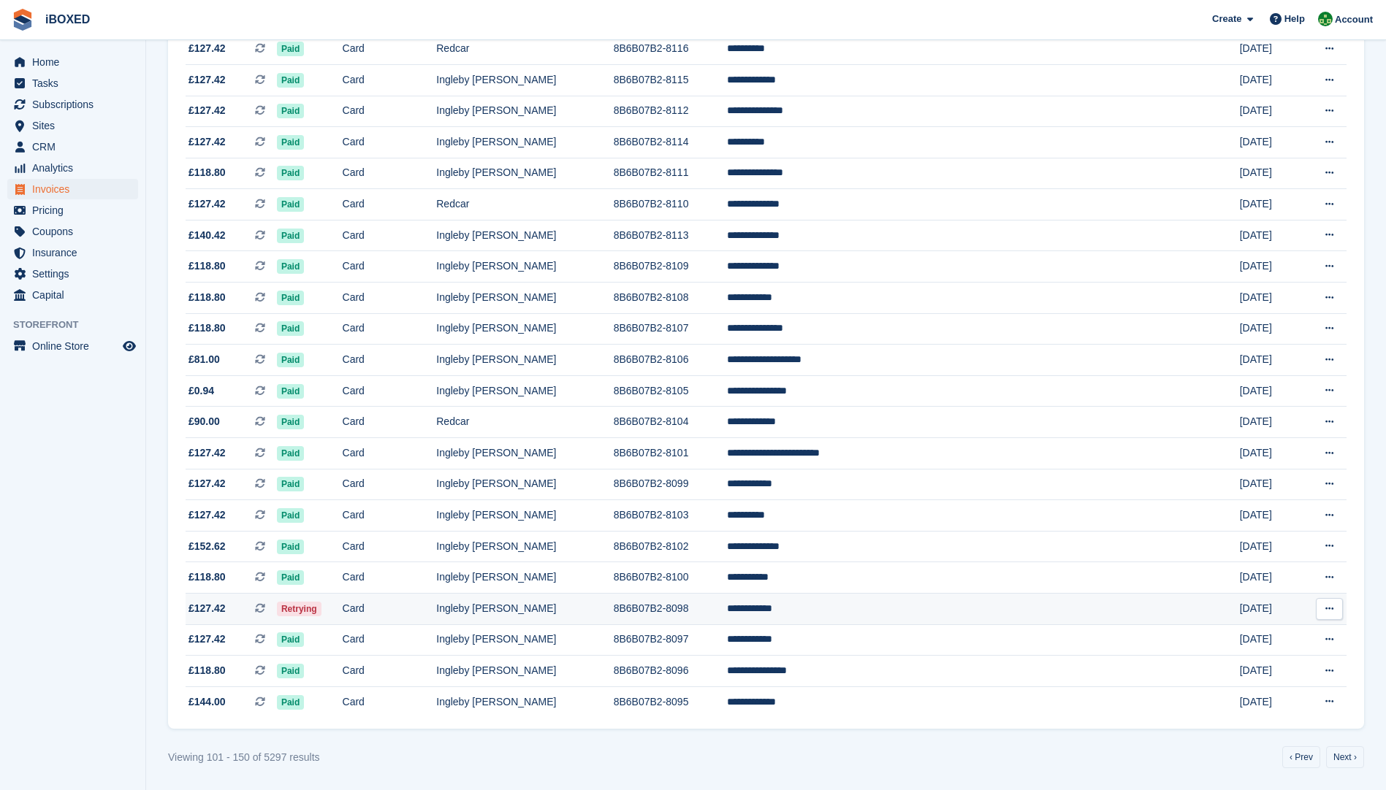
click at [343, 609] on td "Retrying" at bounding box center [310, 609] width 66 height 31
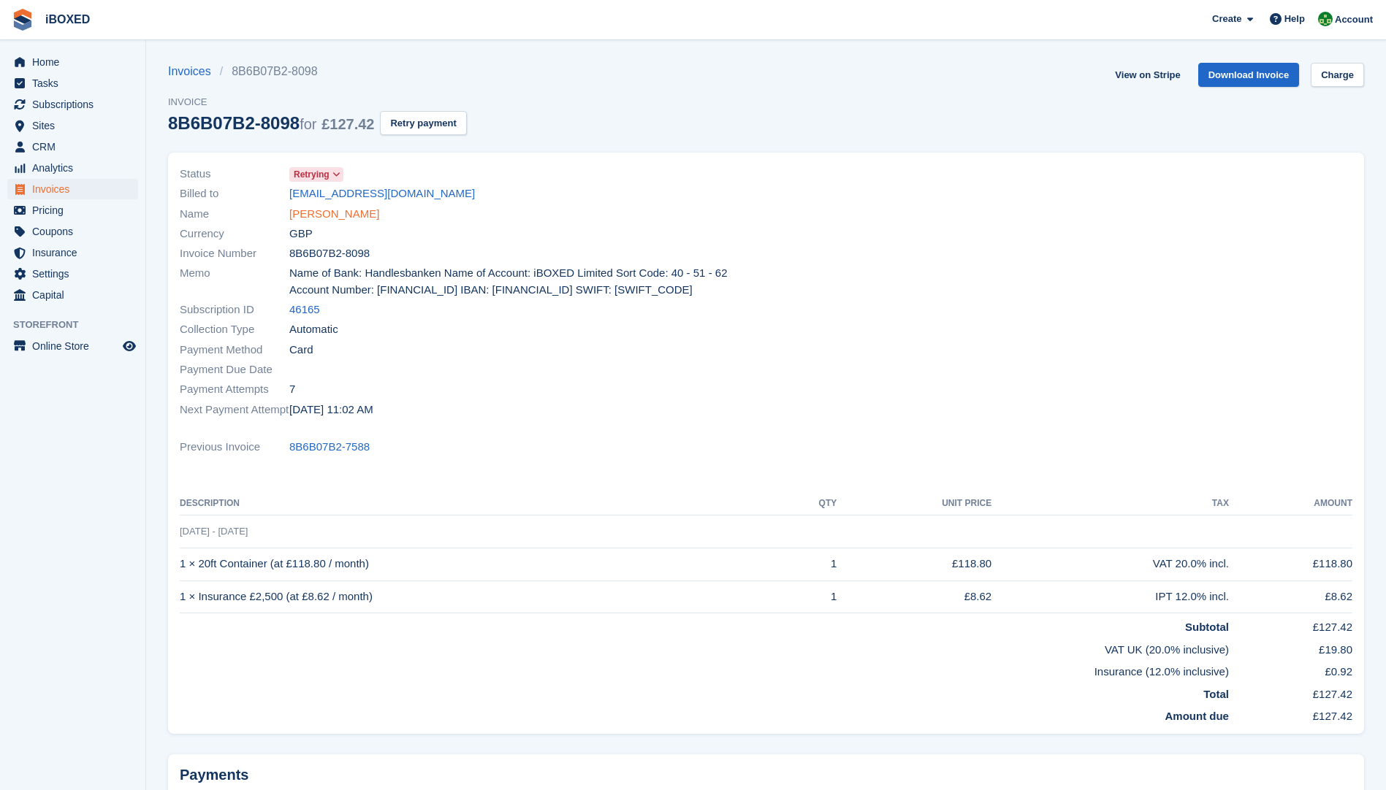
click at [329, 215] on link "[PERSON_NAME]" at bounding box center [334, 214] width 90 height 17
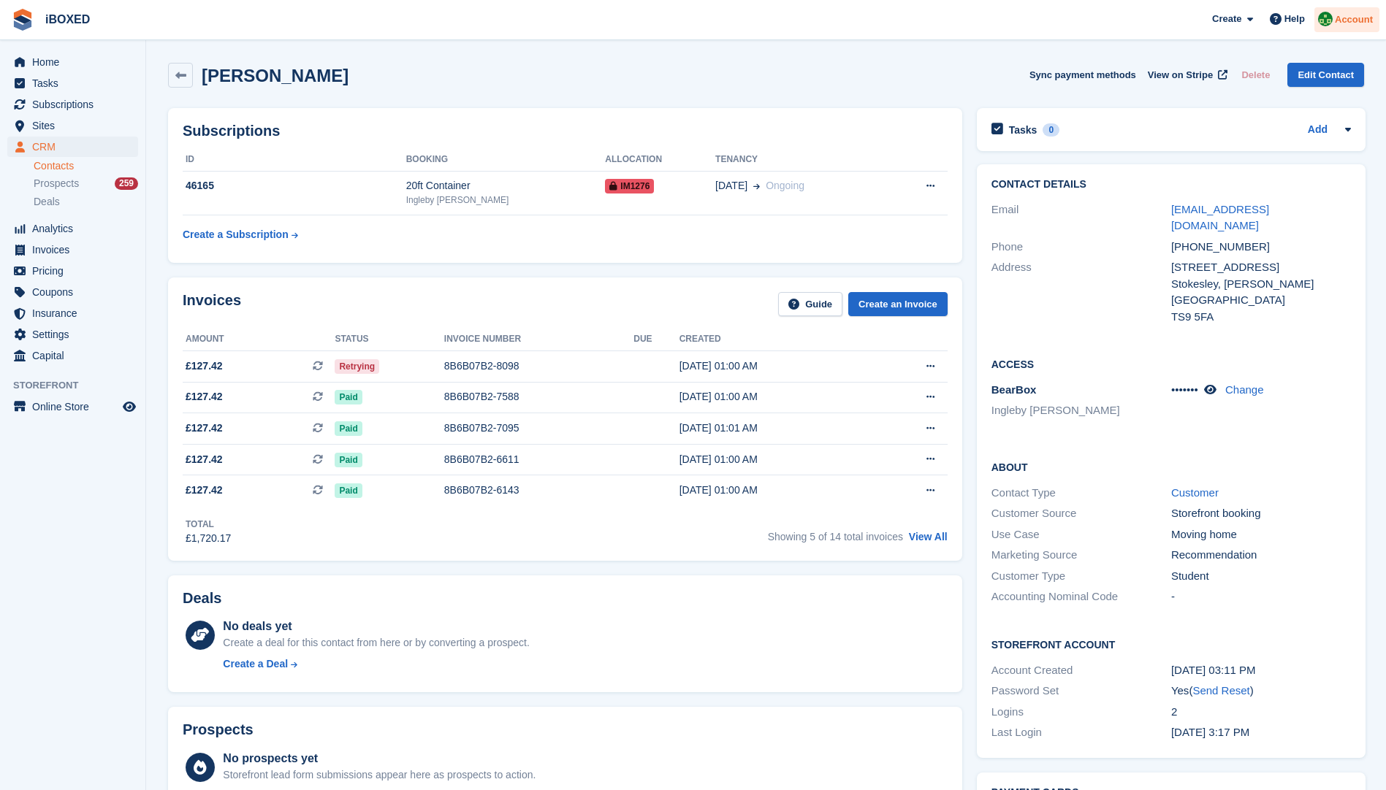
click at [1347, 16] on span "Account" at bounding box center [1354, 19] width 38 height 15
click at [1240, 142] on div "Logout" at bounding box center [1238, 144] width 34 height 15
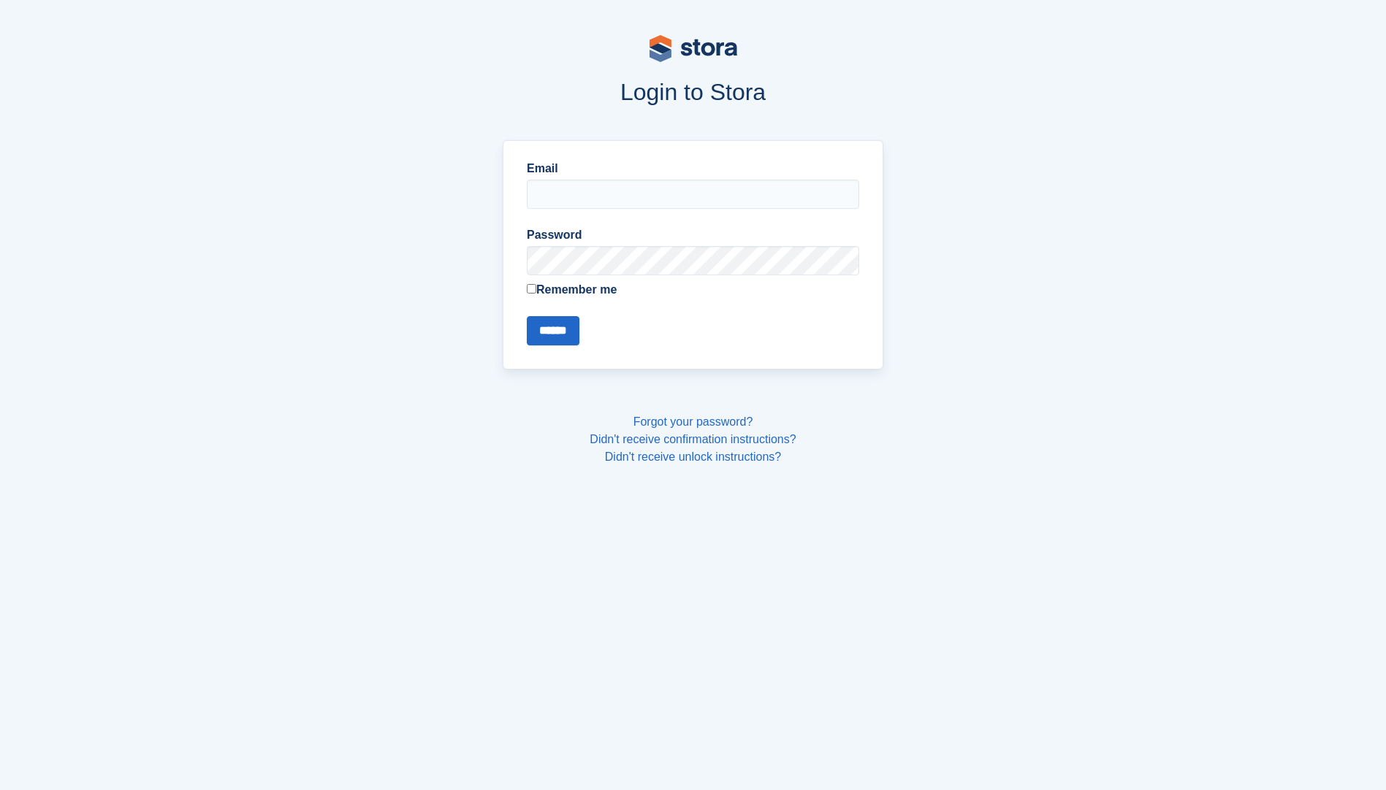
type input "**********"
